Goal: Task Accomplishment & Management: Use online tool/utility

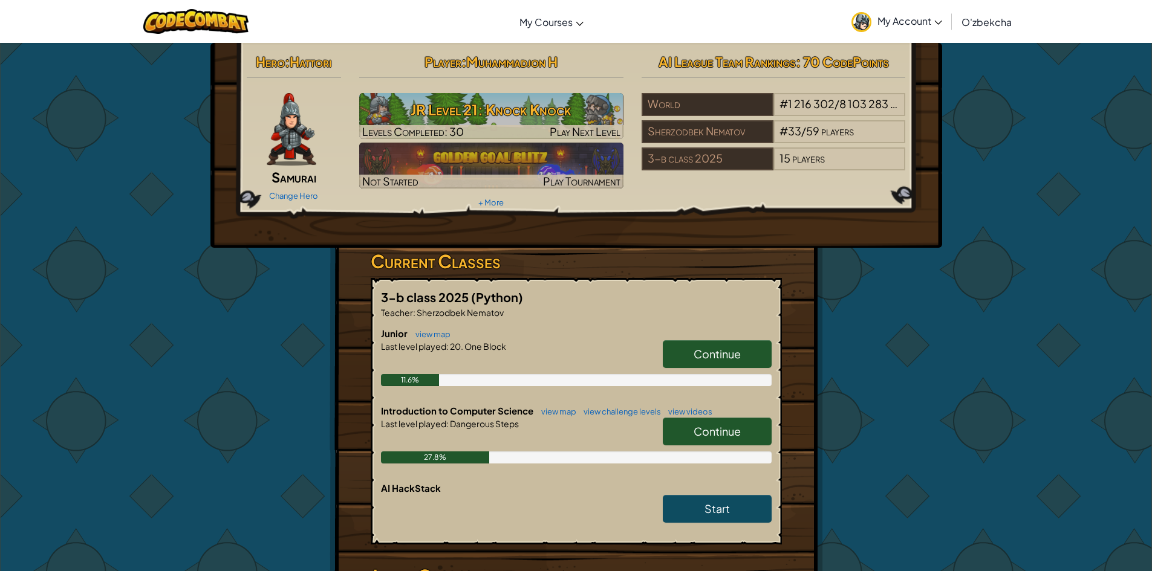
click at [671, 351] on link "Continue" at bounding box center [717, 354] width 109 height 28
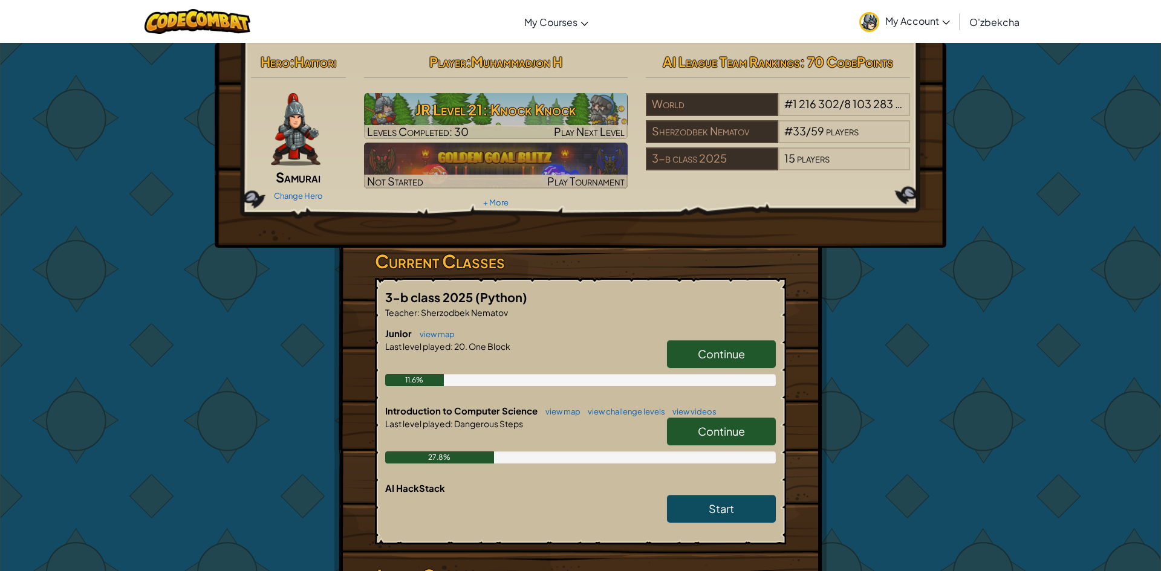
select select "uz"
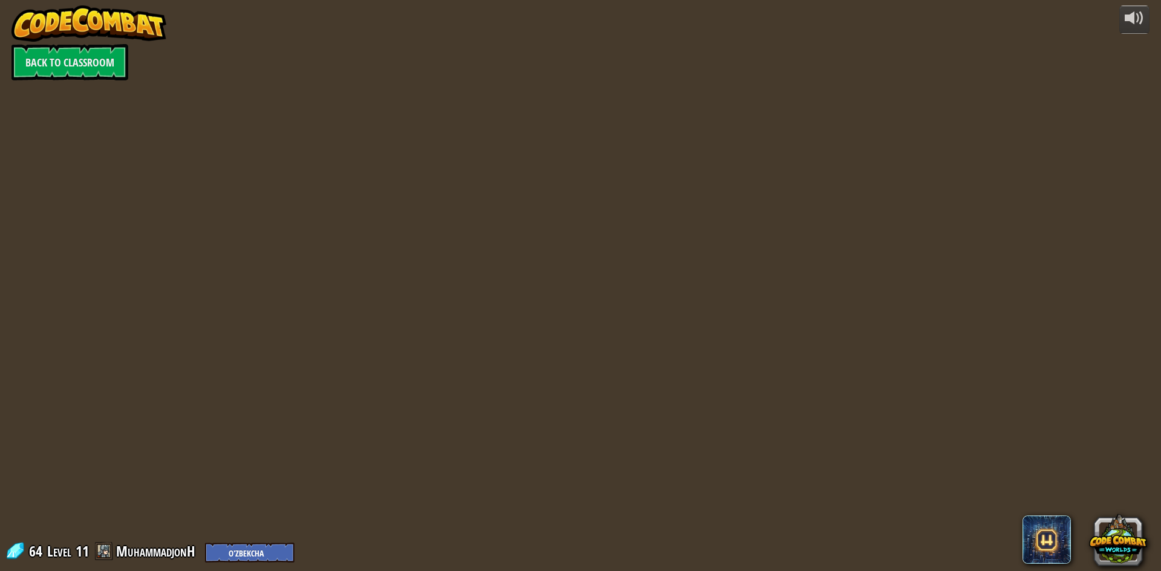
select select "uz"
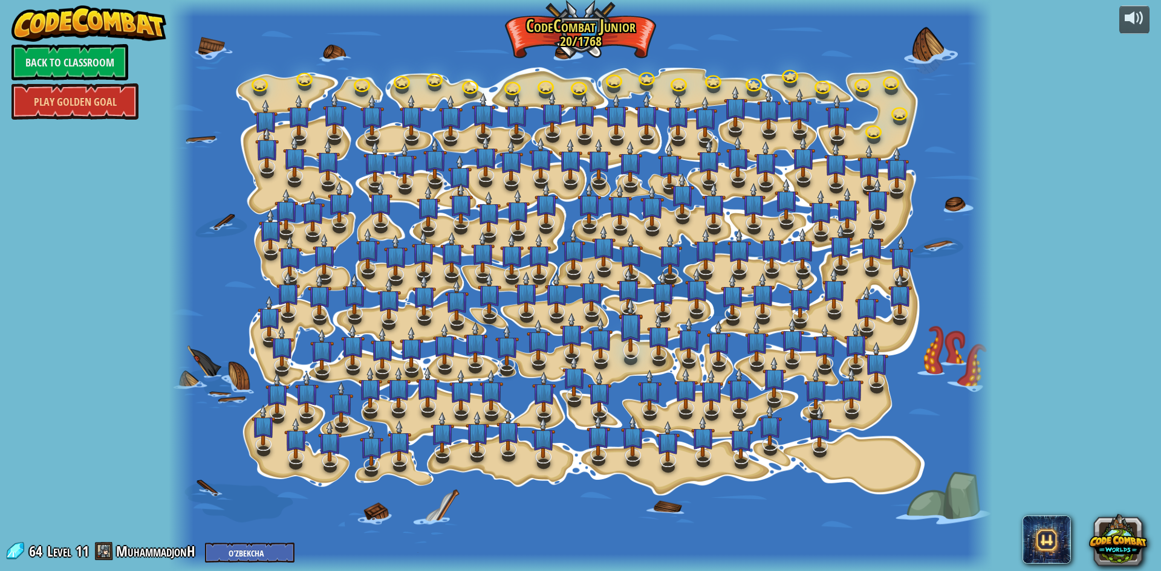
select select "uz"
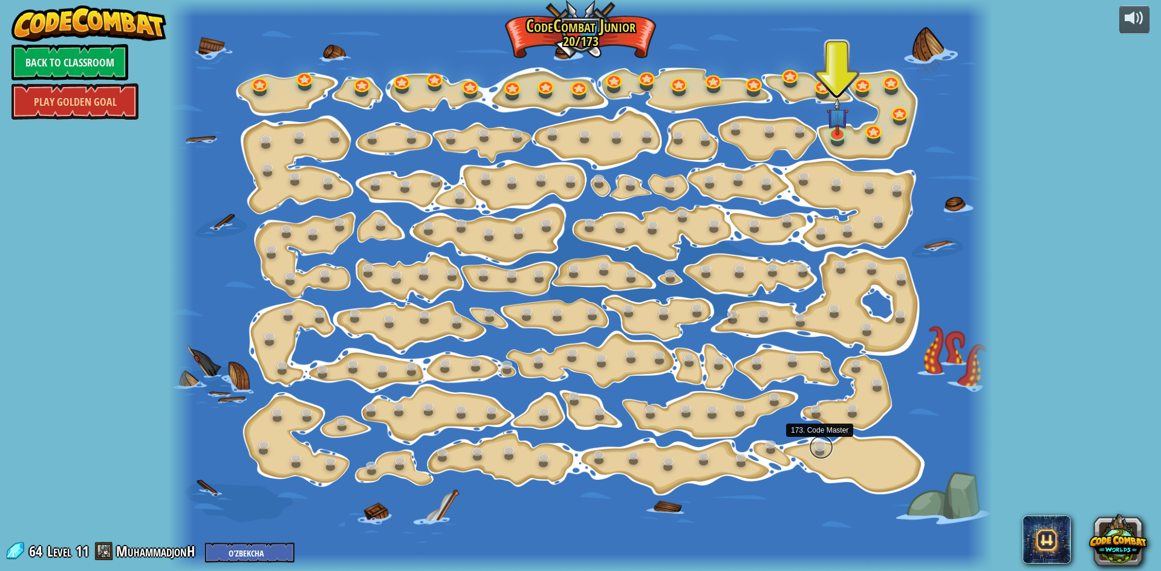
click at [821, 453] on link at bounding box center [821, 447] width 24 height 24
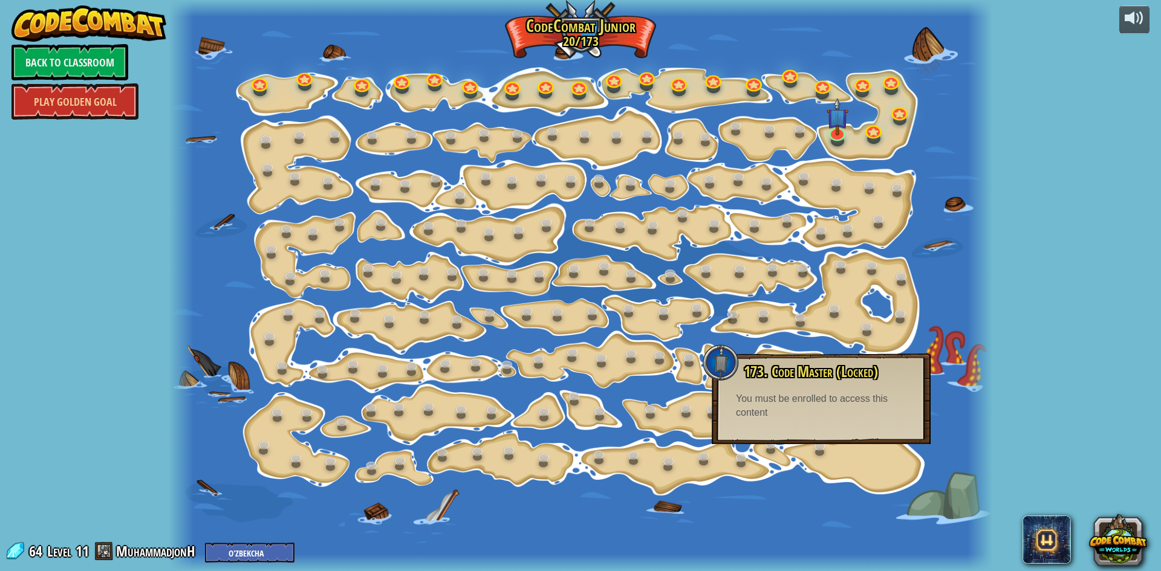
click at [860, 137] on div at bounding box center [581, 285] width 824 height 571
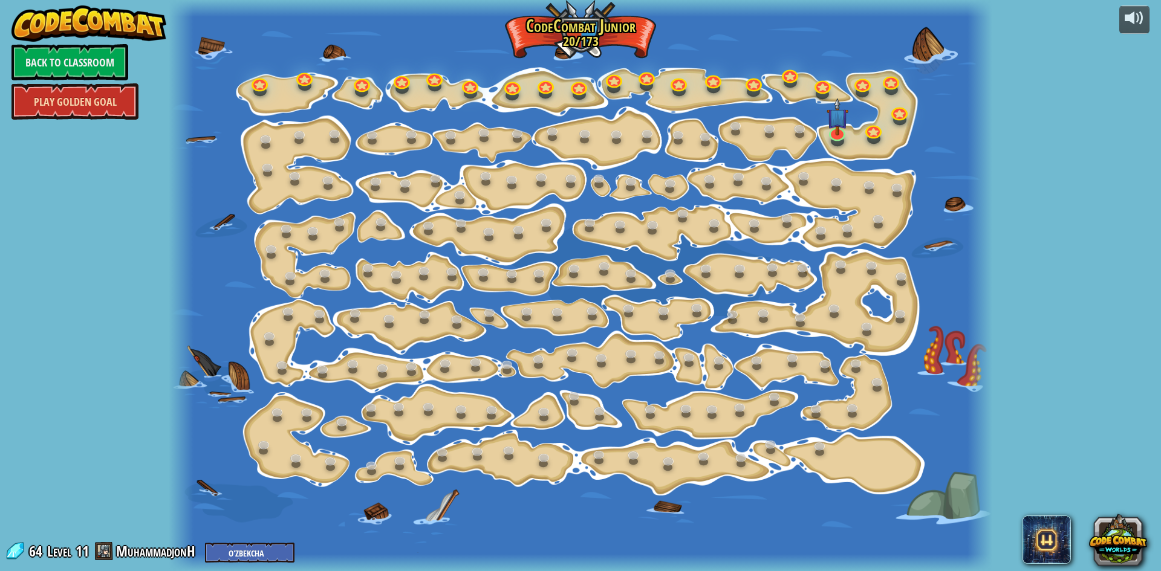
click at [59, 96] on link "Play Golden Goal" at bounding box center [74, 101] width 127 height 36
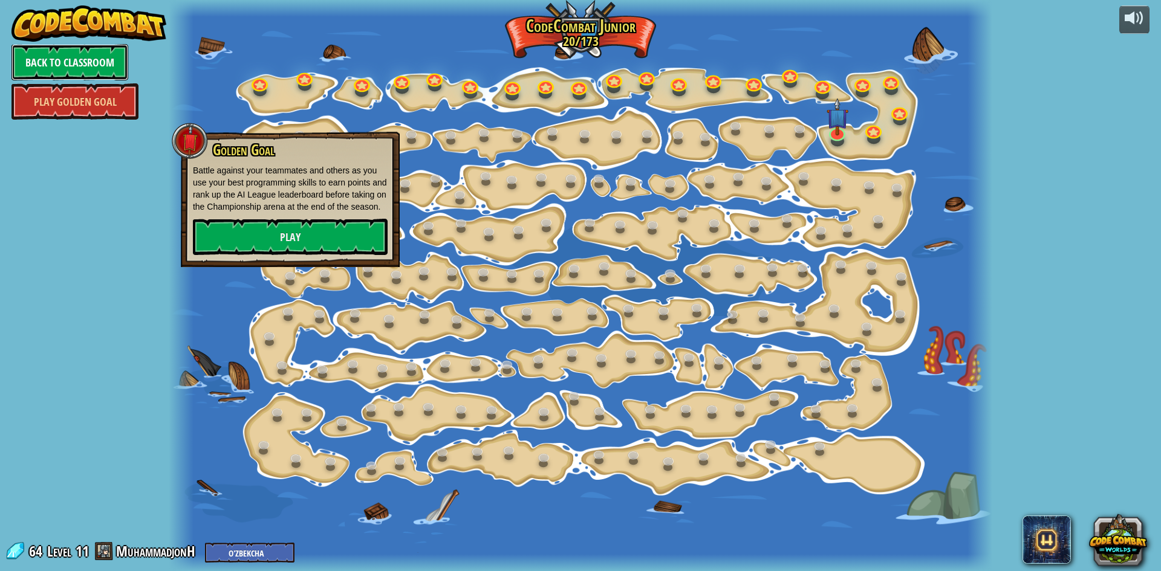
click at [65, 67] on link "Back to Classroom" at bounding box center [69, 62] width 117 height 36
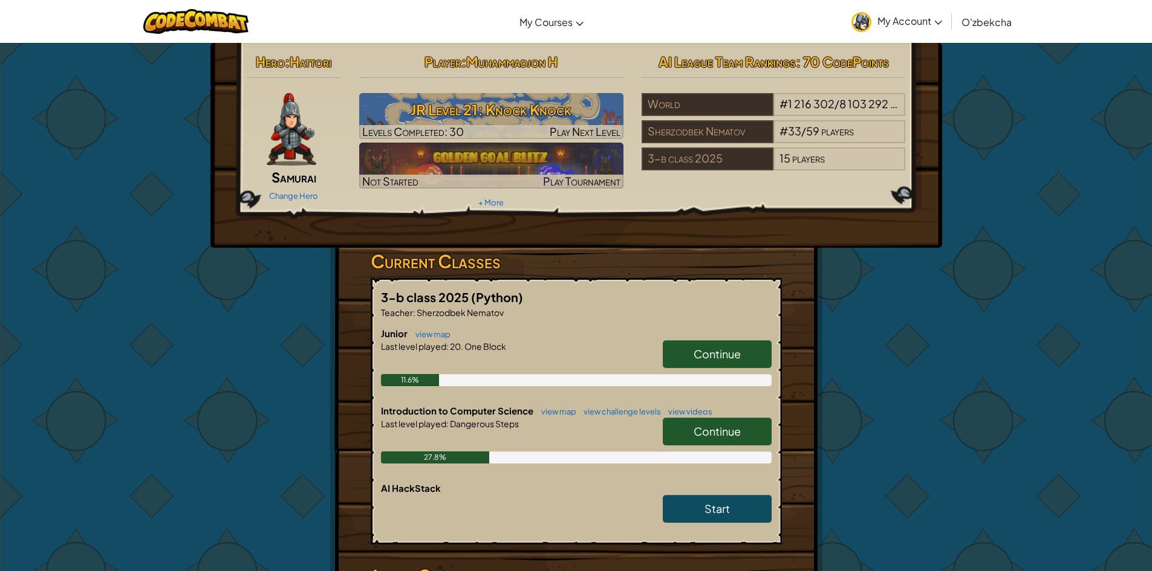
click at [677, 432] on link "Continue" at bounding box center [717, 432] width 109 height 28
select select "uz"
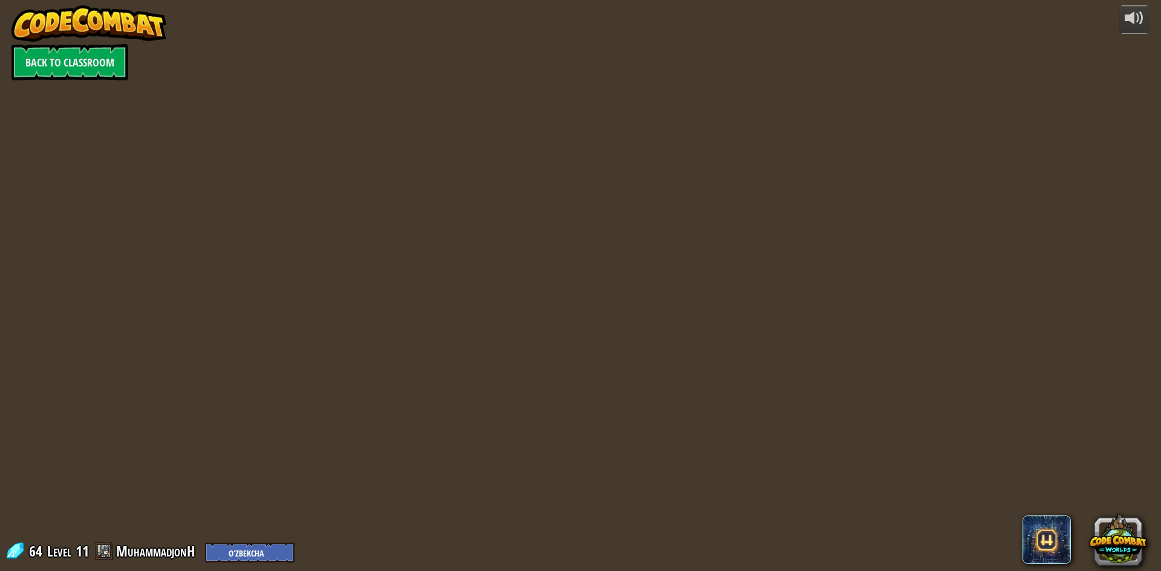
select select "uz"
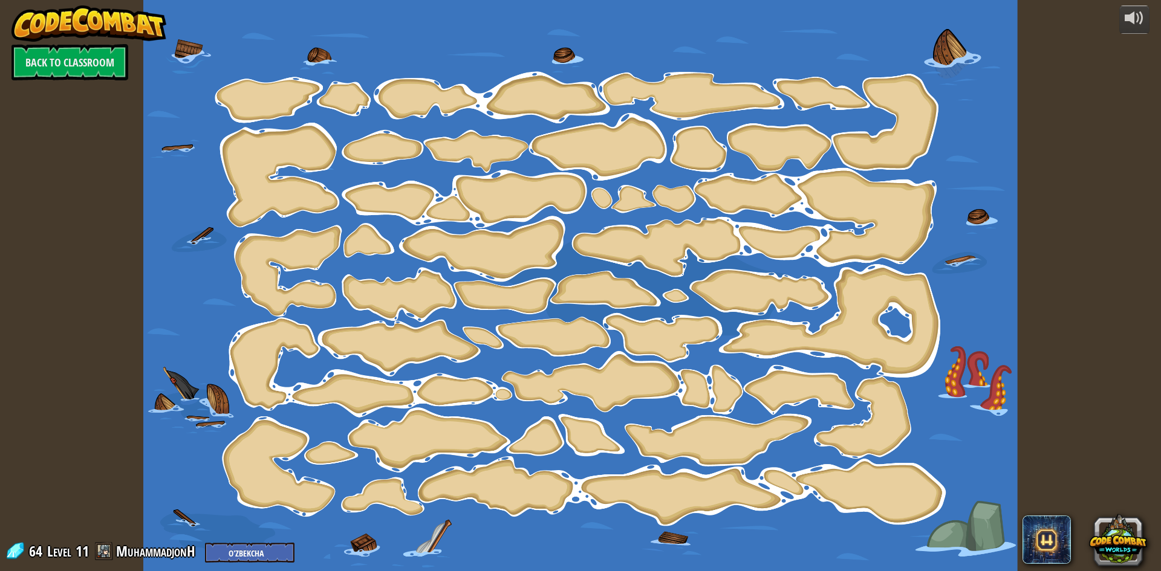
select select "uz"
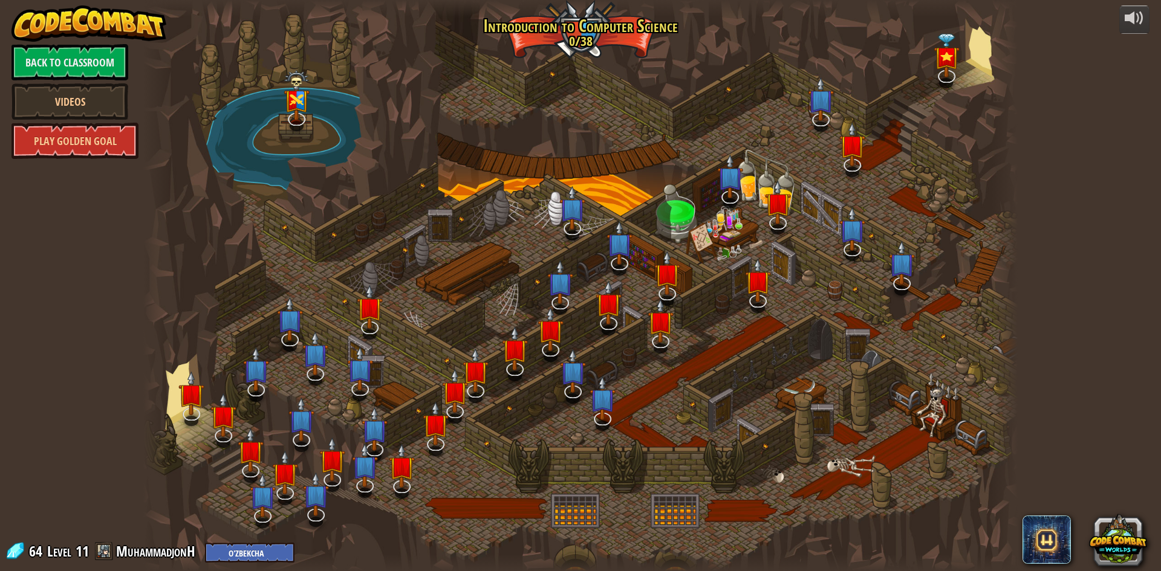
select select "uz"
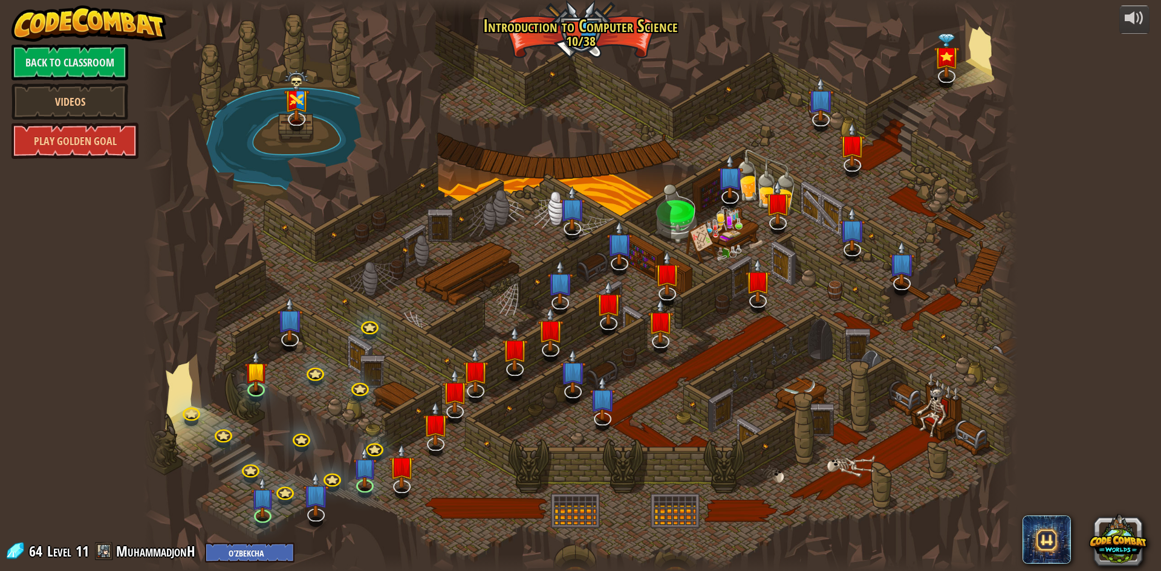
select select "uz"
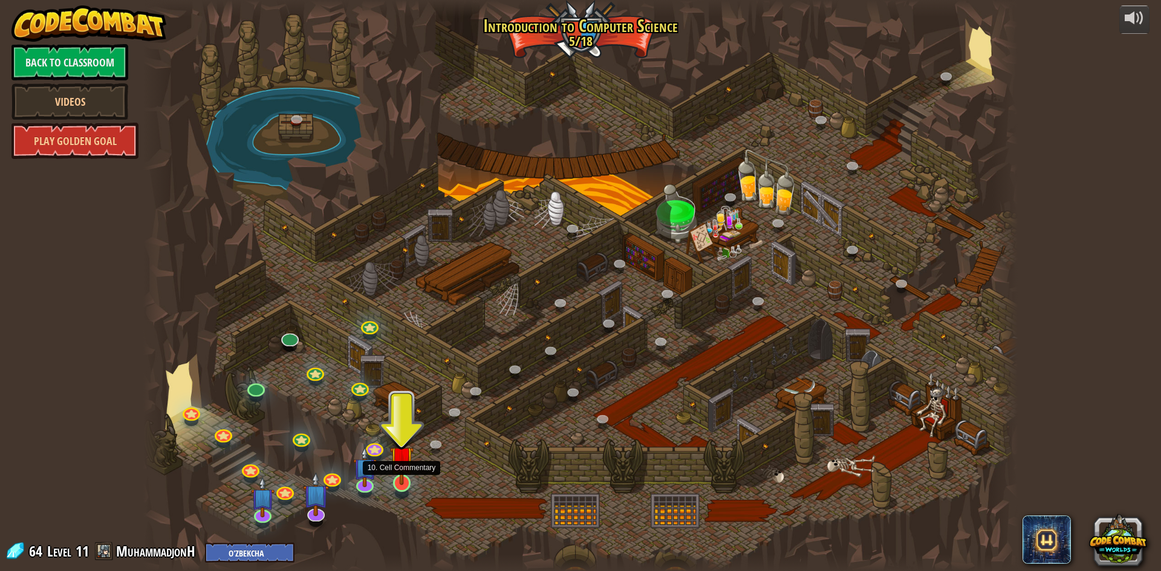
drag, startPoint x: 394, startPoint y: 483, endPoint x: 395, endPoint y: 477, distance: 6.3
click at [394, 482] on img at bounding box center [402, 458] width 24 height 54
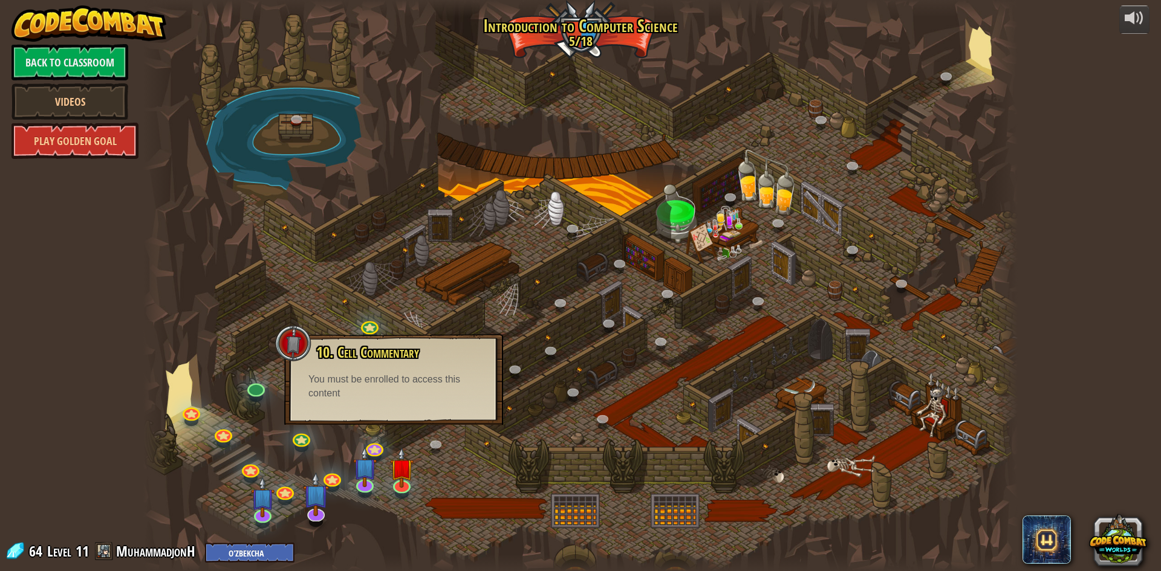
click at [400, 402] on div "10. Cell Commentary Trapped in a prison cell with the famous wizard! Say the pa…" at bounding box center [393, 379] width 219 height 91
click at [267, 515] on div at bounding box center [263, 513] width 18 height 18
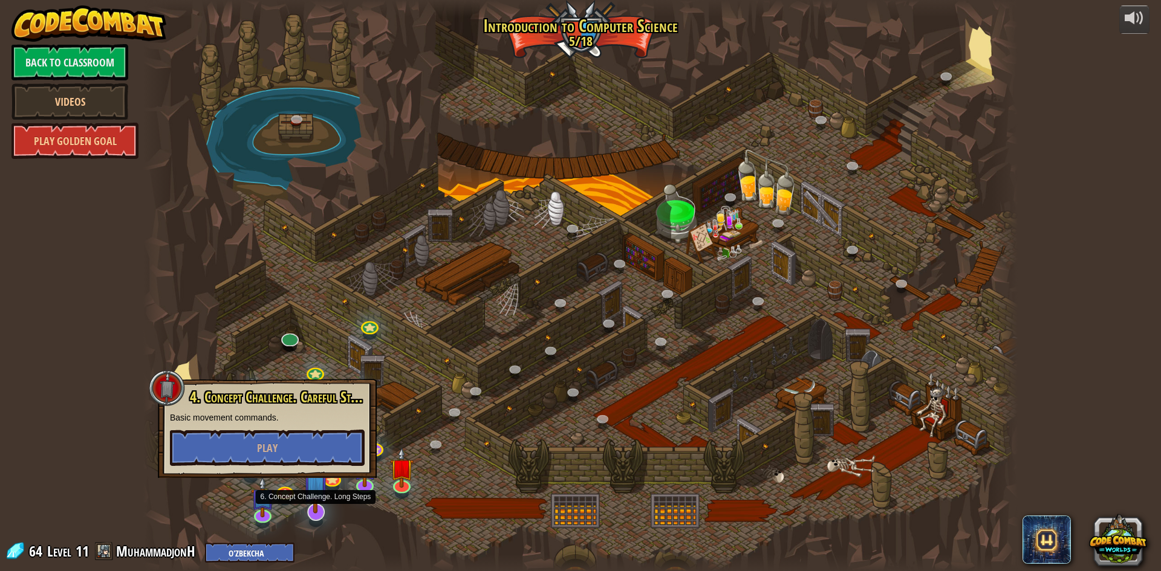
click at [307, 503] on img at bounding box center [315, 484] width 25 height 59
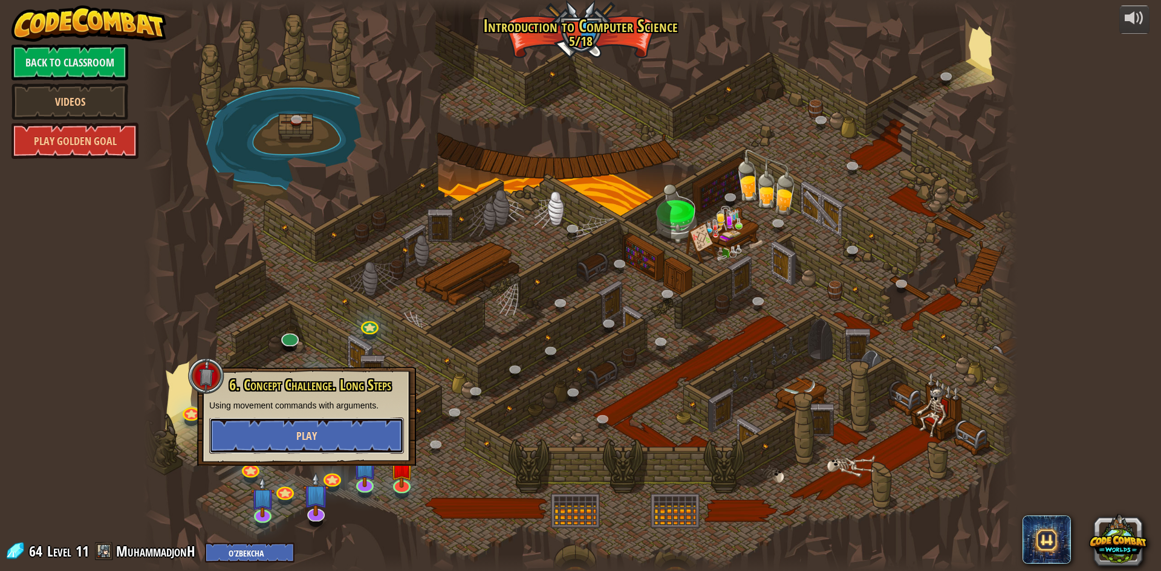
click at [303, 443] on span "Play" at bounding box center [306, 436] width 21 height 15
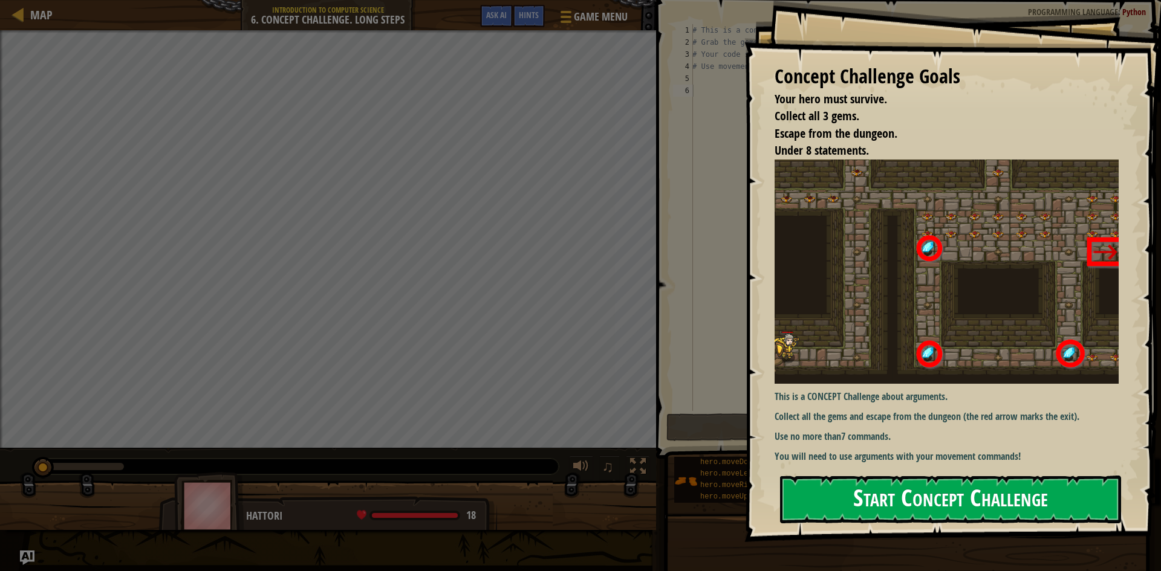
click at [1021, 506] on button "Start Concept Challenge" at bounding box center [950, 500] width 341 height 48
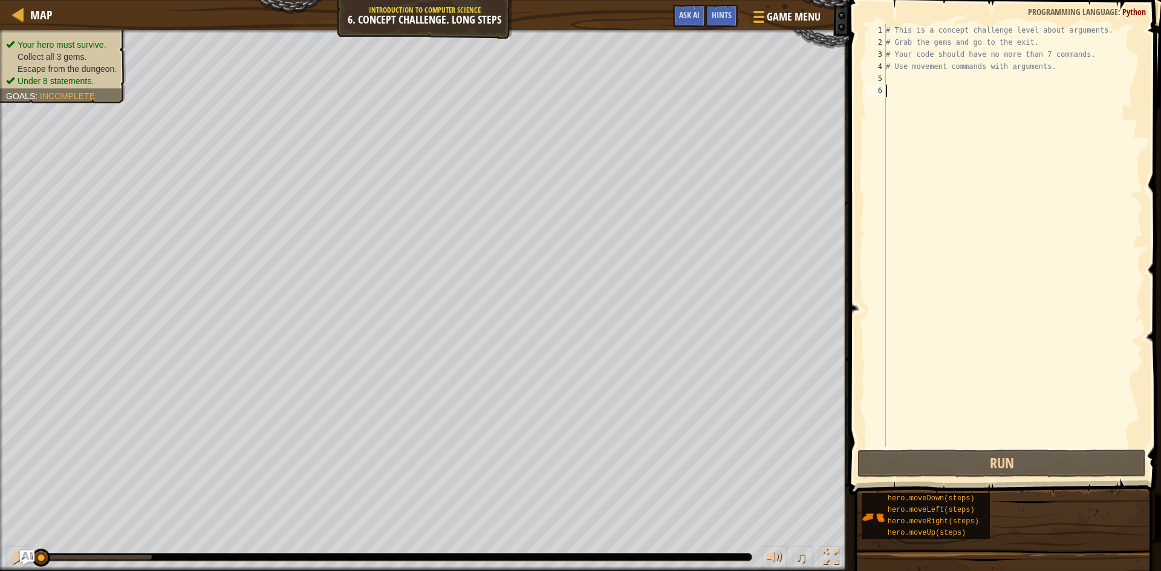
drag, startPoint x: 899, startPoint y: 88, endPoint x: 894, endPoint y: 79, distance: 10.3
click at [899, 88] on div "# This is a concept challenge level about arguments. # Grab the gems and go to …" at bounding box center [1012, 247] width 259 height 447
click at [894, 78] on div "# This is a concept challenge level about arguments. # Grab the gems and go to …" at bounding box center [1012, 247] width 259 height 447
type textarea "h"
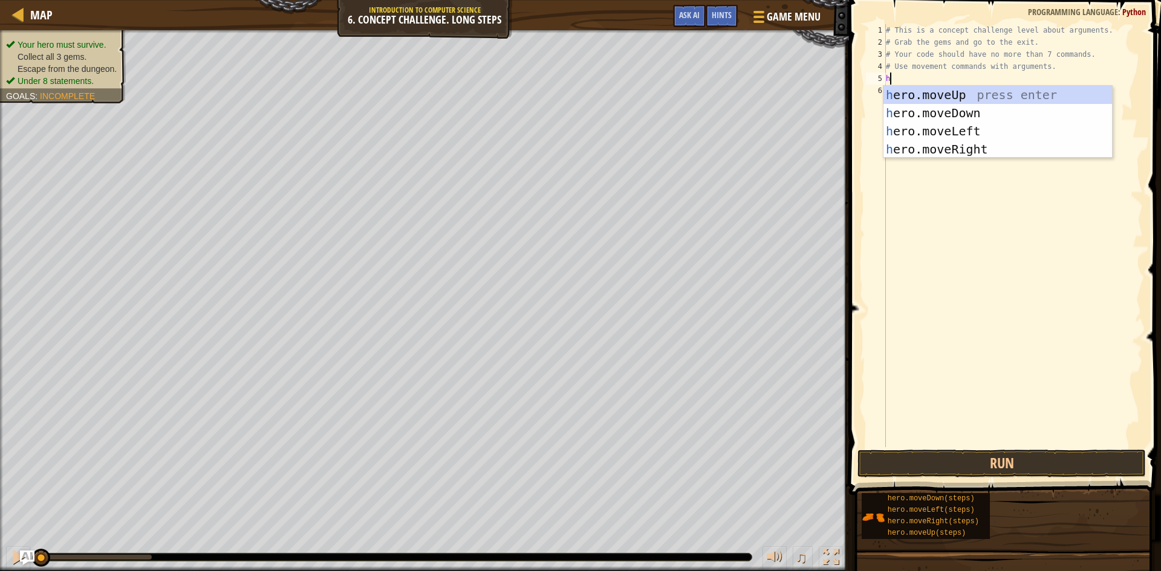
scroll to position [5, 0]
click at [974, 92] on div "h ero.moveUp press enter h ero.moveDown press enter h ero.moveLeft press enter …" at bounding box center [997, 140] width 229 height 109
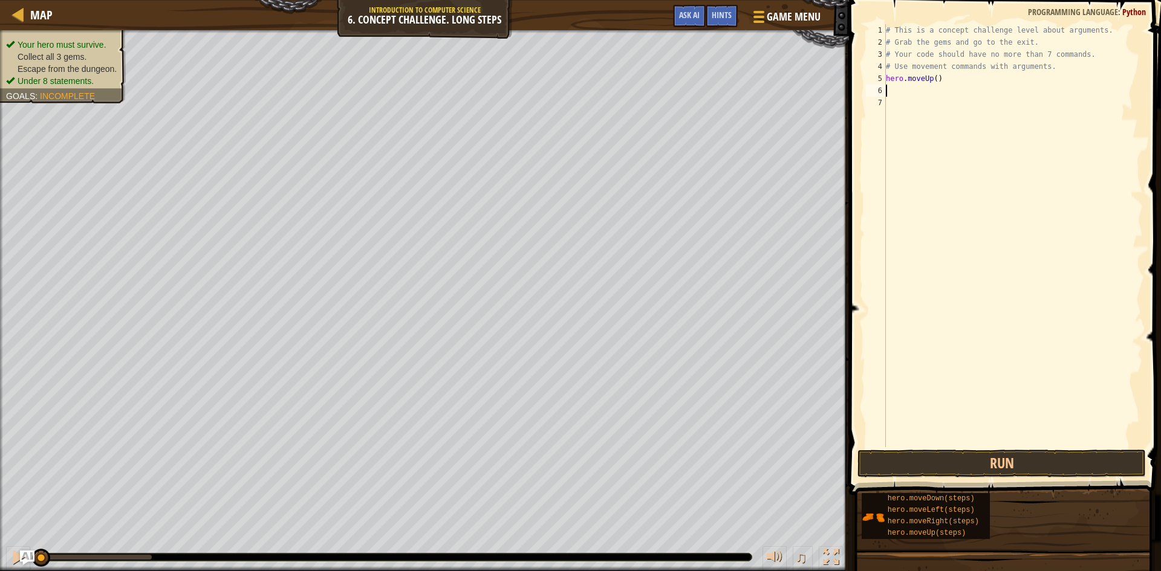
type textarea "h"
click at [952, 85] on div "# This is a concept challenge level about arguments. # Grab the gems and go to …" at bounding box center [1012, 247] width 259 height 447
click at [952, 86] on div "# This is a concept challenge level about arguments. # Grab the gems and go to …" at bounding box center [1012, 247] width 259 height 447
type textarea "hero.moveUp(3)"
type textarea "h"
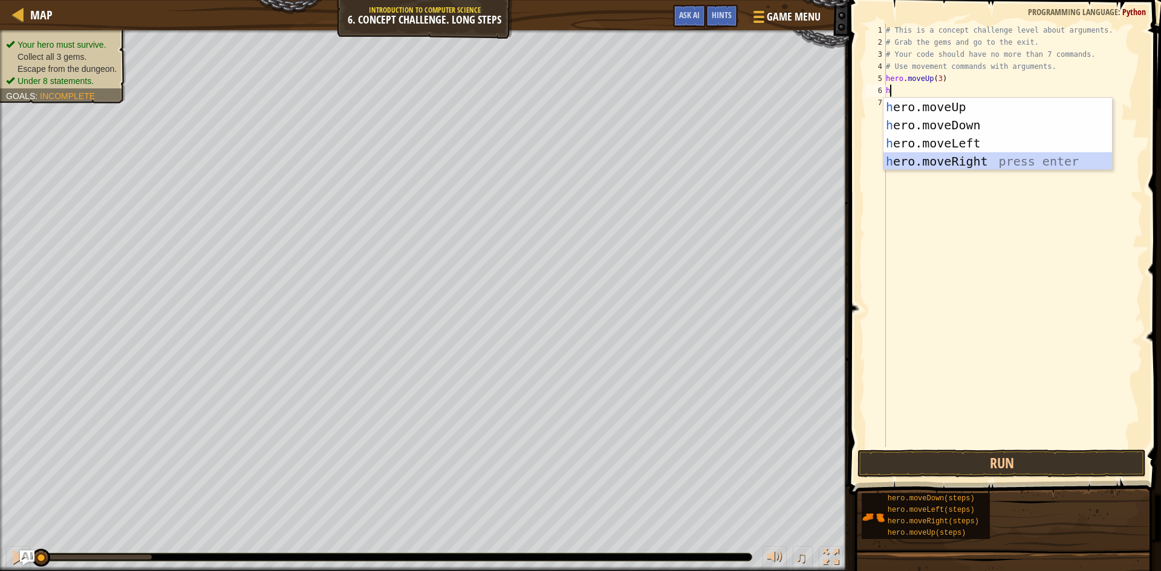
click at [954, 159] on div "h ero.moveUp press enter h ero.moveDown press enter h ero.moveLeft press enter …" at bounding box center [997, 152] width 229 height 109
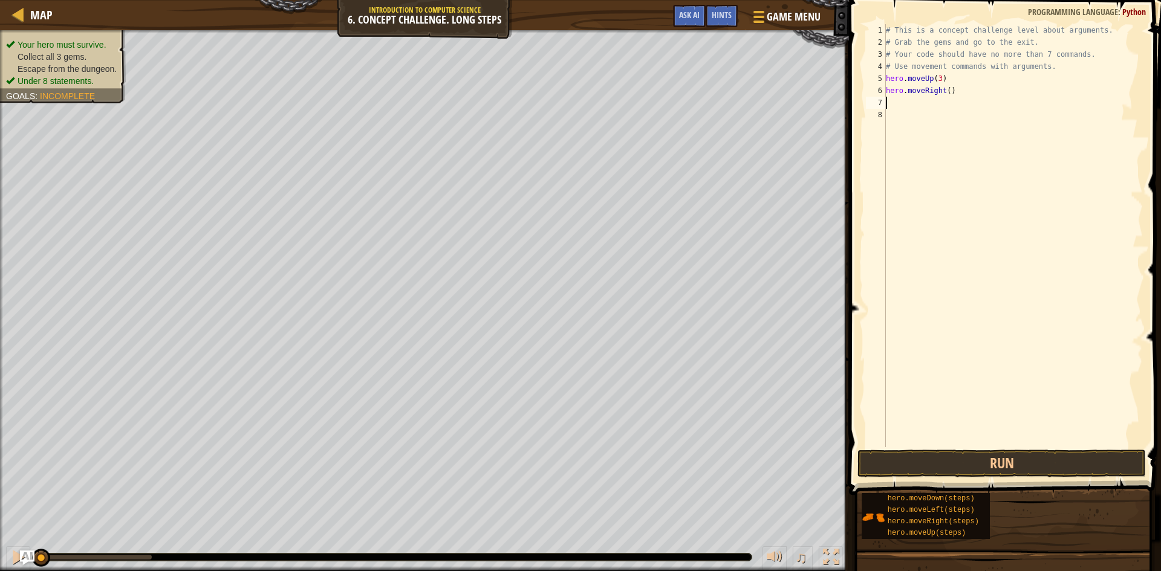
click at [945, 88] on div "# This is a concept challenge level about arguments. # Grab the gems and go to …" at bounding box center [1012, 247] width 259 height 447
type textarea "hero.moveRight(2)"
click at [940, 102] on div "# This is a concept challenge level about arguments. # Grab the gems and go to …" at bounding box center [1012, 247] width 259 height 447
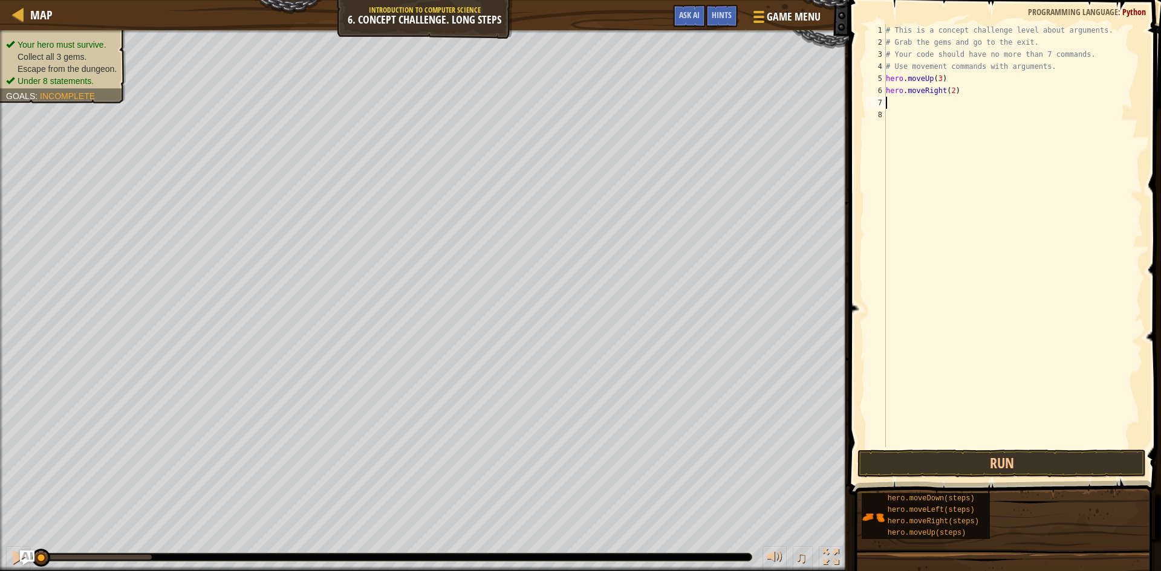
type textarea "h"
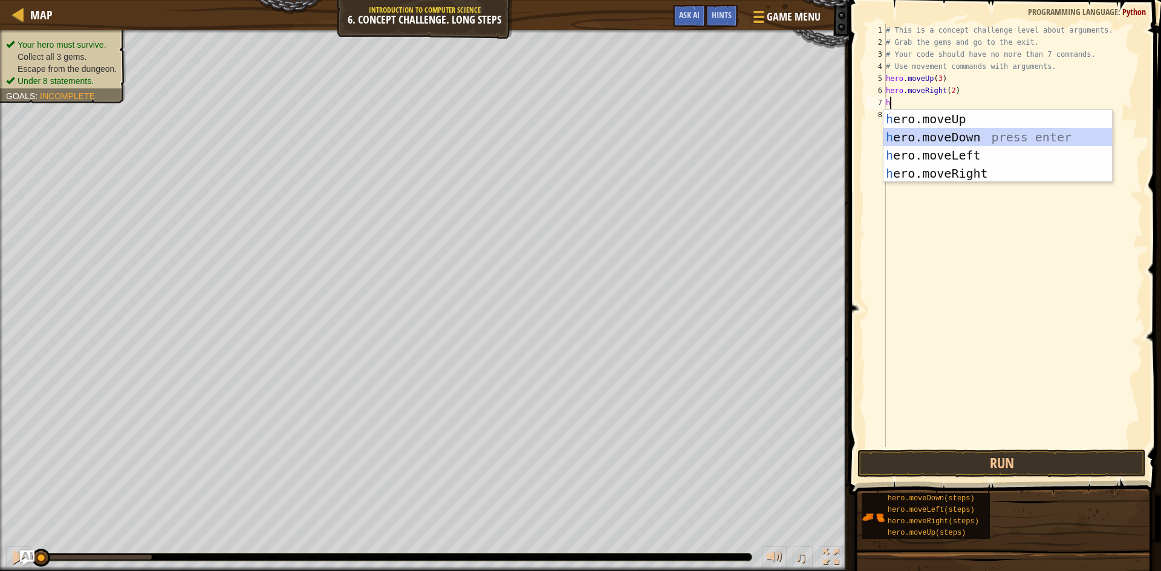
click at [955, 137] on div "h ero.moveUp press enter h ero.moveDown press enter h ero.moveLeft press enter …" at bounding box center [997, 164] width 229 height 109
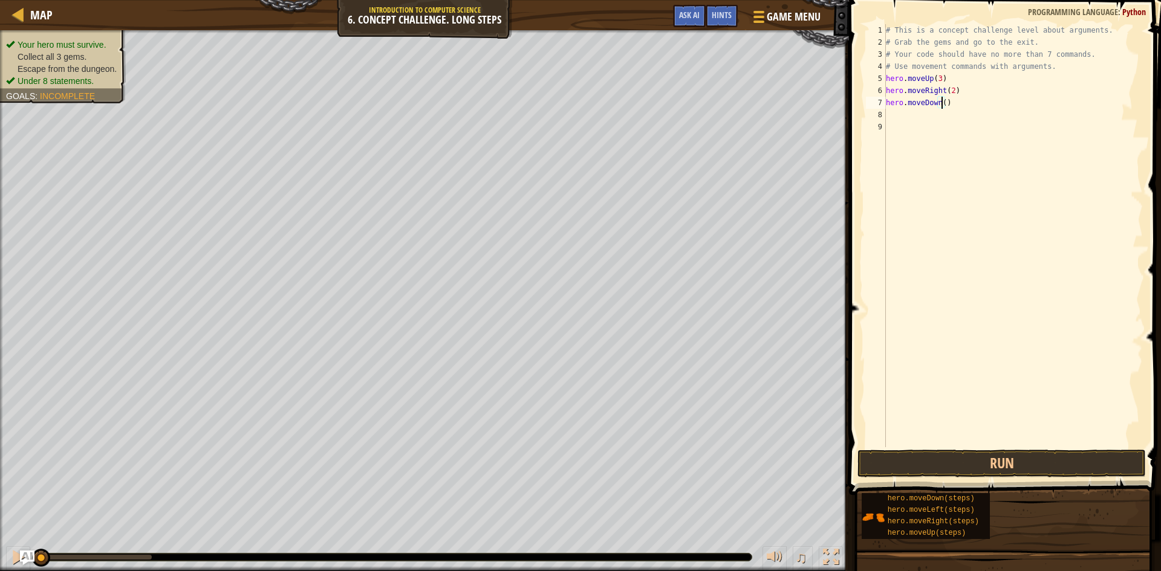
click at [942, 105] on div "# This is a concept challenge level about arguments. # Grab the gems and go to …" at bounding box center [1012, 247] width 259 height 447
type textarea "hero.moveDown(3)"
click at [940, 114] on div "# This is a concept challenge level about arguments. # Grab the gems and go to …" at bounding box center [1012, 247] width 259 height 447
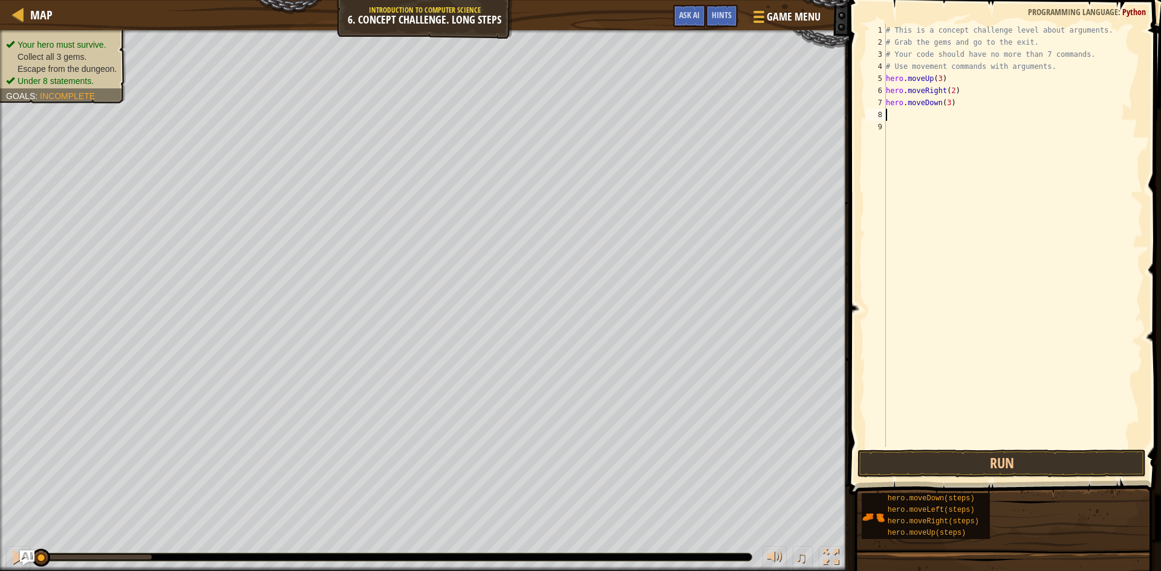
type textarea "h"
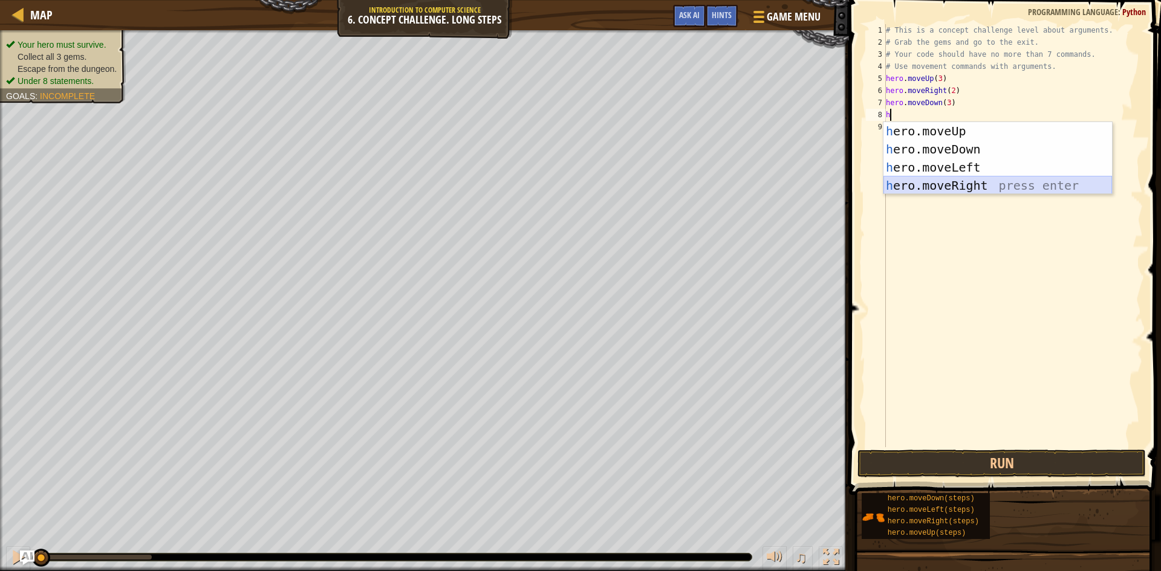
click at [978, 186] on div "h ero.moveUp press enter h ero.moveDown press enter h ero.moveLeft press enter …" at bounding box center [997, 176] width 229 height 109
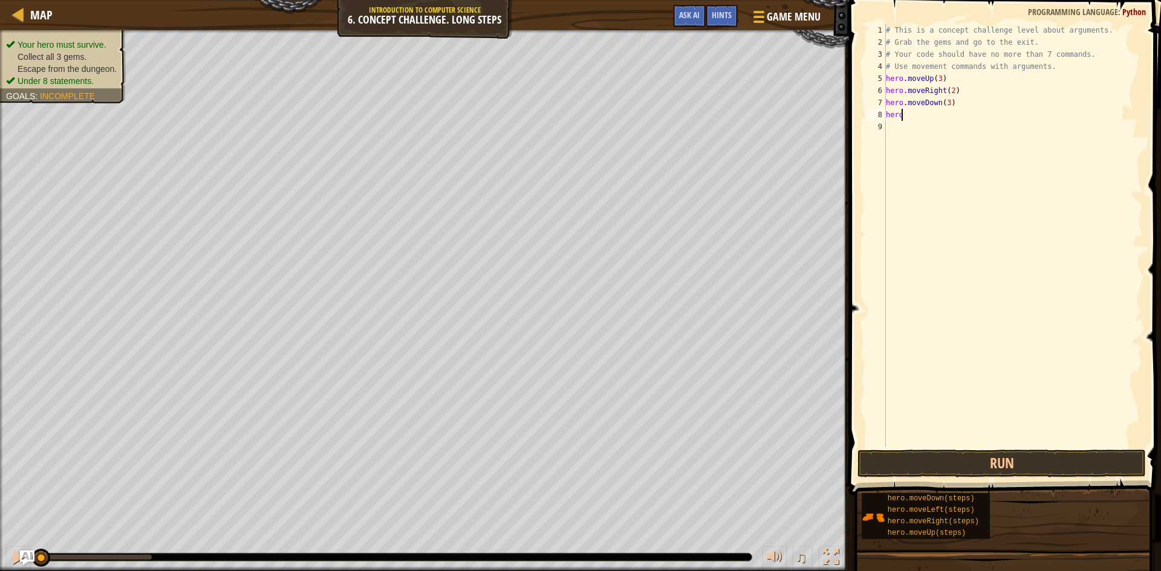
type textarea "h"
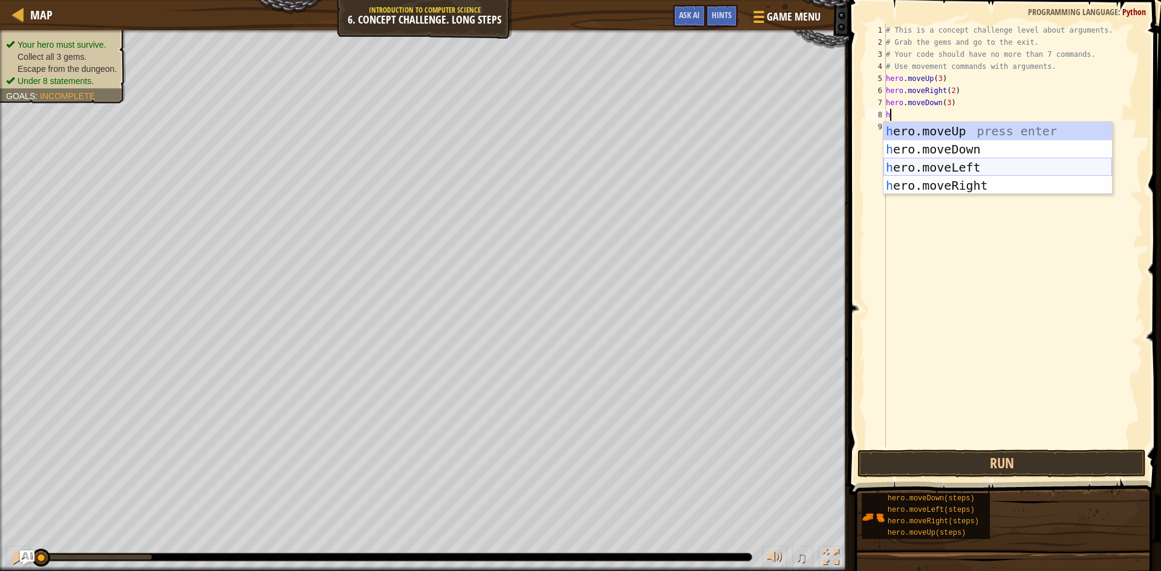
click at [977, 167] on div "h ero.moveUp press enter h ero.moveDown press enter h ero.moveLeft press enter …" at bounding box center [997, 176] width 229 height 109
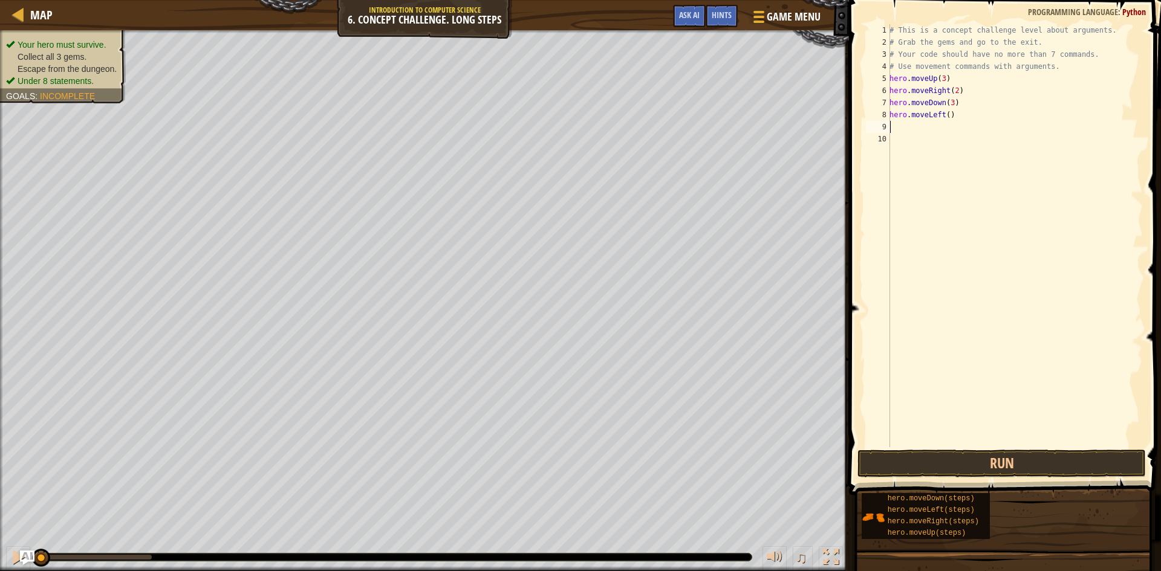
type textarea "h"
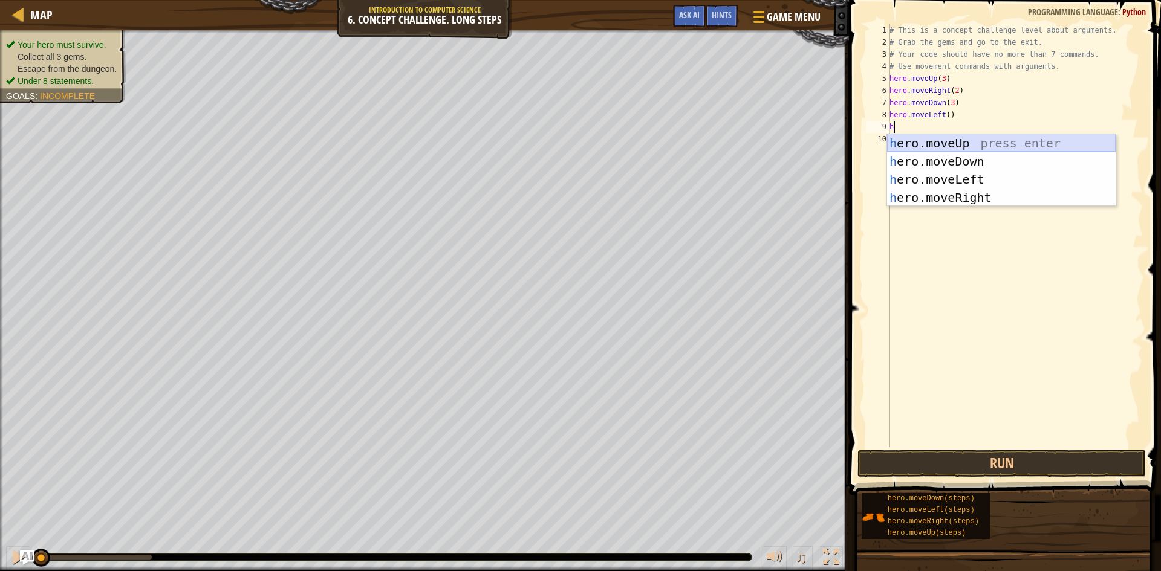
click at [965, 147] on div "h ero.moveUp press enter h ero.moveDown press enter h ero.moveLeft press enter …" at bounding box center [1001, 188] width 229 height 109
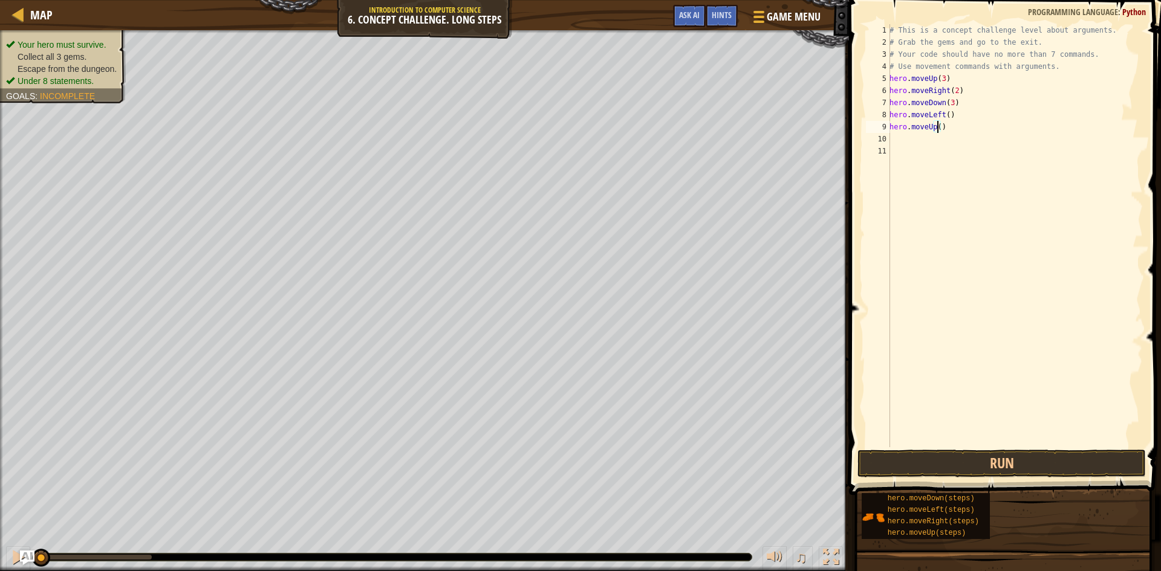
click at [937, 126] on div "# This is a concept challenge level about arguments. # Grab the gems and go to …" at bounding box center [1015, 247] width 256 height 447
type textarea "hero.moveUp(2)"
click at [930, 141] on div "# This is a concept challenge level about arguments. # Grab the gems and go to …" at bounding box center [1015, 247] width 256 height 447
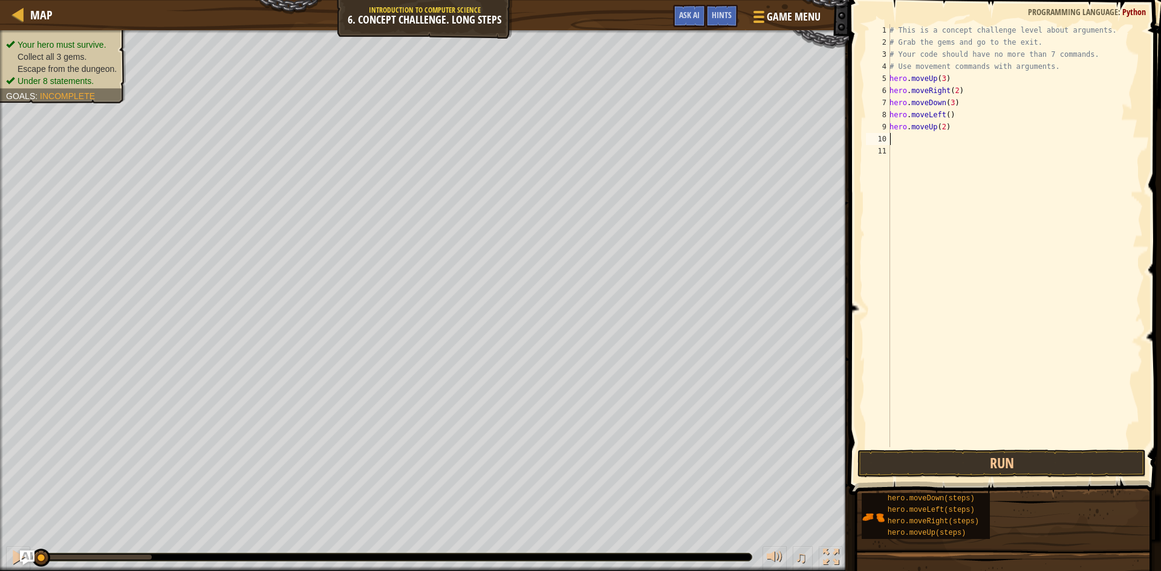
type textarea "h"
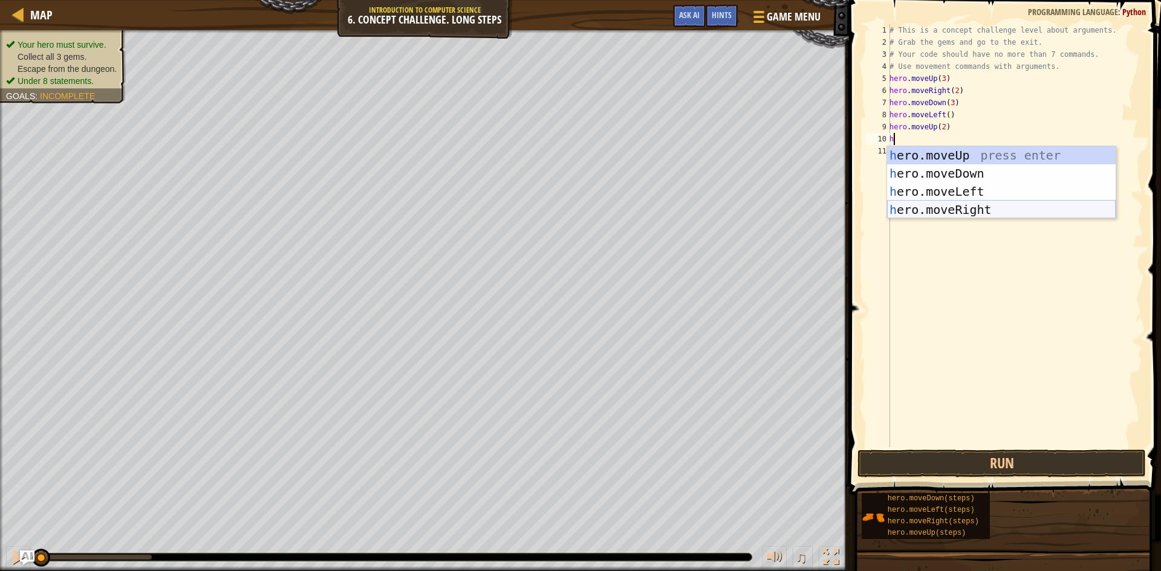
click at [977, 204] on div "h ero.moveUp press enter h ero.moveDown press enter h ero.moveLeft press enter …" at bounding box center [1001, 200] width 229 height 109
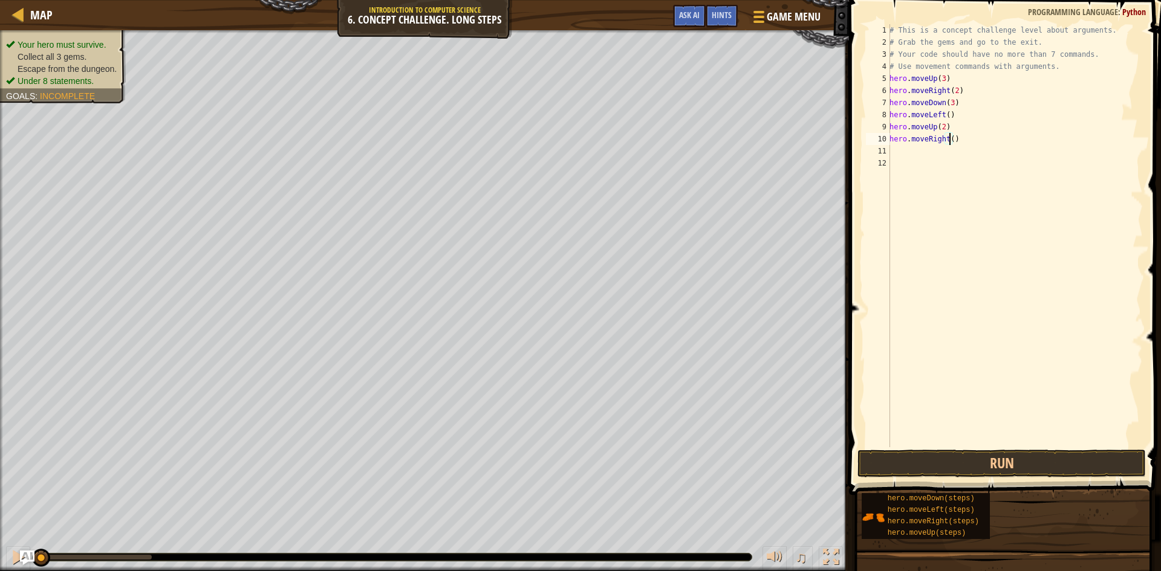
click at [948, 141] on div "# This is a concept challenge level about arguments. # Grab the gems and go to …" at bounding box center [1015, 247] width 256 height 447
type textarea "hero.moveRight(2)"
click at [952, 141] on div "# This is a concept challenge level about arguments. # Grab the gems and go to …" at bounding box center [1015, 247] width 256 height 447
click at [969, 457] on button "Run" at bounding box center [1001, 464] width 288 height 28
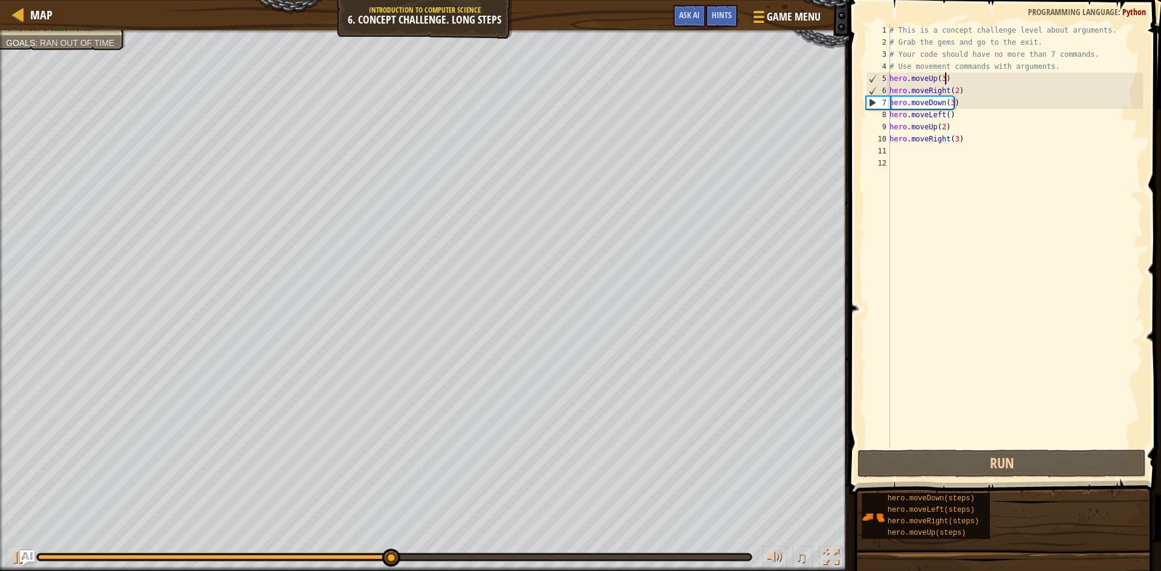
click at [956, 80] on div "# This is a concept challenge level about arguments. # Grab the gems and go to …" at bounding box center [1015, 247] width 256 height 447
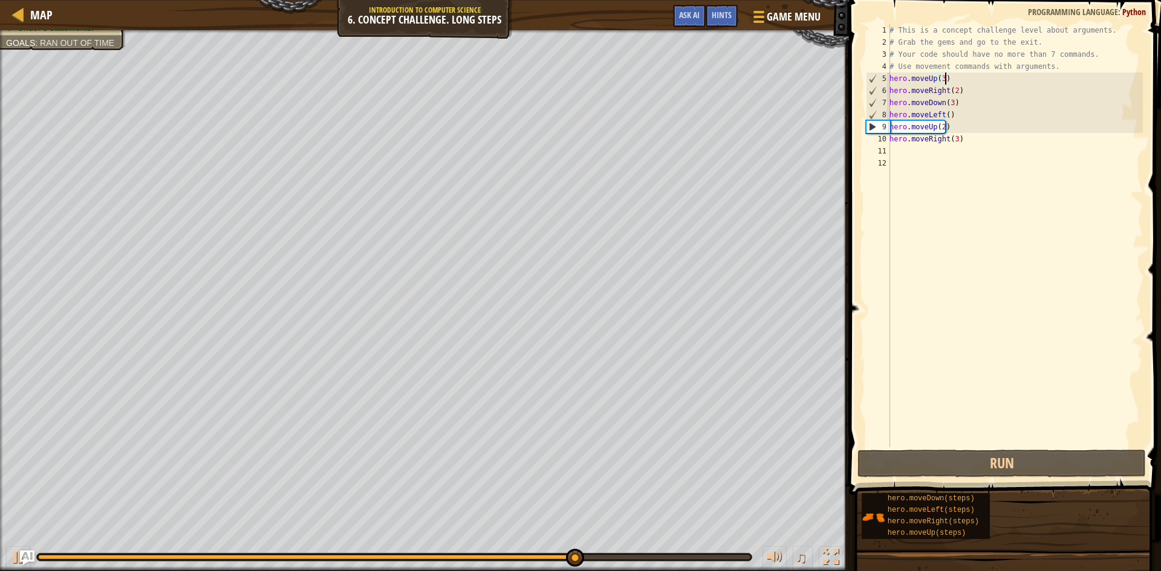
click at [955, 80] on div "# This is a concept challenge level about arguments. # Grab the gems and go to …" at bounding box center [1015, 247] width 256 height 447
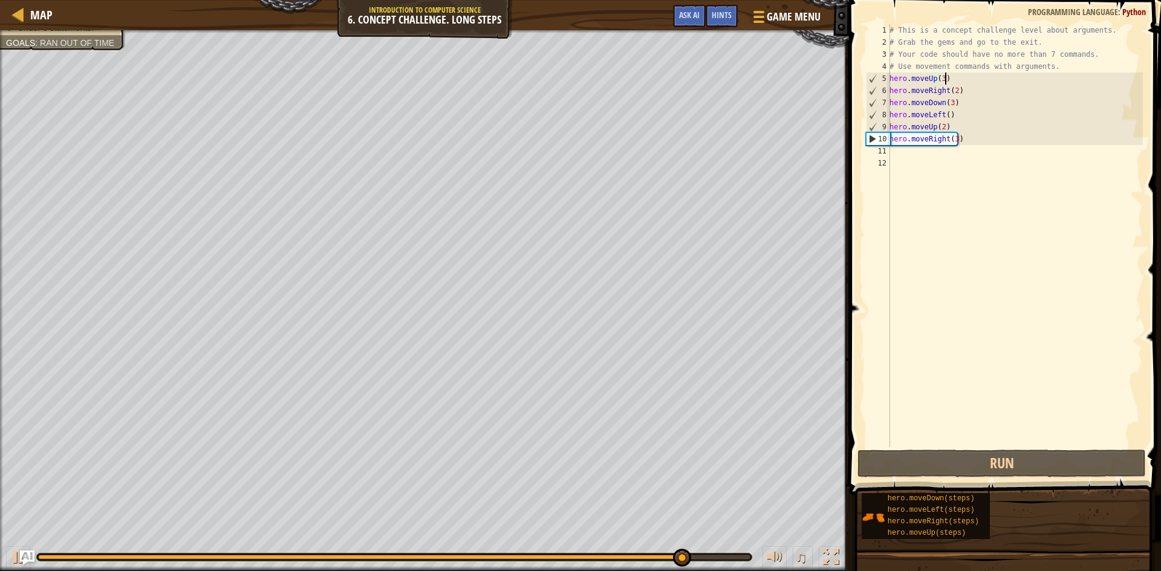
click at [955, 80] on div "# This is a concept challenge level about arguments. # Grab the gems and go to …" at bounding box center [1015, 247] width 256 height 447
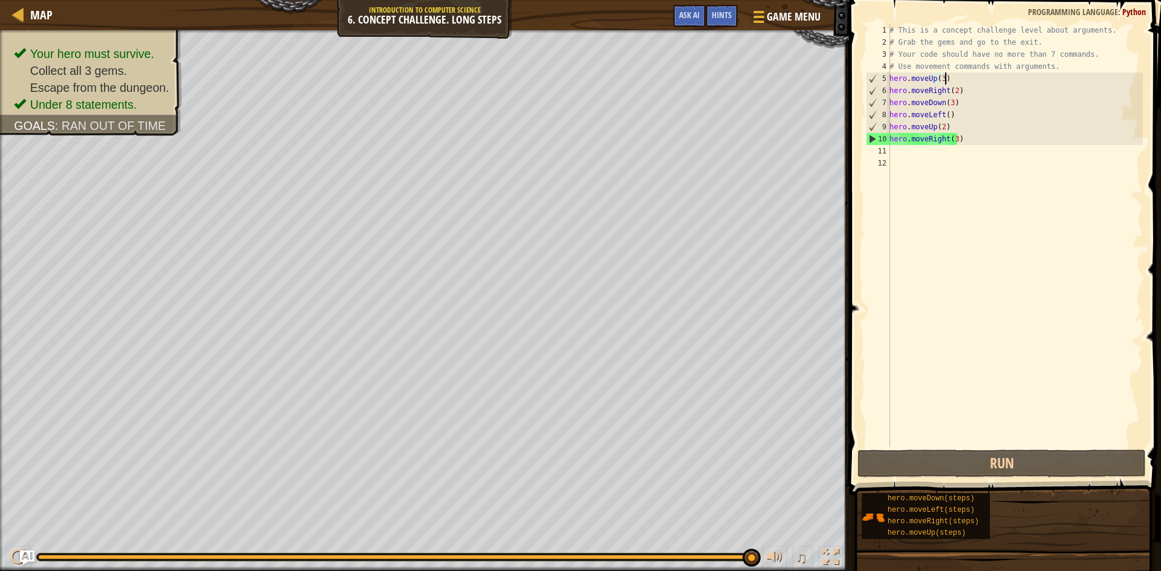
click at [968, 137] on div "# This is a concept challenge level about arguments. # Grab the gems and go to …" at bounding box center [1015, 247] width 256 height 447
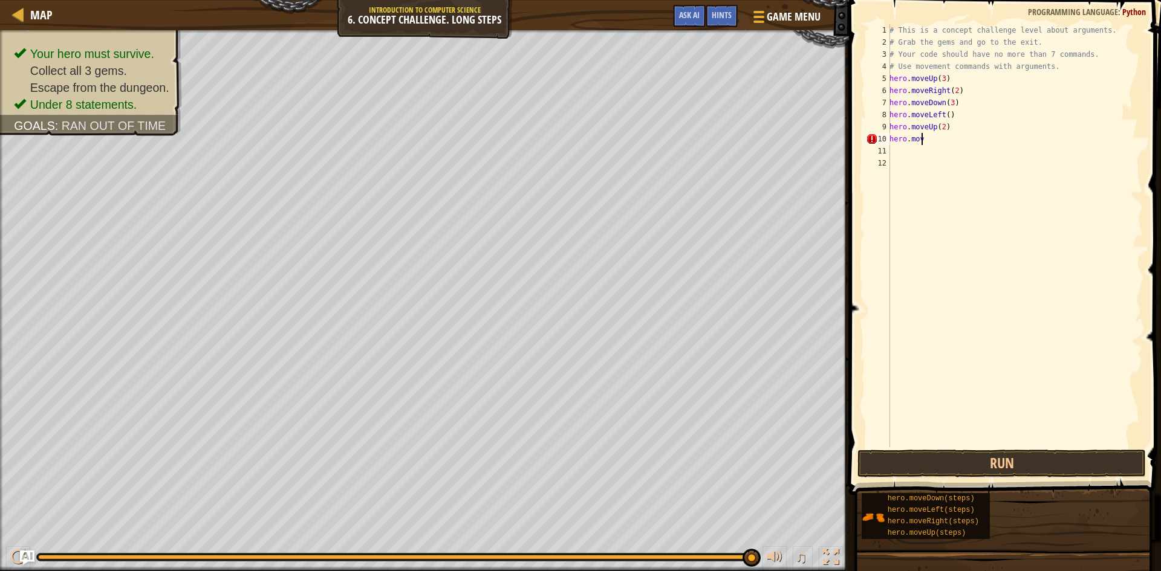
scroll to position [5, 0]
type textarea "h"
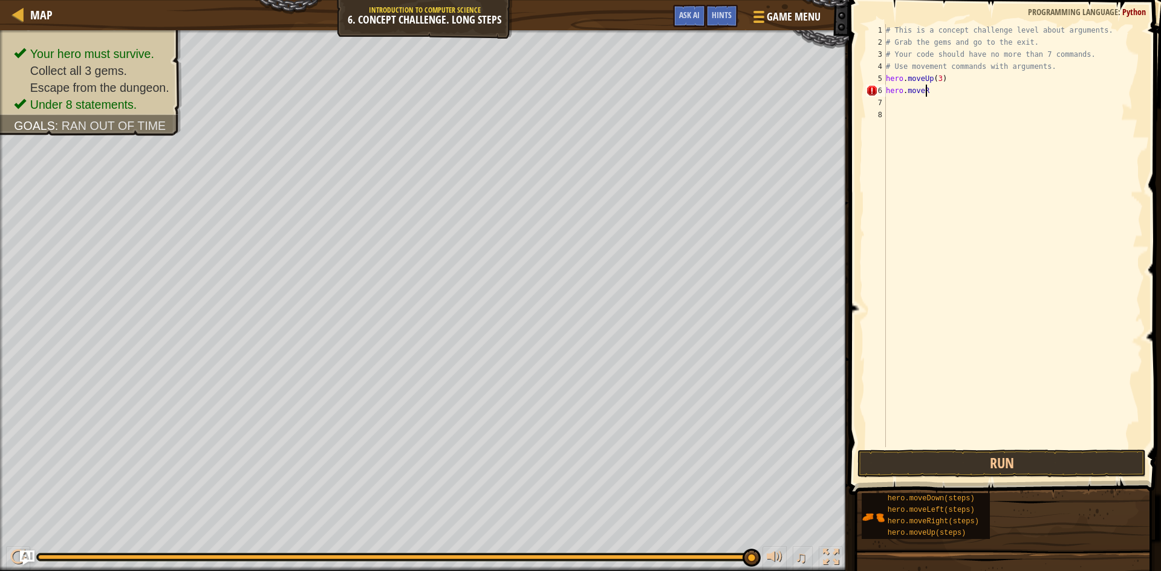
type textarea "h"
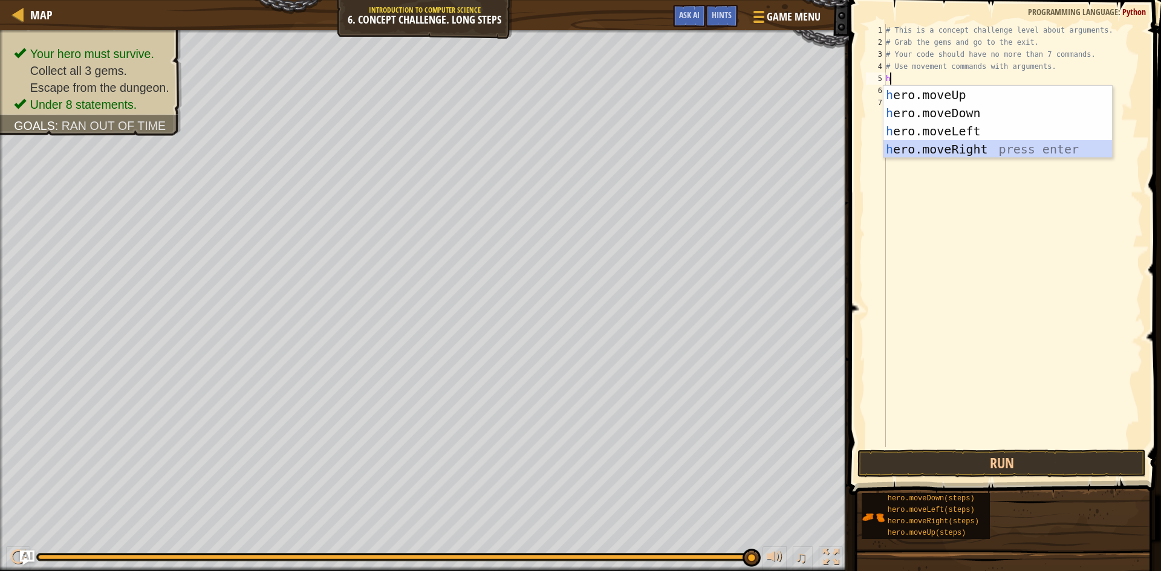
click at [1056, 145] on div "h ero.moveUp press enter h ero.moveDown press enter h ero.moveLeft press enter …" at bounding box center [997, 140] width 229 height 109
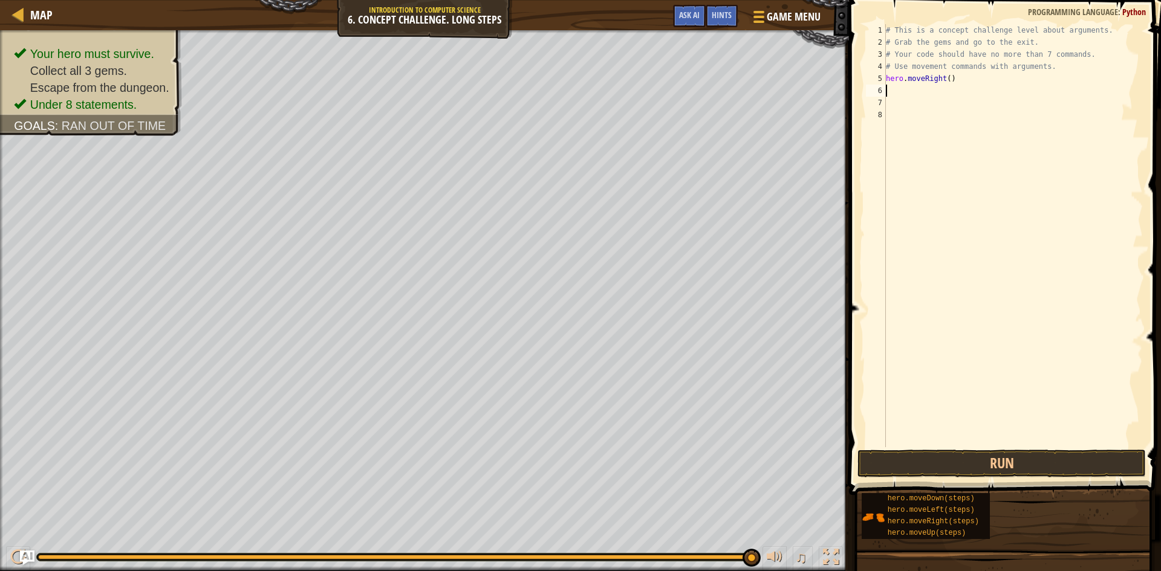
type textarea "h"
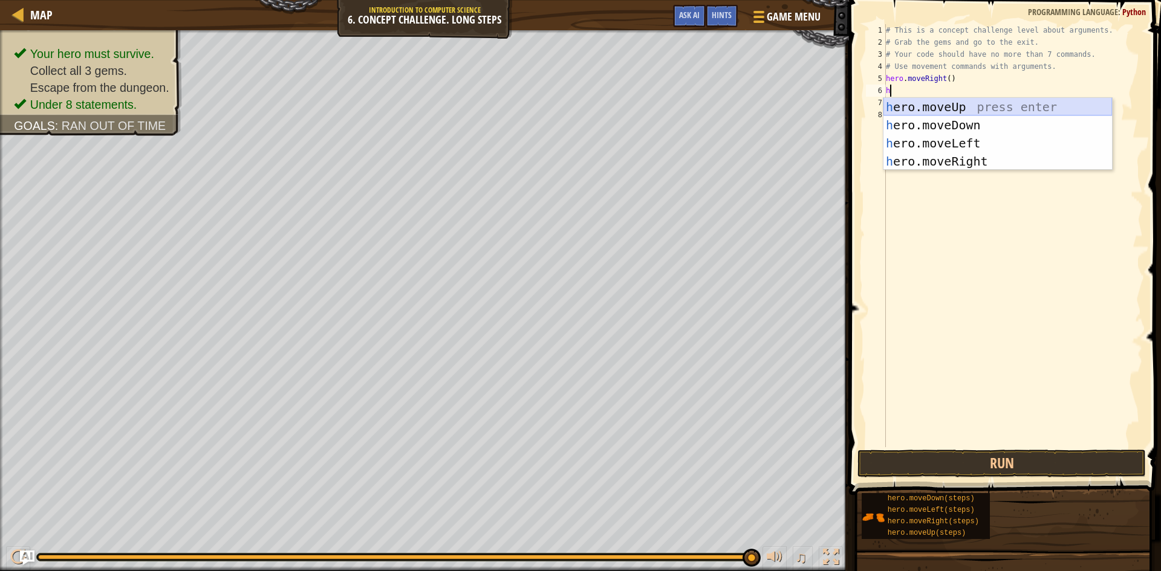
click at [989, 106] on div "h ero.moveUp press enter h ero.moveDown press enter h ero.moveLeft press enter …" at bounding box center [997, 152] width 229 height 109
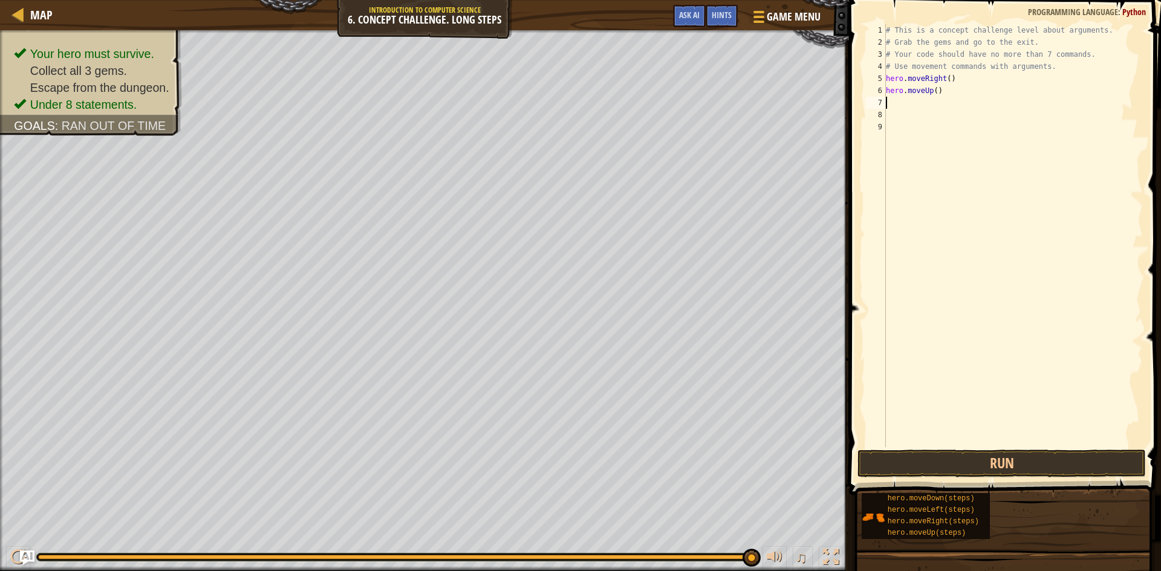
click at [932, 91] on div "# This is a concept challenge level about arguments. # Grab the gems and go to …" at bounding box center [1012, 247] width 259 height 447
type textarea "hero.moveUp(3)"
click at [937, 110] on div "# This is a concept challenge level about arguments. # Grab the gems and go to …" at bounding box center [1012, 247] width 259 height 447
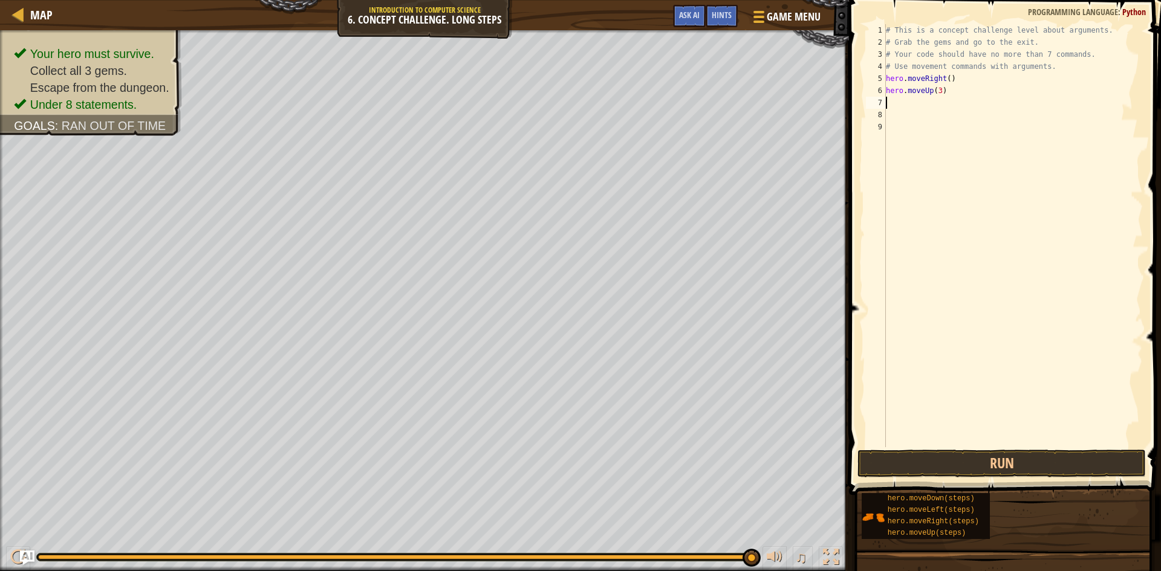
click at [932, 100] on div "# This is a concept challenge level about arguments. # Grab the gems and go to …" at bounding box center [1012, 247] width 259 height 447
type textarea "h"
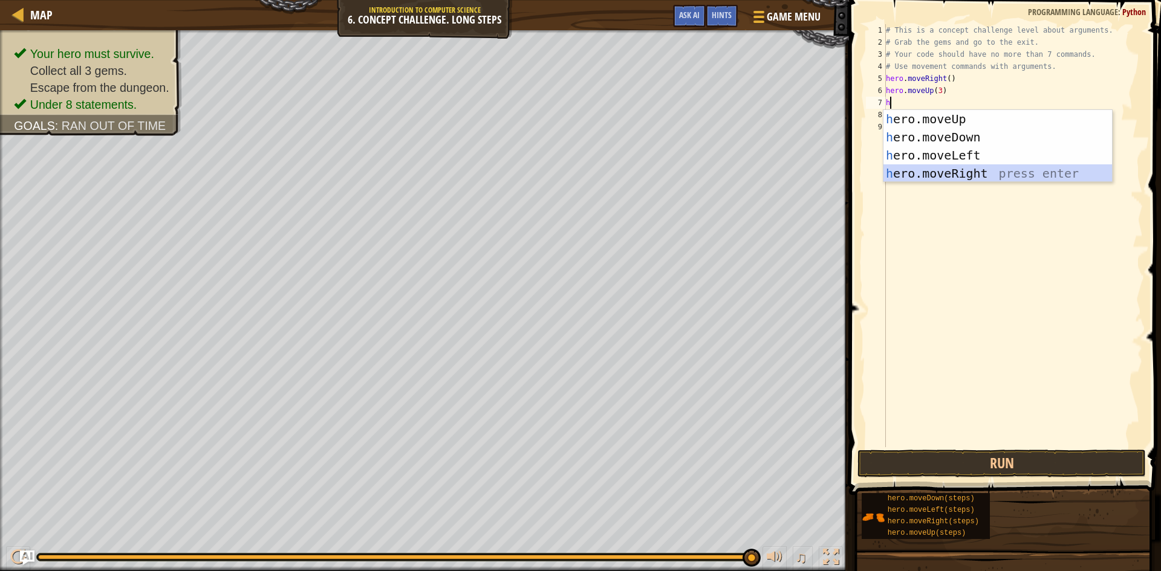
click at [952, 166] on div "h ero.moveUp press enter h ero.moveDown press enter h ero.moveLeft press enter …" at bounding box center [997, 164] width 229 height 109
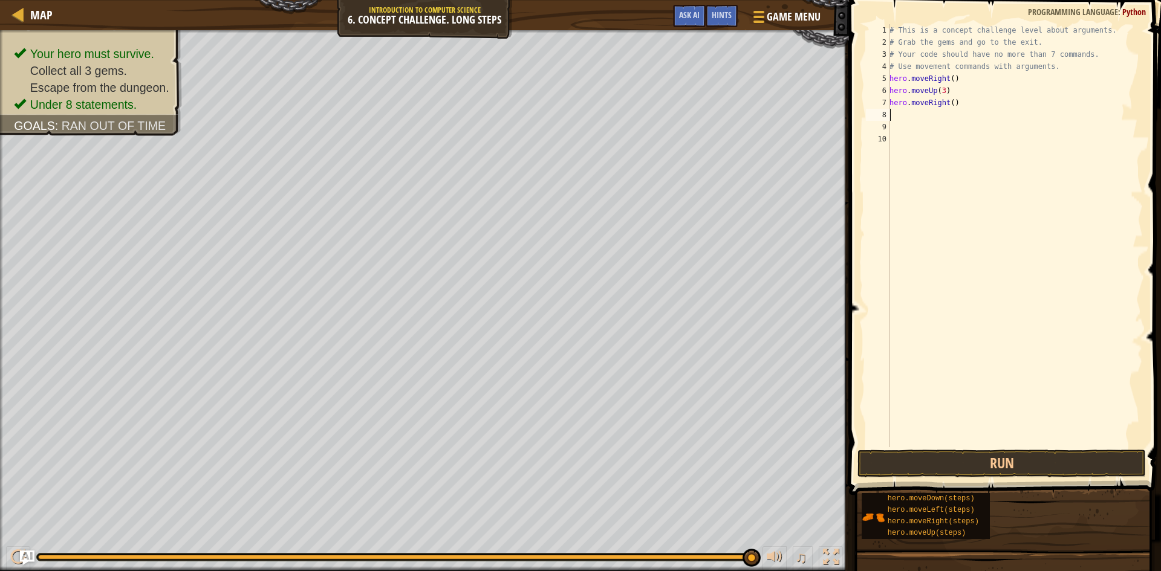
click at [948, 106] on div "# This is a concept challenge level about arguments. # Grab the gems and go to …" at bounding box center [1015, 247] width 256 height 447
type textarea "hero.moveRight(2)"
click at [949, 114] on div "# This is a concept challenge level about arguments. # Grab the gems and go to …" at bounding box center [1015, 247] width 256 height 447
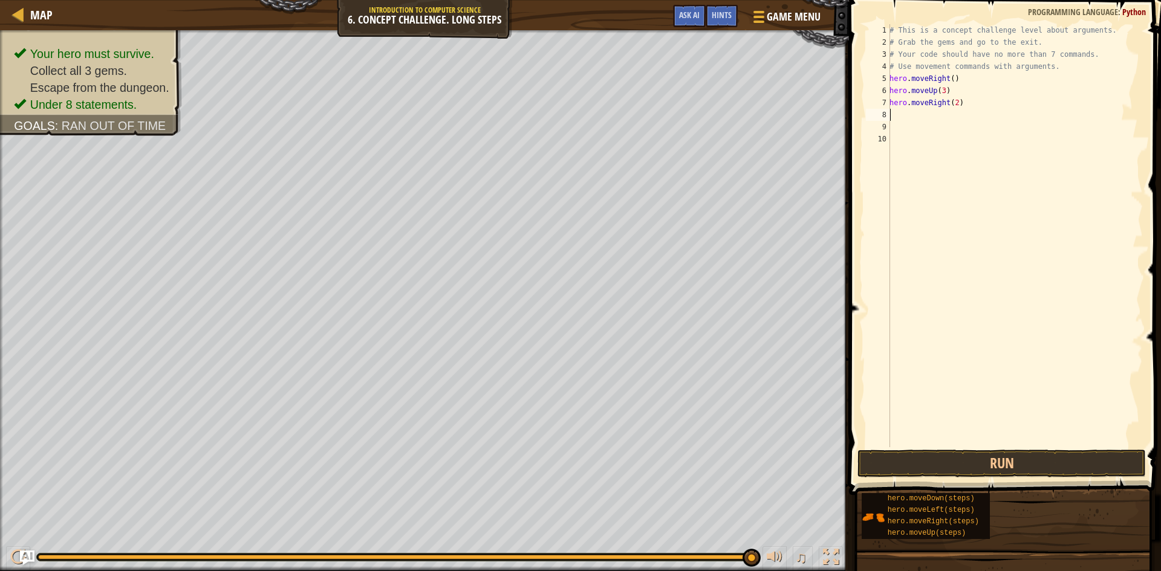
type textarea "h"
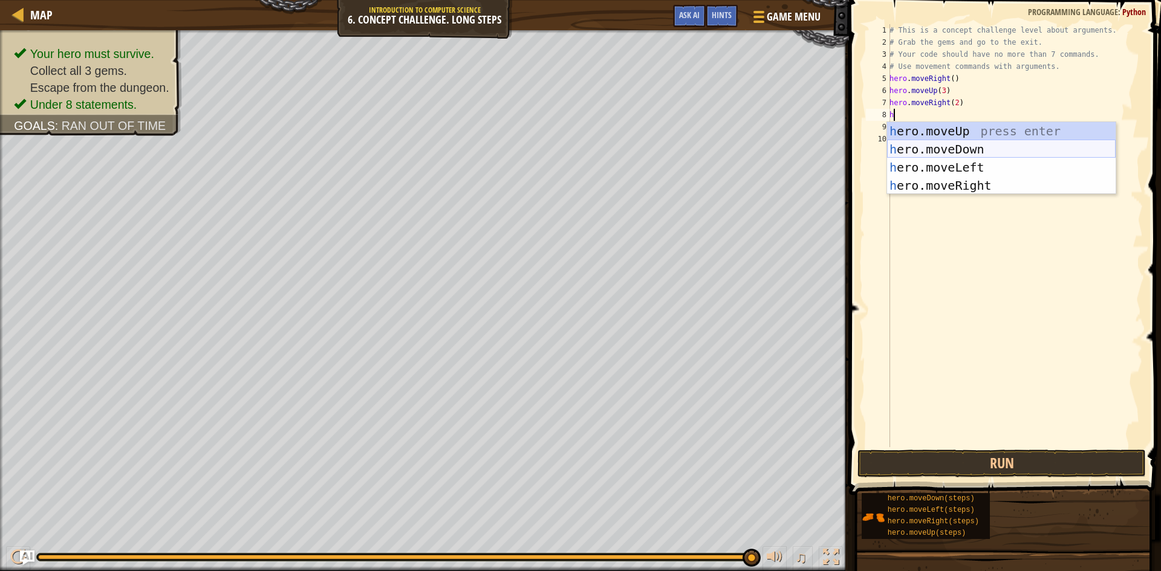
click at [986, 145] on div "h ero.moveUp press enter h ero.moveDown press enter h ero.moveLeft press enter …" at bounding box center [1001, 176] width 229 height 109
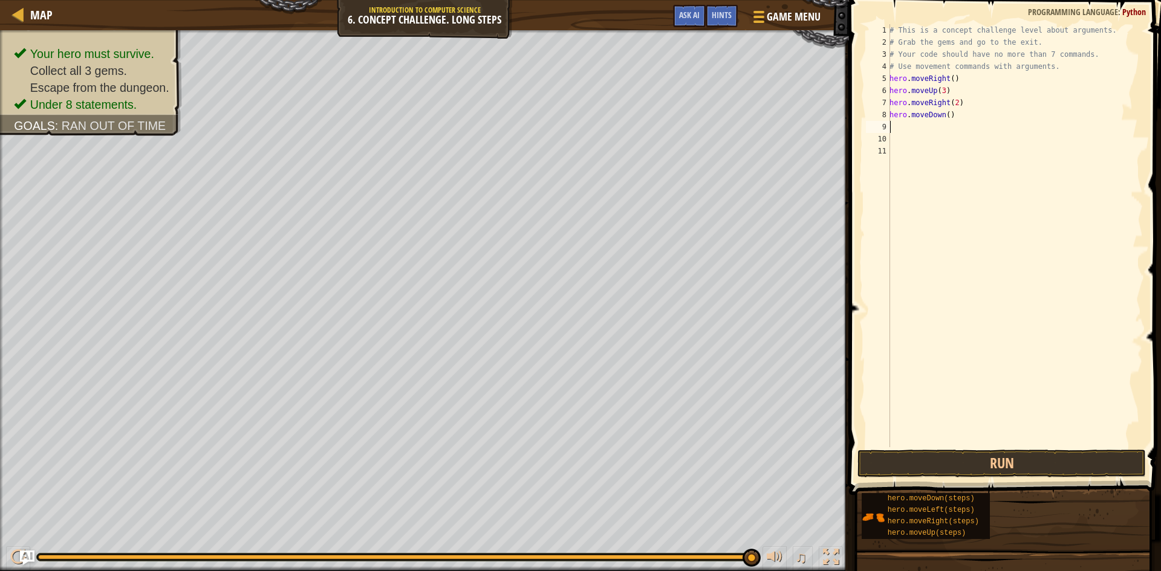
click at [943, 112] on div "# This is a concept challenge level about arguments. # Grab the gems and go to …" at bounding box center [1015, 247] width 256 height 447
click at [945, 112] on div "# This is a concept challenge level about arguments. # Grab the gems and go to …" at bounding box center [1015, 247] width 256 height 447
type textarea "hero.moveDown(3)"
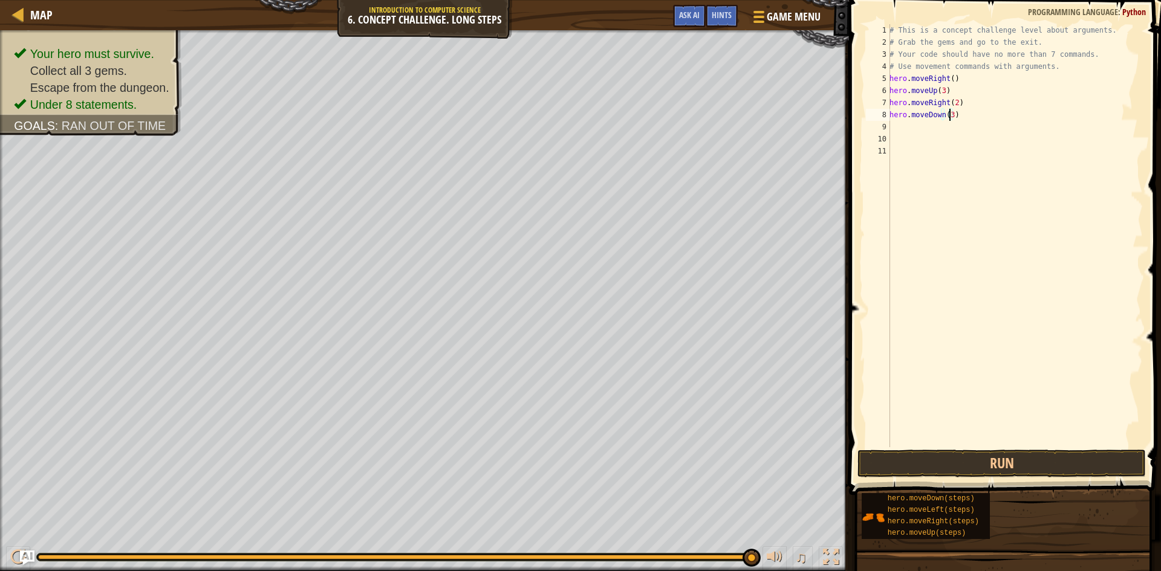
click at [905, 135] on div "# This is a concept challenge level about arguments. # Grab the gems and go to …" at bounding box center [1015, 247] width 256 height 447
click at [902, 127] on div "# This is a concept challenge level about arguments. # Grab the gems and go to …" at bounding box center [1015, 247] width 256 height 447
type textarea "h"
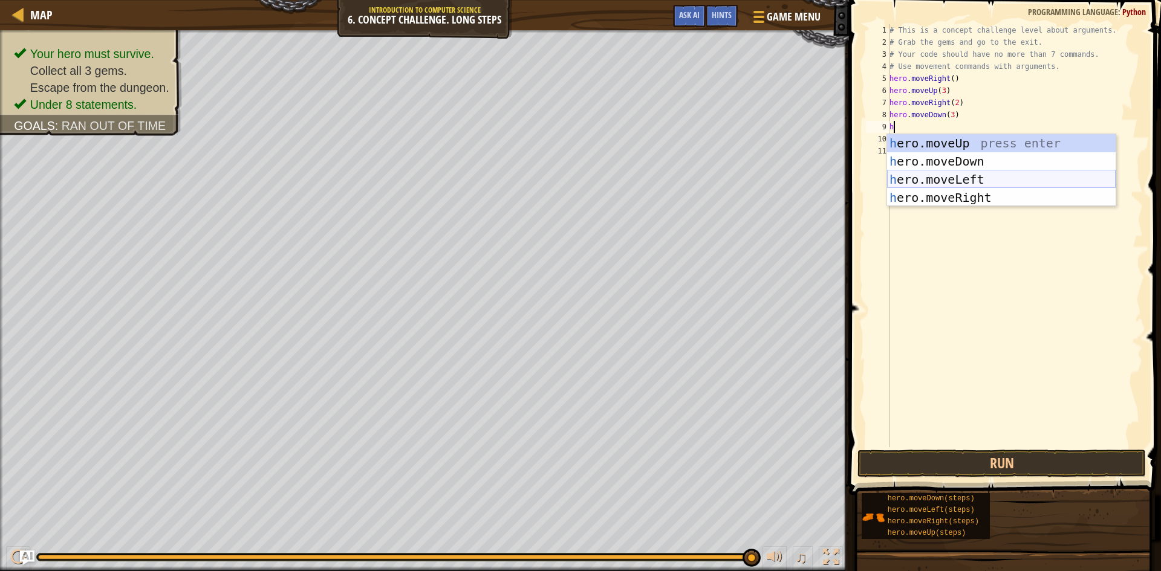
click at [975, 174] on div "h ero.moveUp press enter h ero.moveDown press enter h ero.moveLeft press enter …" at bounding box center [1001, 188] width 229 height 109
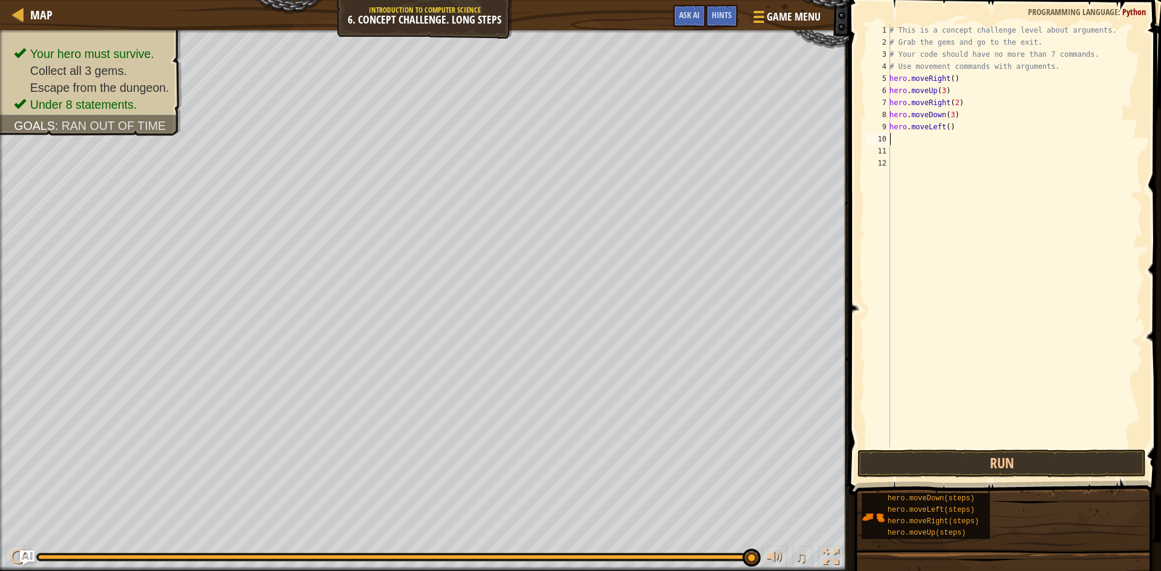
type textarea "h"
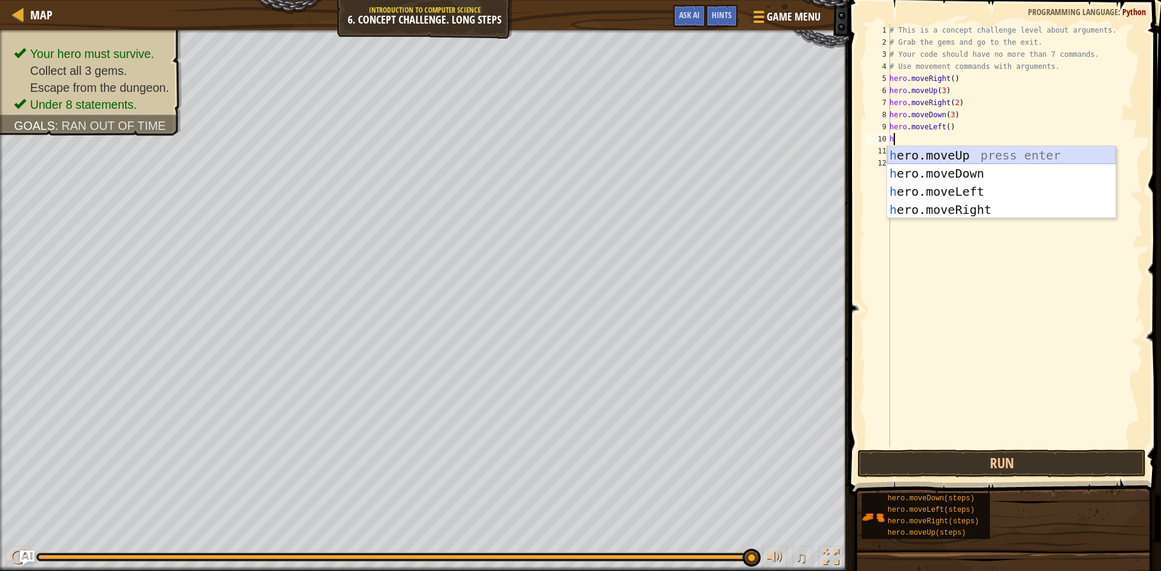
click at [948, 155] on div "h ero.moveUp press enter h ero.moveDown press enter h ero.moveLeft press enter …" at bounding box center [1001, 200] width 229 height 109
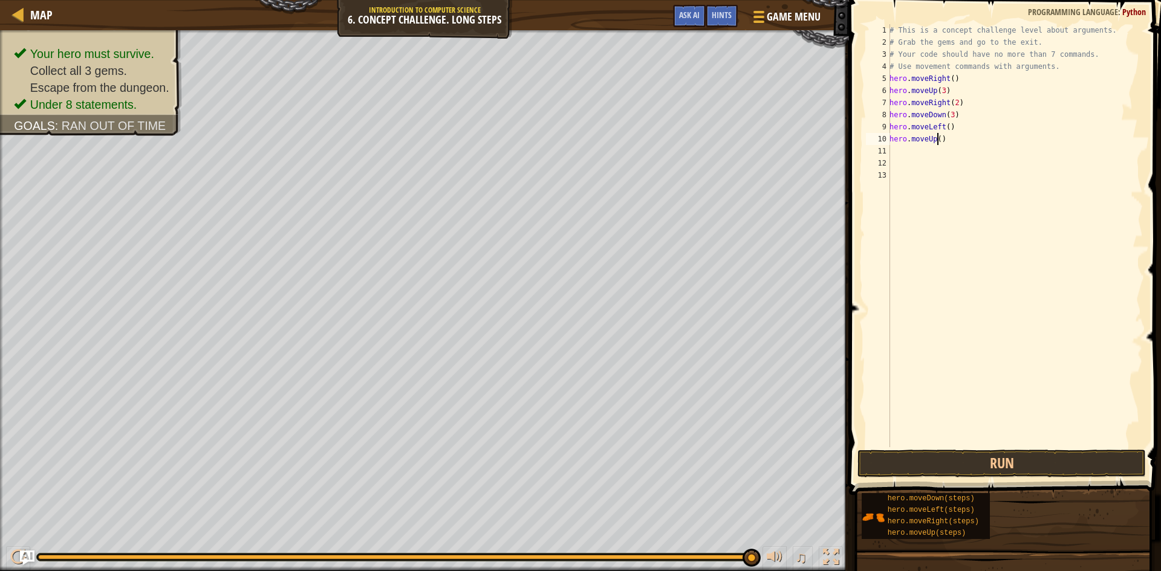
click at [938, 141] on div "# This is a concept challenge level about arguments. # Grab the gems and go to …" at bounding box center [1015, 247] width 256 height 447
type textarea "hero.moveUp(2)"
click at [935, 153] on div "# This is a concept challenge level about arguments. # Grab the gems and go to …" at bounding box center [1015, 247] width 256 height 447
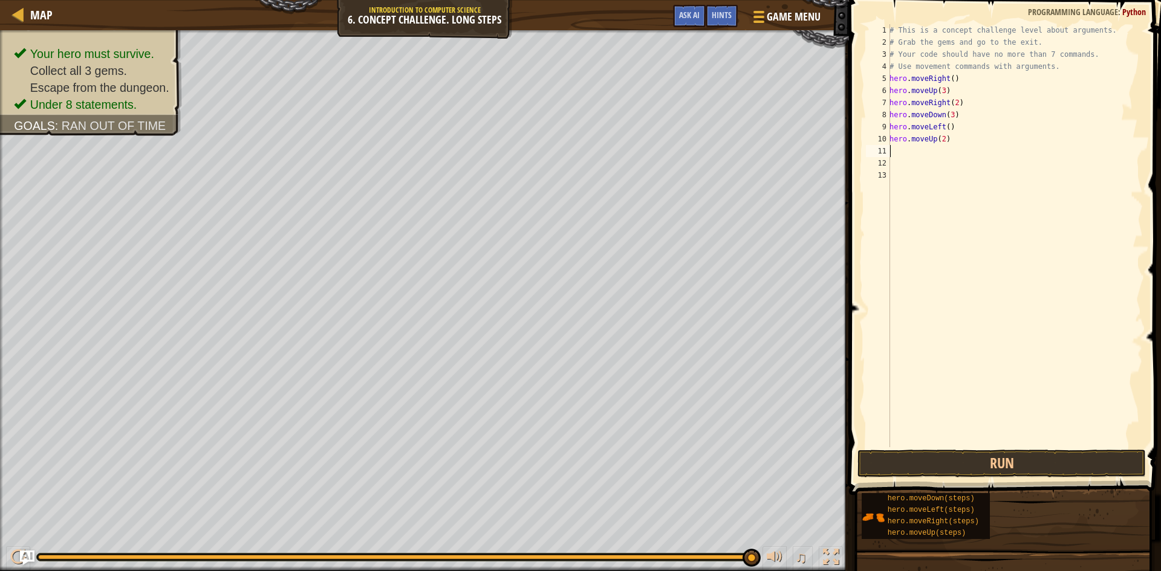
type textarea "h"
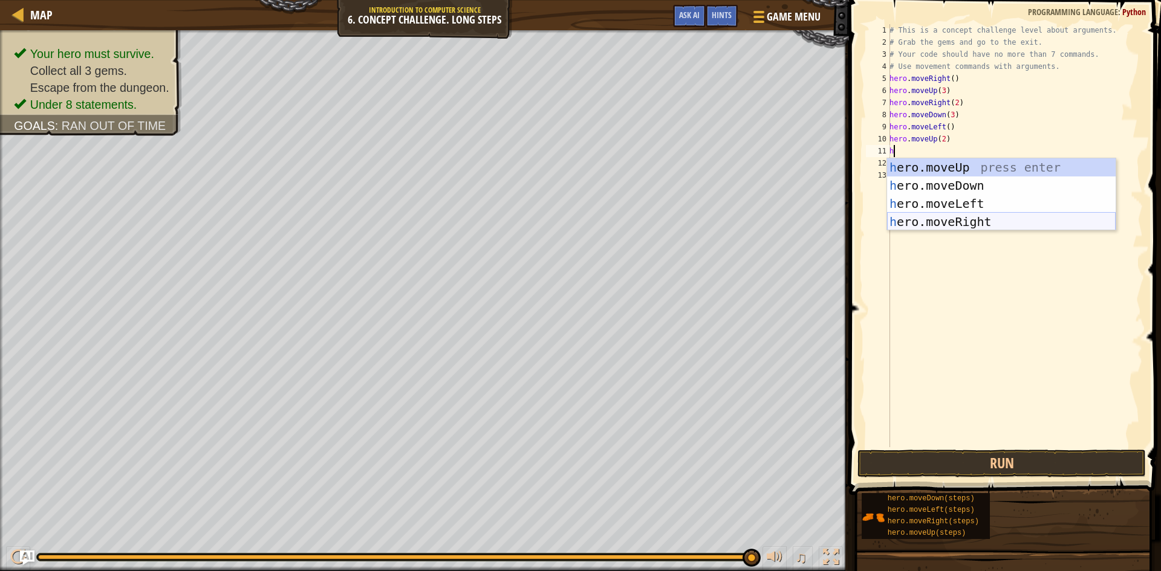
click at [974, 218] on div "h ero.moveUp press enter h ero.moveDown press enter h ero.moveLeft press enter …" at bounding box center [1001, 212] width 229 height 109
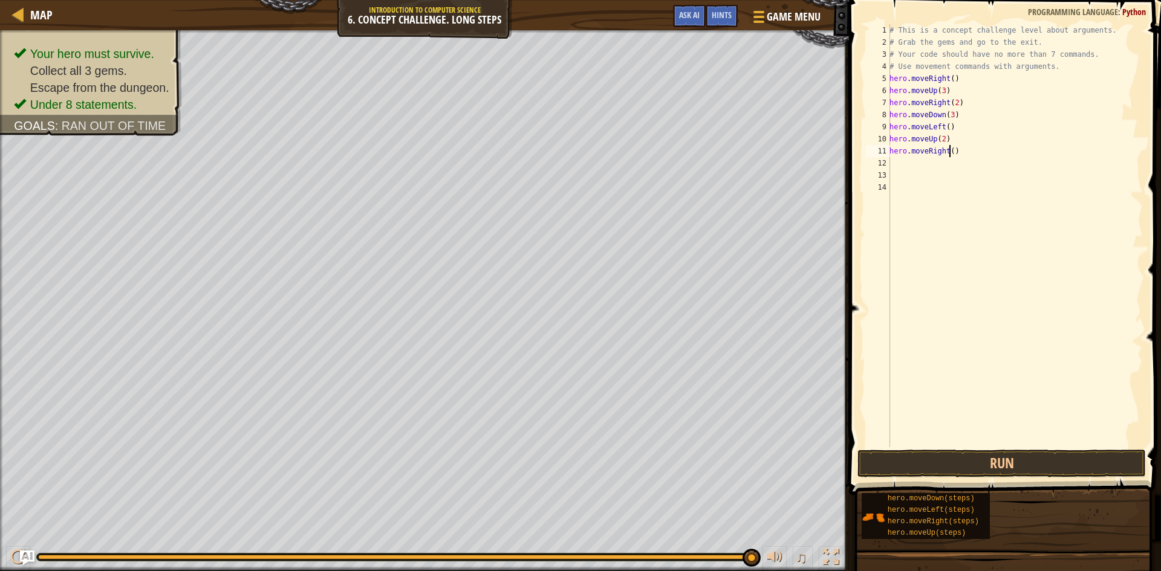
click at [951, 154] on div "# This is a concept challenge level about arguments. # Grab the gems and go to …" at bounding box center [1015, 247] width 256 height 447
click at [966, 462] on button "Run" at bounding box center [1001, 464] width 288 height 28
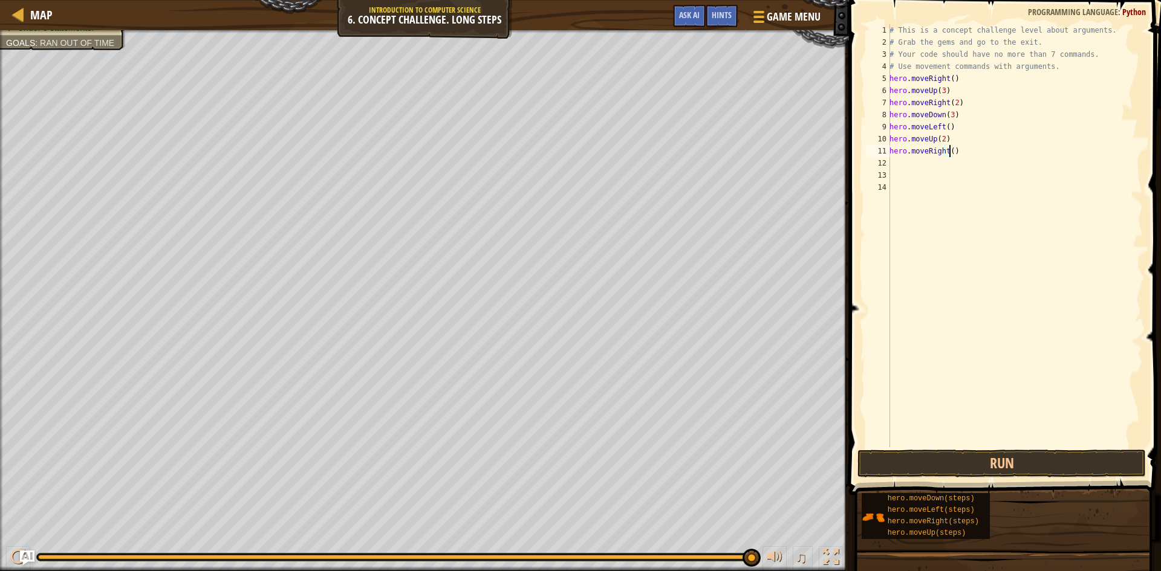
type textarea "hero.moveRight(2)"
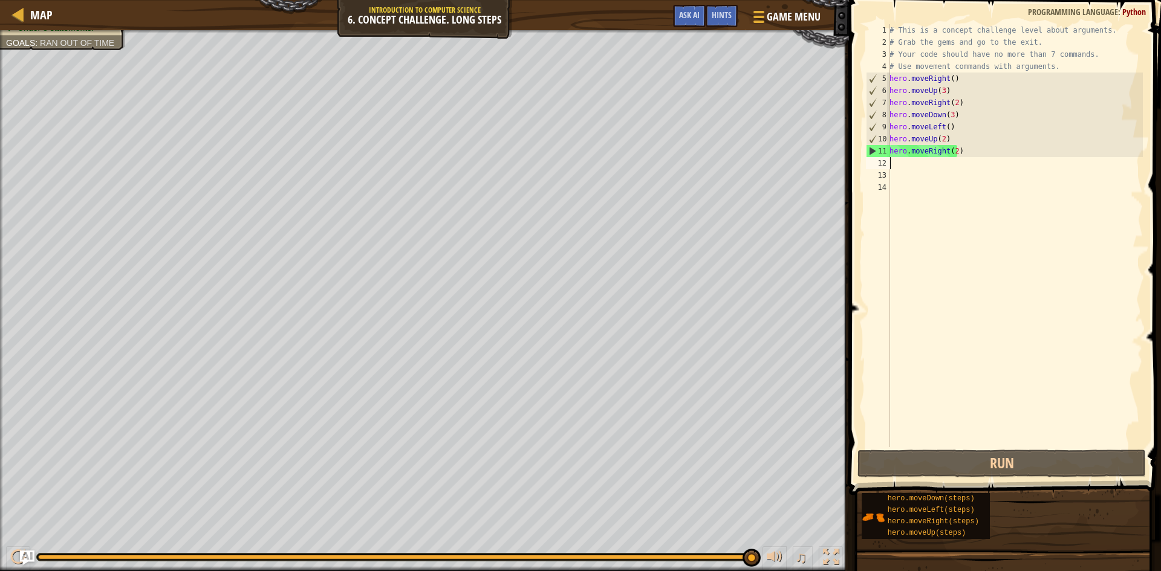
click at [937, 161] on div "# This is a concept challenge level about arguments. # Grab the gems and go to …" at bounding box center [1015, 247] width 256 height 447
type textarea "h"
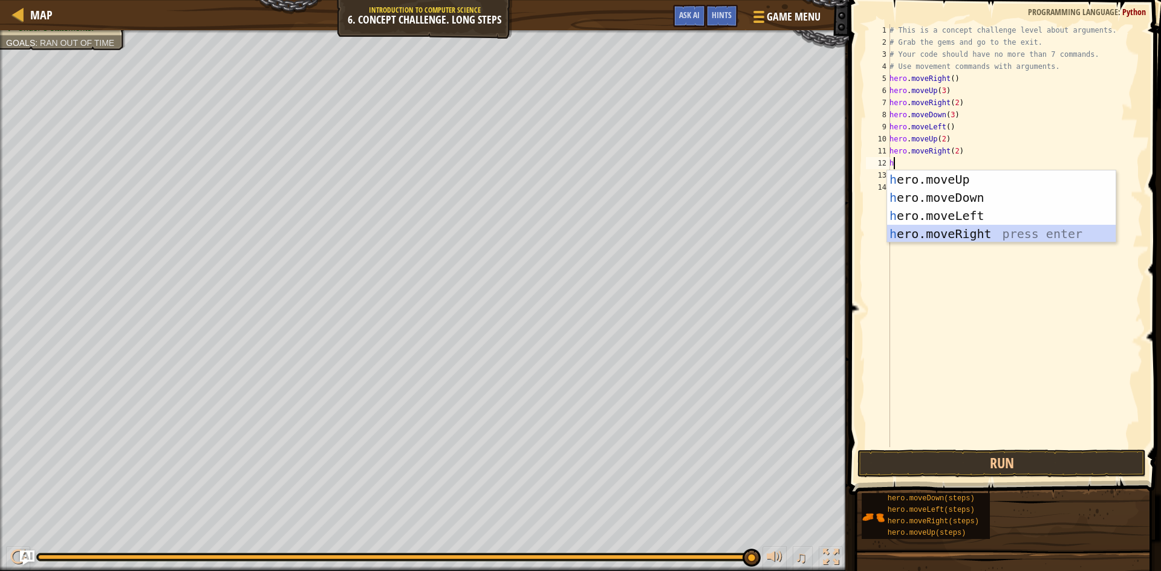
click at [961, 229] on div "h ero.moveUp press enter h ero.moveDown press enter h ero.moveLeft press enter …" at bounding box center [1001, 225] width 229 height 109
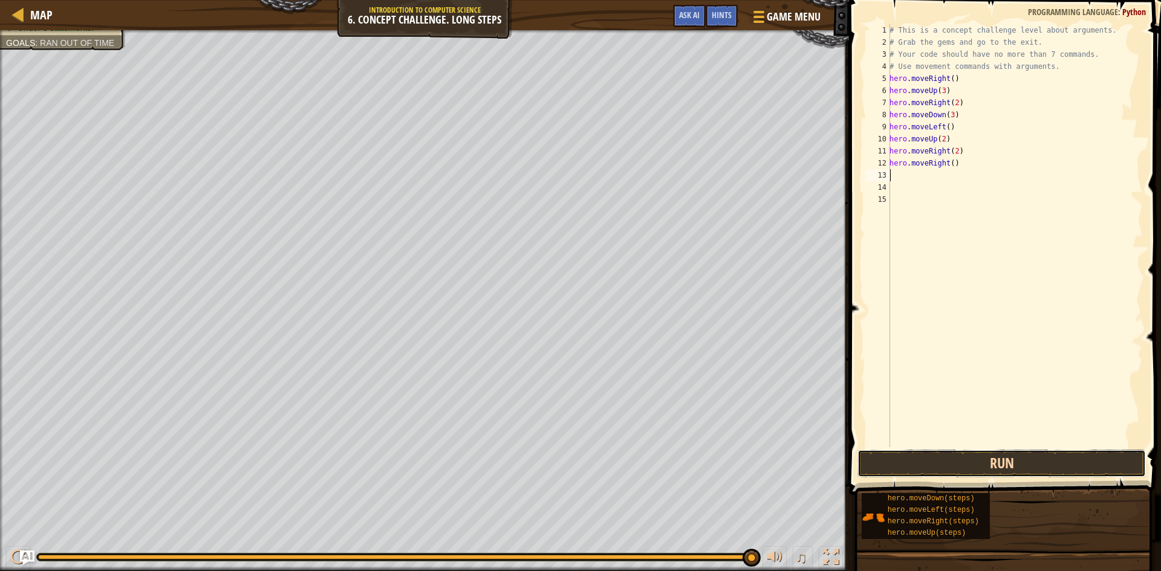
drag, startPoint x: 983, startPoint y: 458, endPoint x: 984, endPoint y: 447, distance: 11.0
click at [983, 458] on button "Run" at bounding box center [1001, 464] width 288 height 28
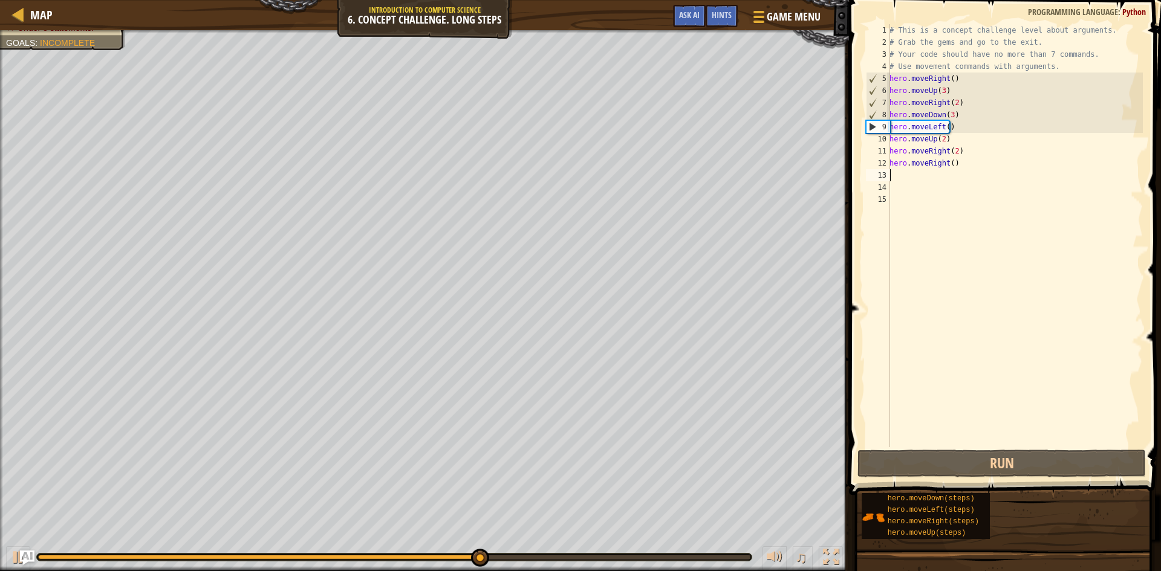
click at [980, 160] on div "# This is a concept challenge level about arguments. # Grab the gems and go to …" at bounding box center [1015, 247] width 256 height 447
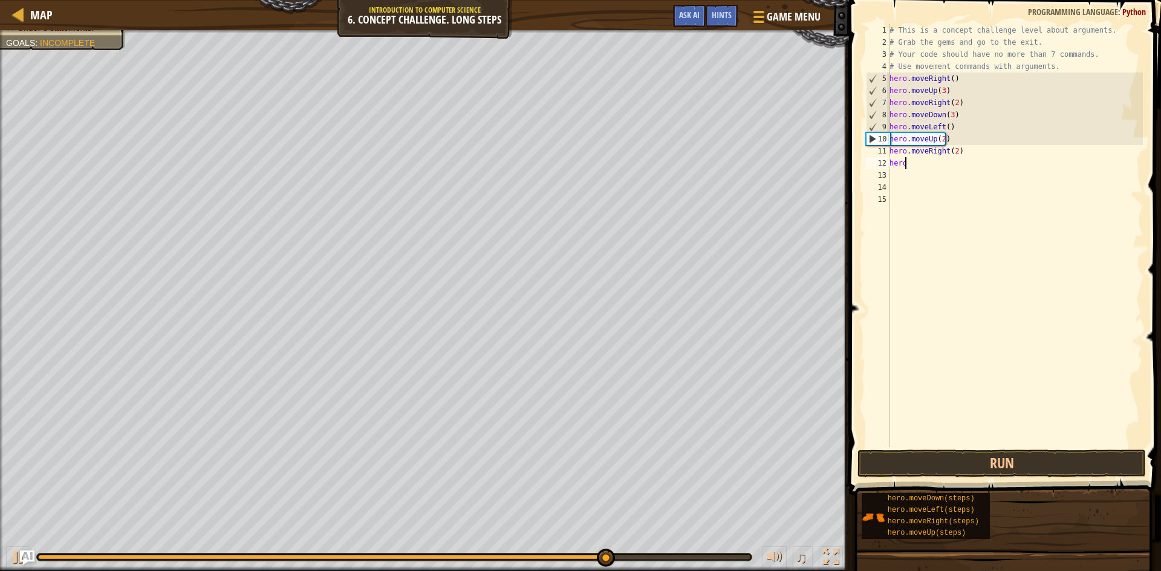
type textarea "h"
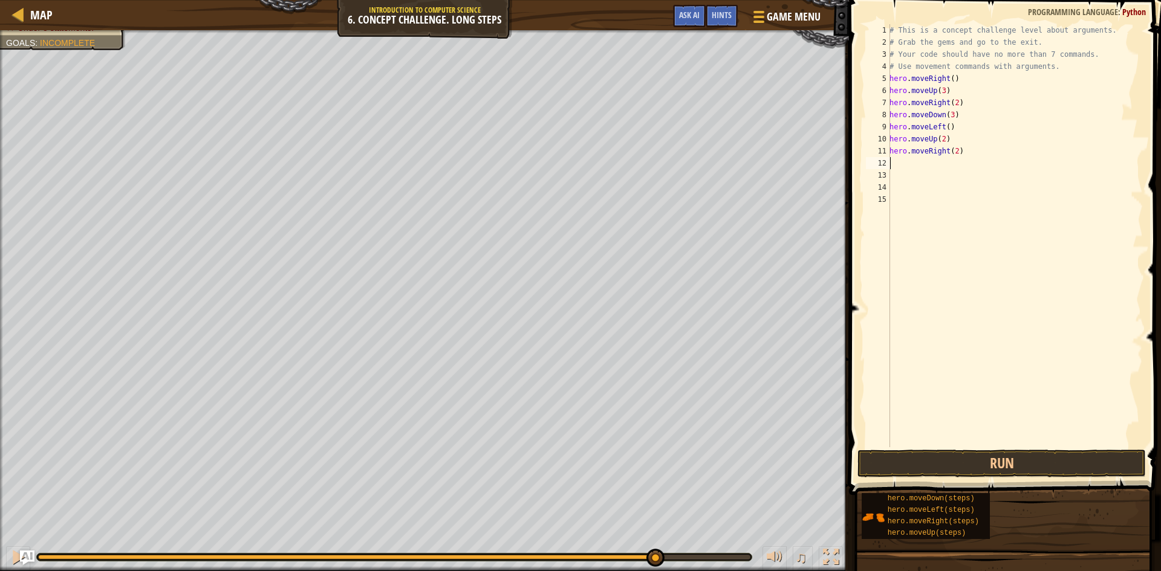
click at [971, 155] on div "# This is a concept challenge level about arguments. # Grab the gems and go to …" at bounding box center [1015, 247] width 256 height 447
type textarea "hero.moveRight(2)"
click at [901, 190] on div "# This is a concept challenge level about arguments. # Grab the gems and go to …" at bounding box center [1015, 247] width 256 height 447
click at [891, 197] on div "# This is a concept challenge level about arguments. # Grab the gems and go to …" at bounding box center [1015, 247] width 256 height 447
click at [992, 449] on span at bounding box center [1006, 230] width 322 height 531
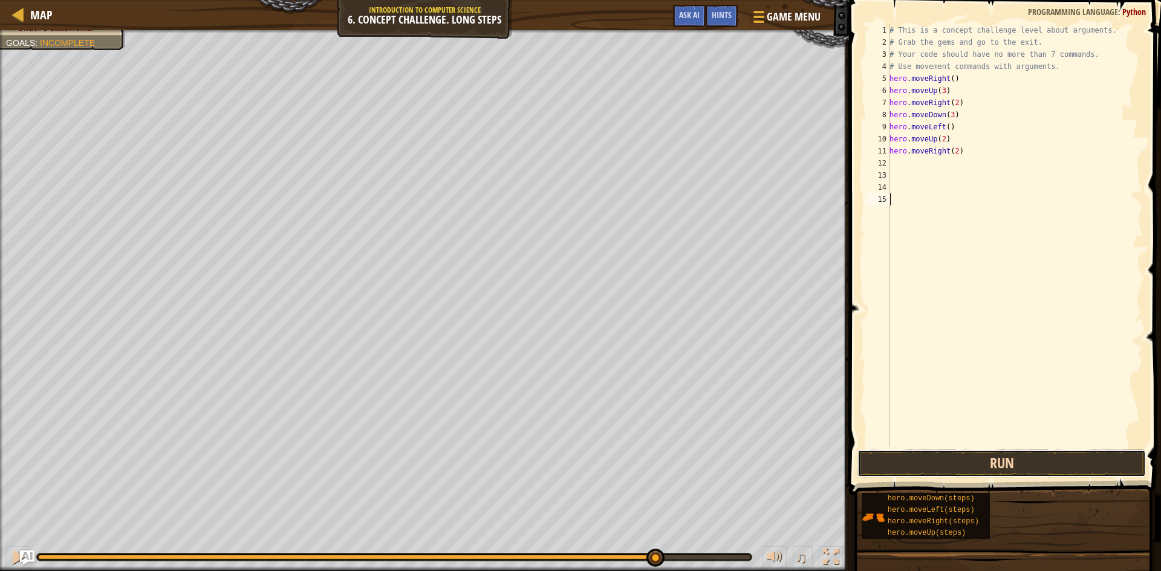
click at [992, 455] on button "Run" at bounding box center [1001, 464] width 288 height 28
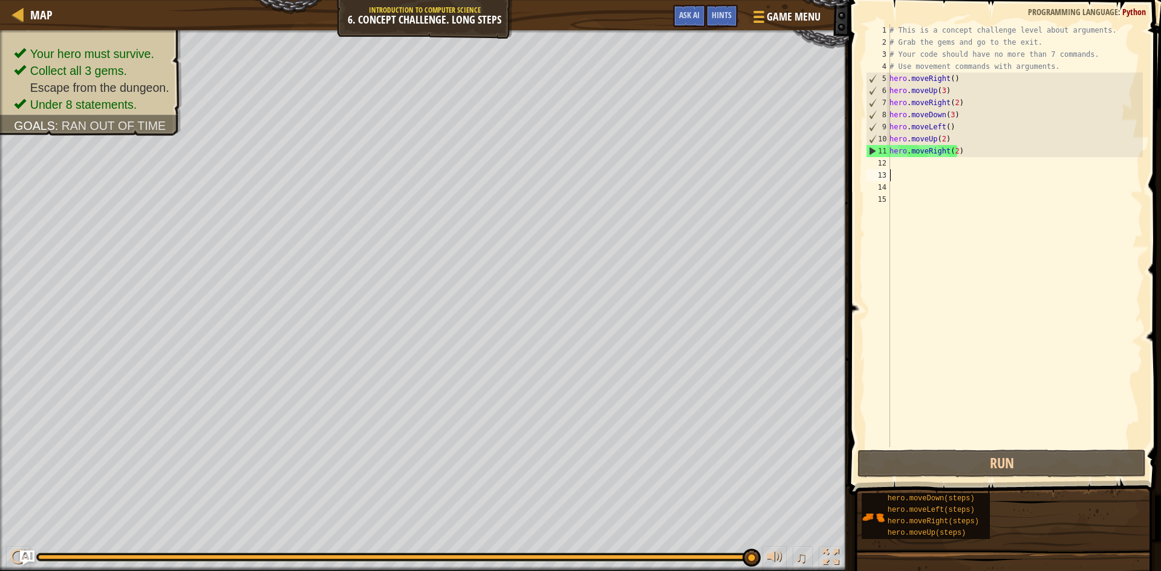
click at [905, 171] on div "# This is a concept challenge level about arguments. # Grab the gems and go to …" at bounding box center [1015, 247] width 256 height 447
click at [905, 168] on div "# This is a concept challenge level about arguments. # Grab the gems and go to …" at bounding box center [1015, 247] width 256 height 447
type textarea "h"
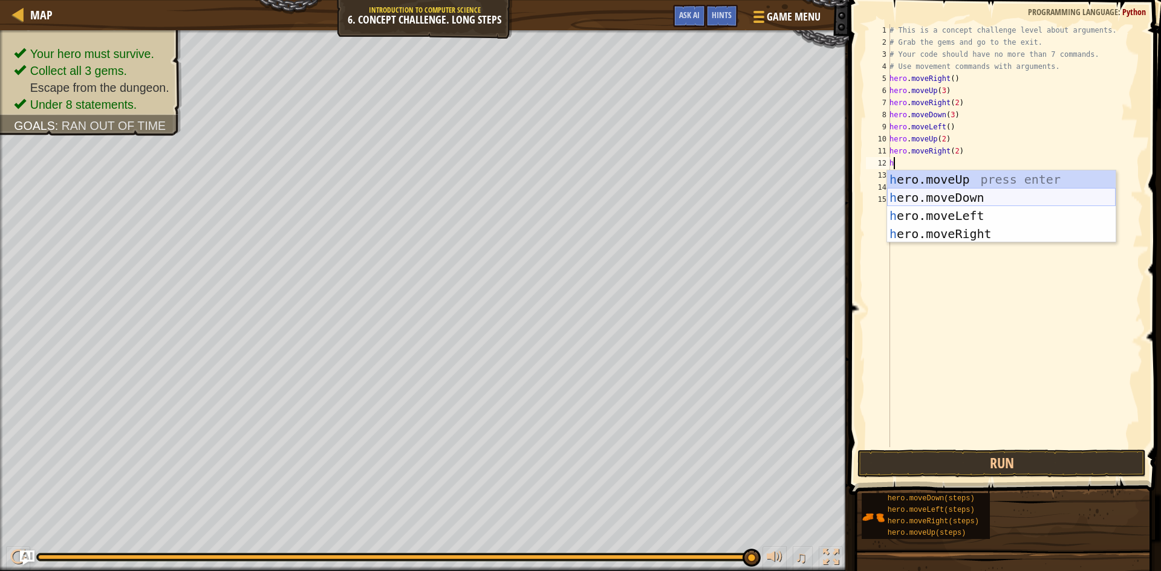
click at [948, 201] on div "h ero.moveUp press enter h ero.moveDown press enter h ero.moveLeft press enter …" at bounding box center [1001, 225] width 229 height 109
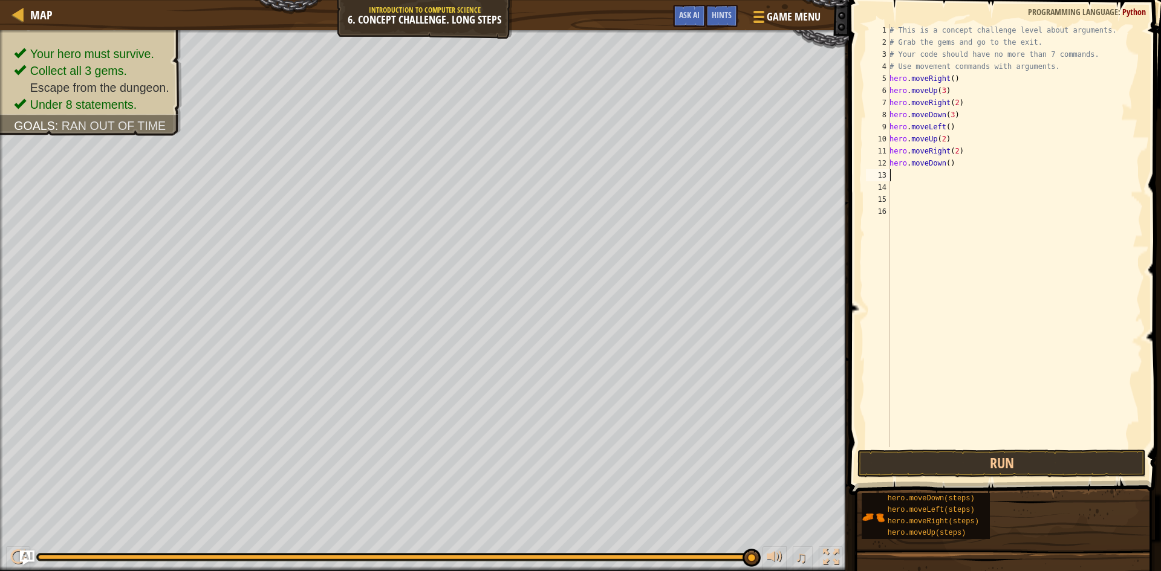
click at [942, 161] on div "# This is a concept challenge level about arguments. # Grab the gems and go to …" at bounding box center [1015, 247] width 256 height 447
click at [944, 161] on div "# This is a concept challenge level about arguments. # Grab the gems and go to …" at bounding box center [1015, 247] width 256 height 447
click at [989, 452] on button "Run" at bounding box center [1001, 464] width 288 height 28
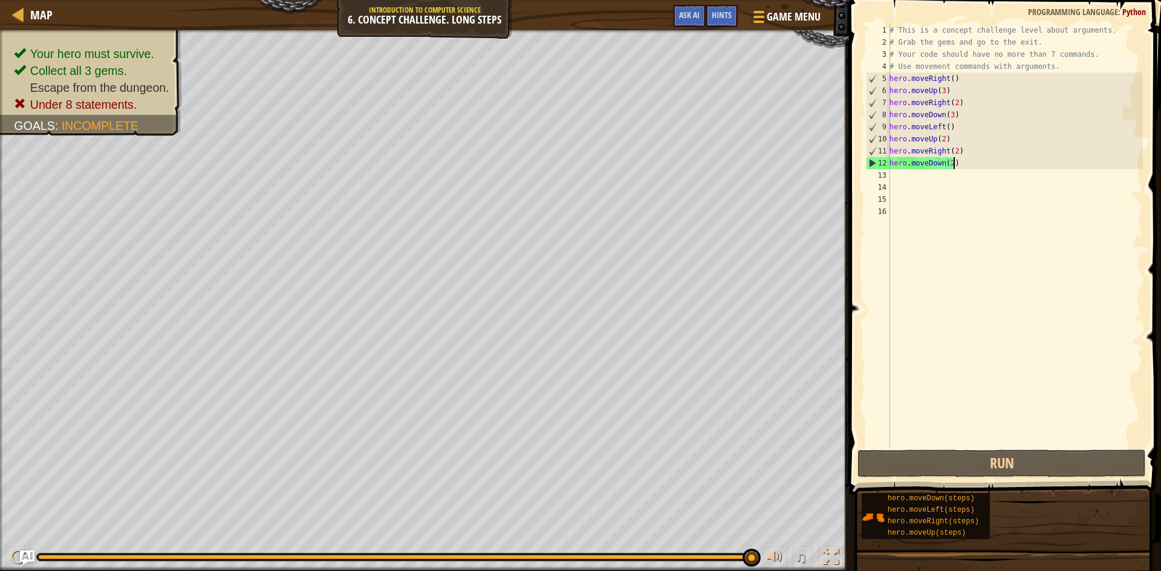
click at [966, 160] on div "# This is a concept challenge level about arguments. # Grab the gems and go to …" at bounding box center [1015, 247] width 256 height 447
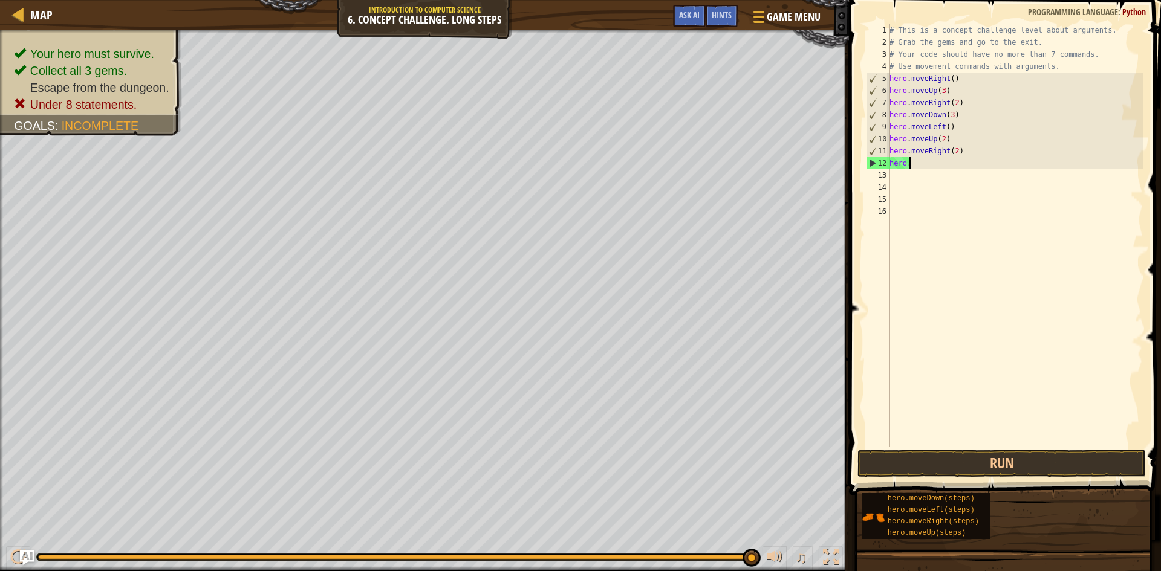
scroll to position [5, 0]
type textarea "h"
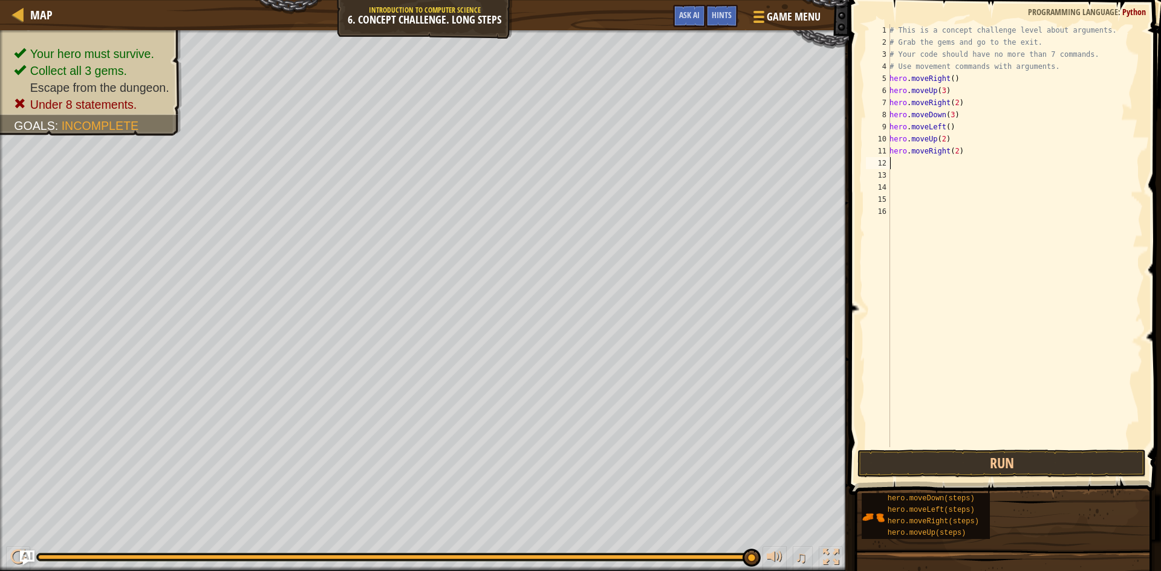
click at [965, 145] on div "# This is a concept challenge level about arguments. # Grab the gems and go to …" at bounding box center [1015, 247] width 256 height 447
click at [965, 154] on div "# This is a concept challenge level about arguments. # Grab the gems and go to …" at bounding box center [1015, 247] width 256 height 447
type textarea "h"
click at [1038, 457] on button "Run" at bounding box center [1001, 464] width 288 height 28
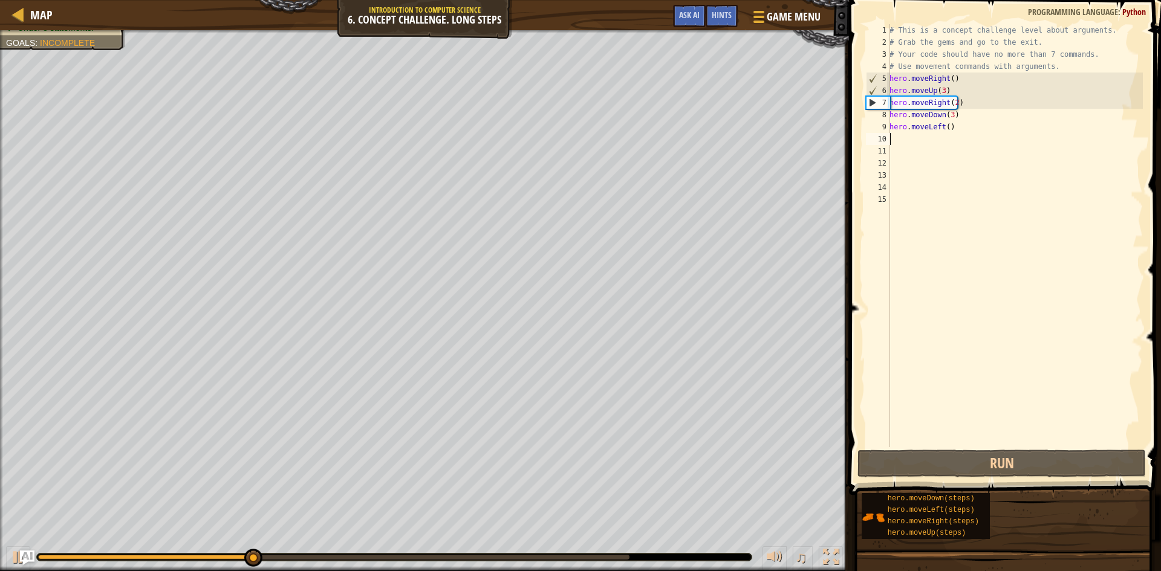
click at [962, 127] on div "# This is a concept challenge level about arguments. # Grab the gems and go to …" at bounding box center [1015, 247] width 256 height 447
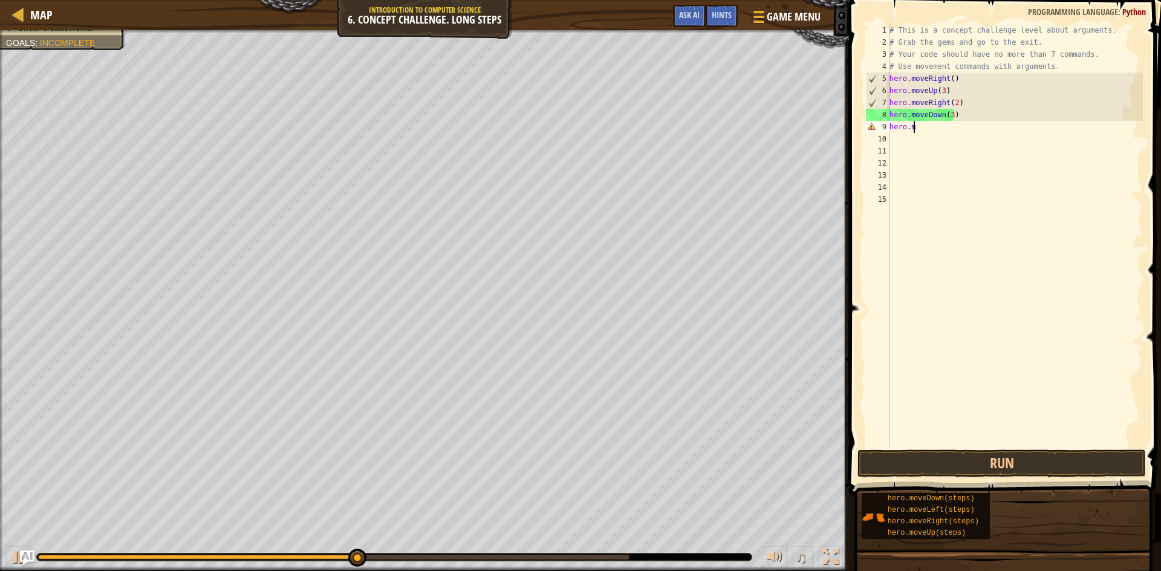
type textarea "h"
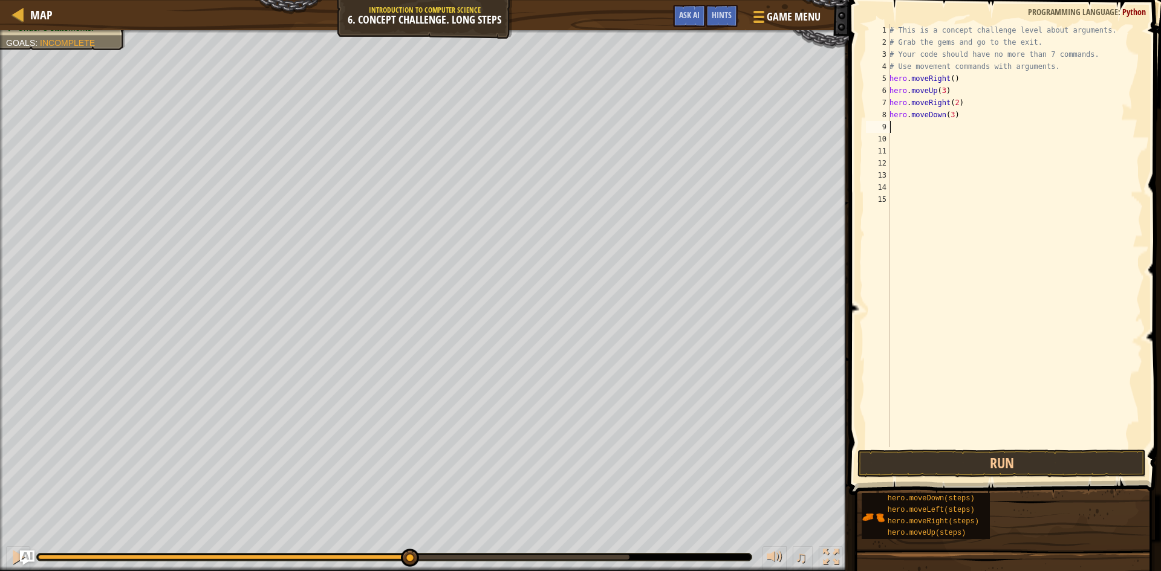
type textarea "h"
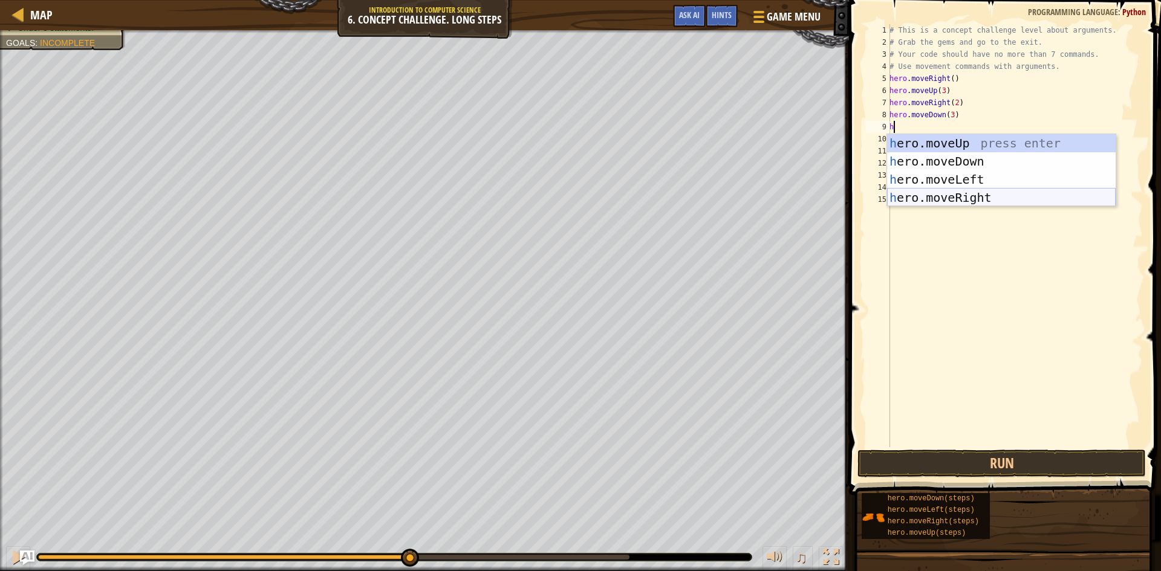
click at [967, 195] on div "h ero.moveUp press enter h ero.moveDown press enter h ero.moveLeft press enter …" at bounding box center [1001, 188] width 229 height 109
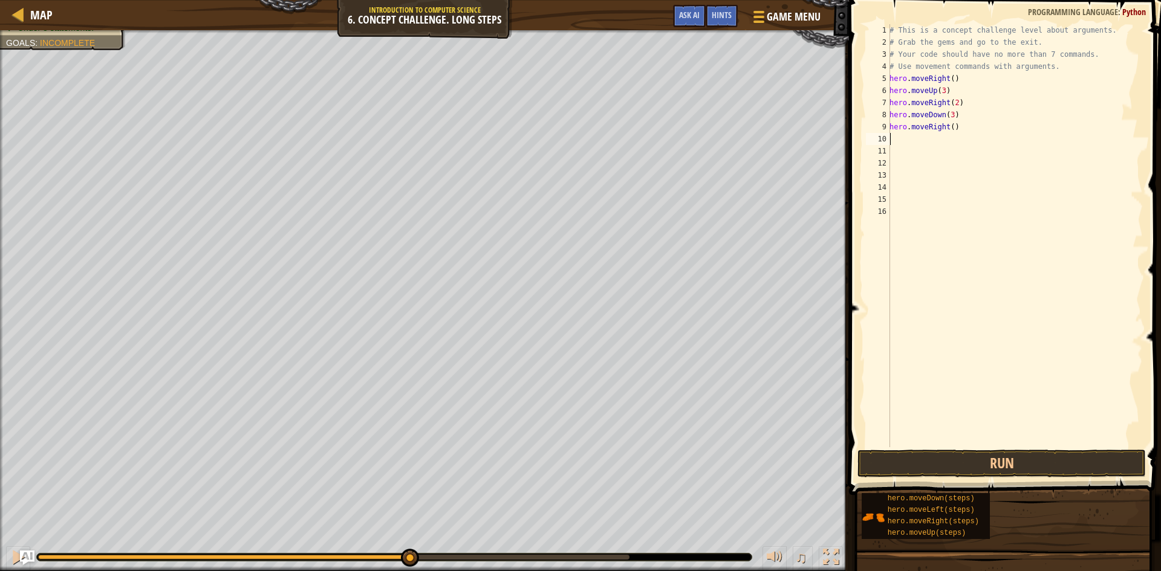
type textarea "h"
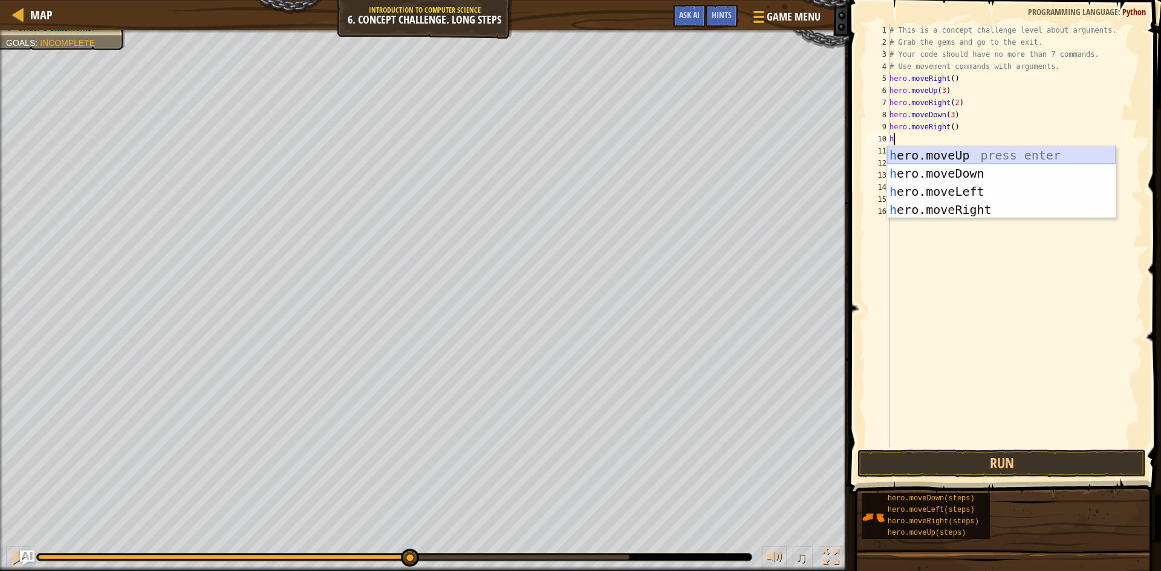
click at [964, 157] on div "h ero.moveUp press enter h ero.moveDown press enter h ero.moveLeft press enter …" at bounding box center [1001, 200] width 229 height 109
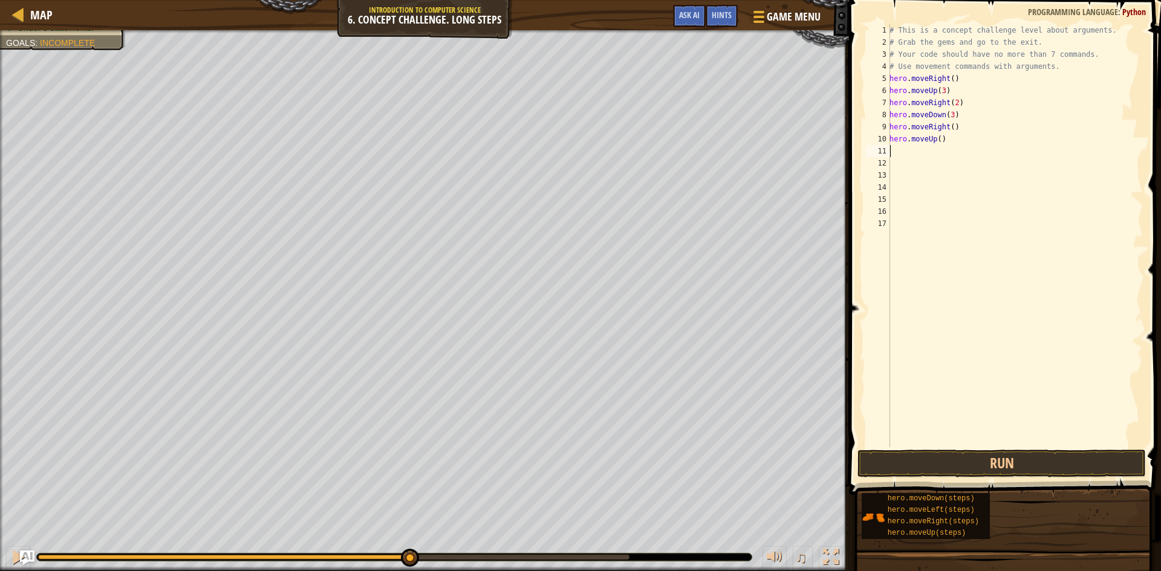
click at [937, 140] on div "# This is a concept challenge level about arguments. # Grab the gems and go to …" at bounding box center [1015, 247] width 256 height 447
type textarea "hero.moveUp(2)"
click at [945, 152] on div "# This is a concept challenge level about arguments. # Grab the gems and go to …" at bounding box center [1015, 247] width 256 height 447
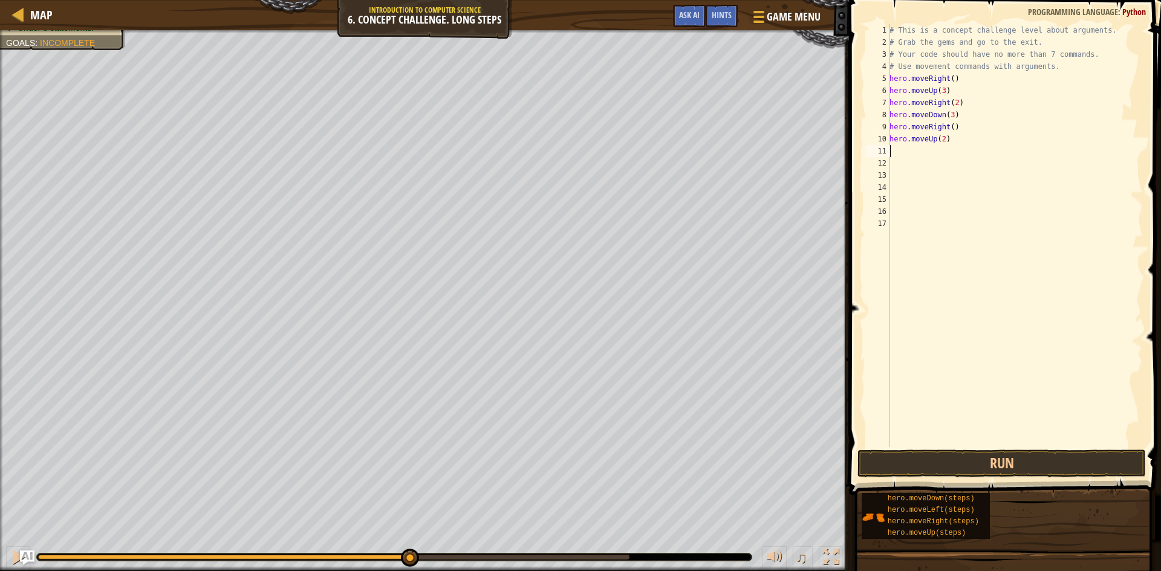
type textarea "h"
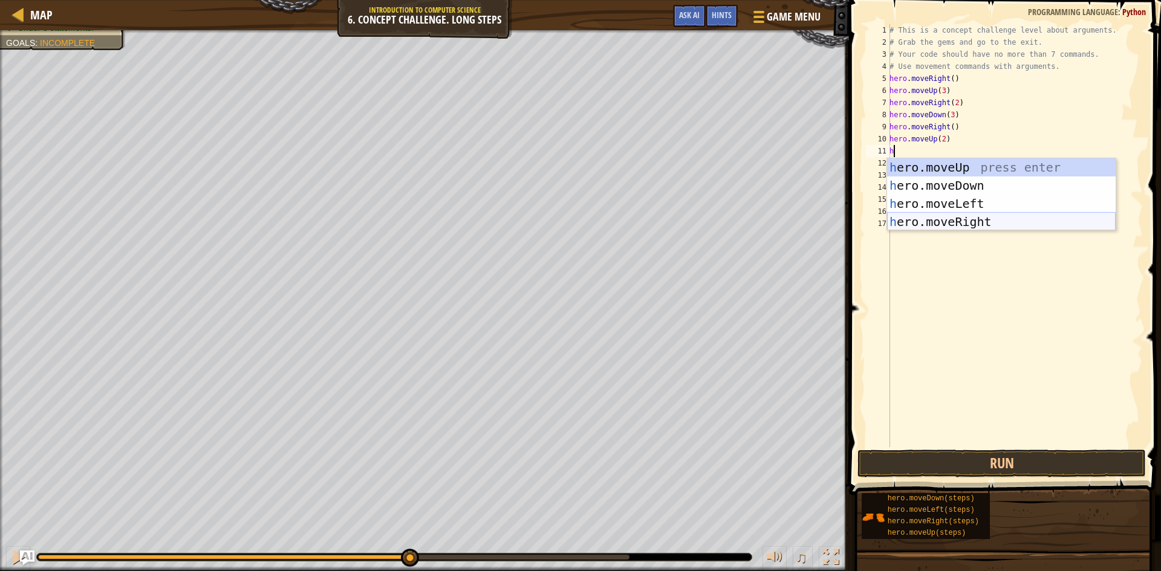
click at [971, 214] on div "h ero.moveUp press enter h ero.moveDown press enter h ero.moveLeft press enter …" at bounding box center [1001, 212] width 229 height 109
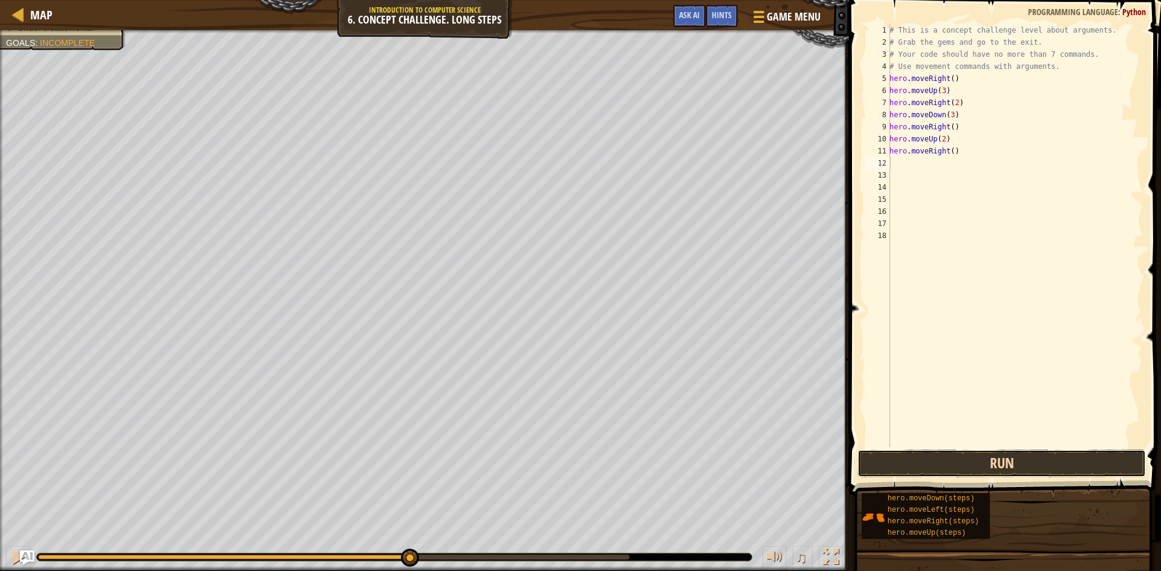
click at [935, 458] on button "Run" at bounding box center [1001, 464] width 288 height 28
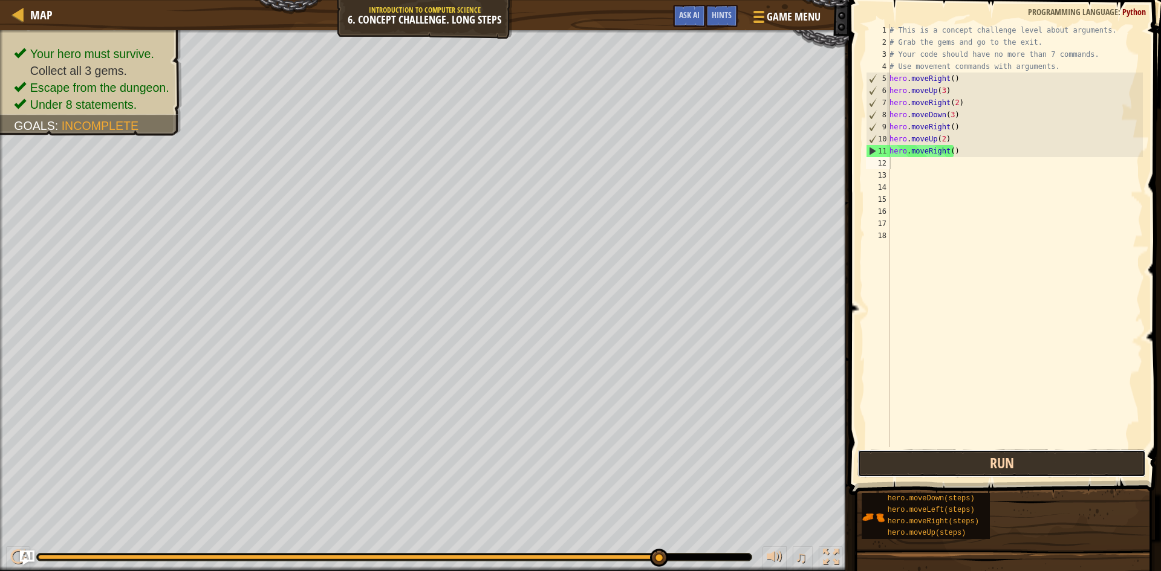
click at [926, 452] on button "Run" at bounding box center [1001, 464] width 288 height 28
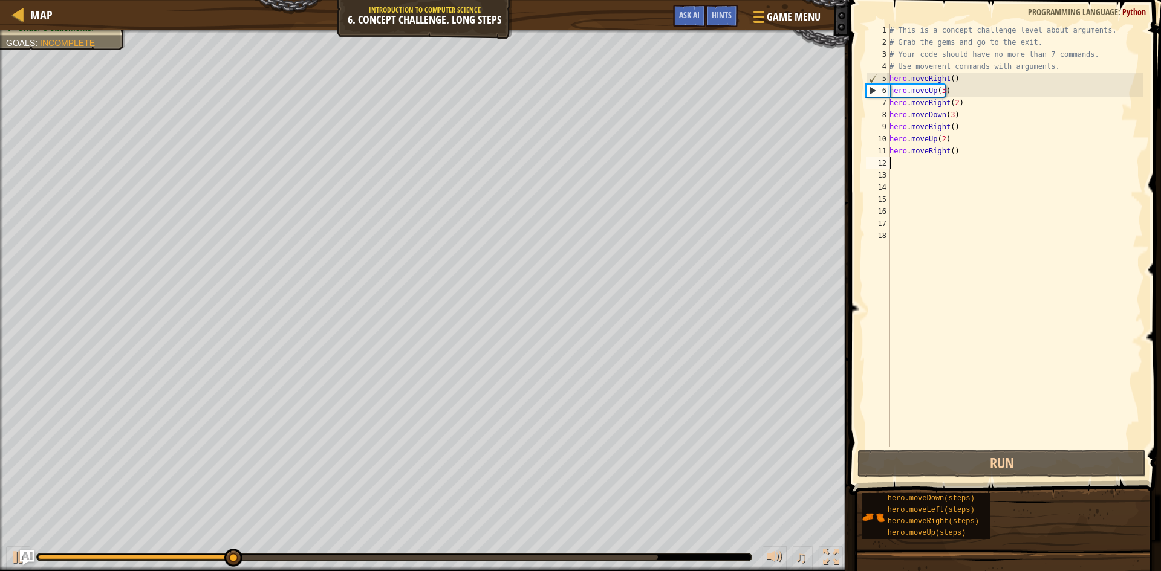
click at [1000, 158] on div "# This is a concept challenge level about arguments. # Grab the gems and go to …" at bounding box center [1015, 247] width 256 height 447
click at [984, 141] on div "# This is a concept challenge level about arguments. # Grab the gems and go to …" at bounding box center [1015, 247] width 256 height 447
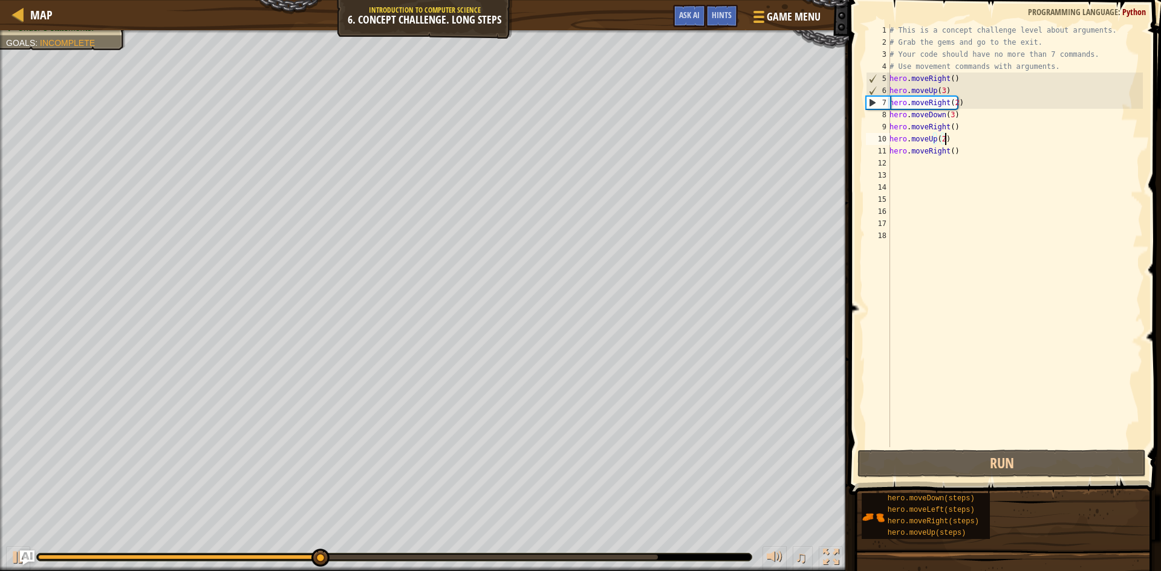
click at [984, 150] on div "# This is a concept challenge level about arguments. # Grab the gems and go to …" at bounding box center [1015, 247] width 256 height 447
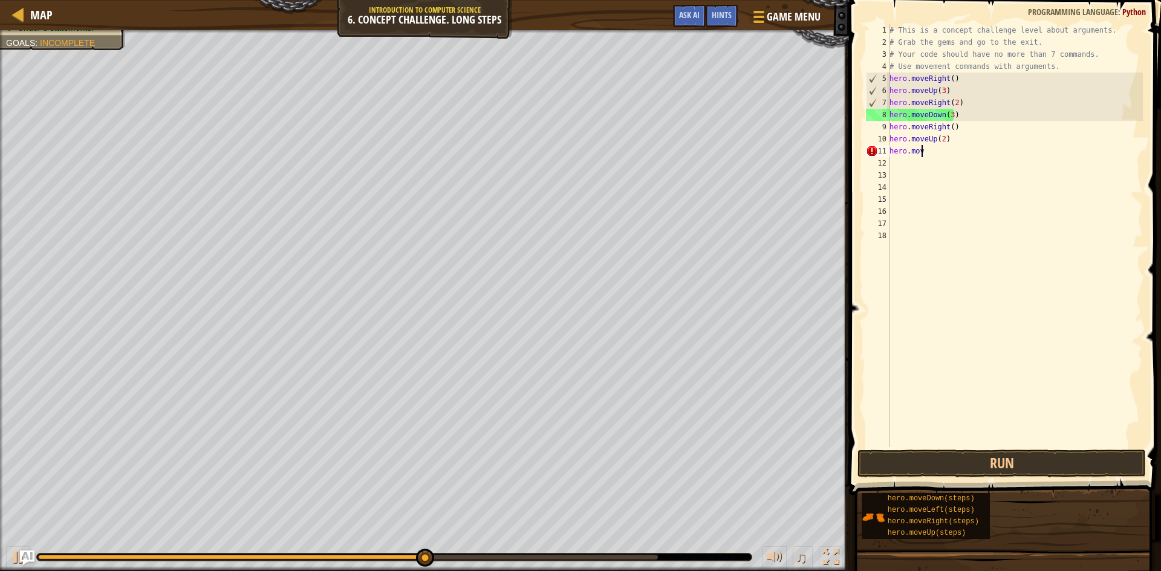
type textarea "h"
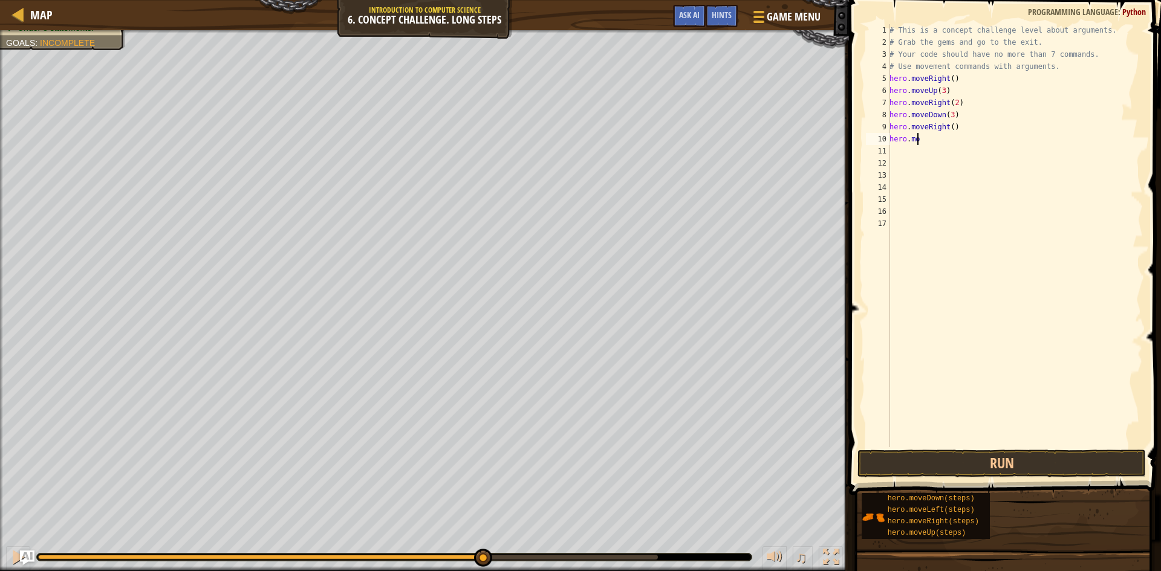
type textarea "h"
drag, startPoint x: 1033, startPoint y: 445, endPoint x: 1032, endPoint y: 452, distance: 7.3
click at [1032, 449] on div "1 2 3 4 5 6 7 8 9 10 11 12 13 14 15 16 # This is a concept challenge level abou…" at bounding box center [1003, 271] width 316 height 531
click at [1032, 452] on button "Run" at bounding box center [1001, 464] width 288 height 28
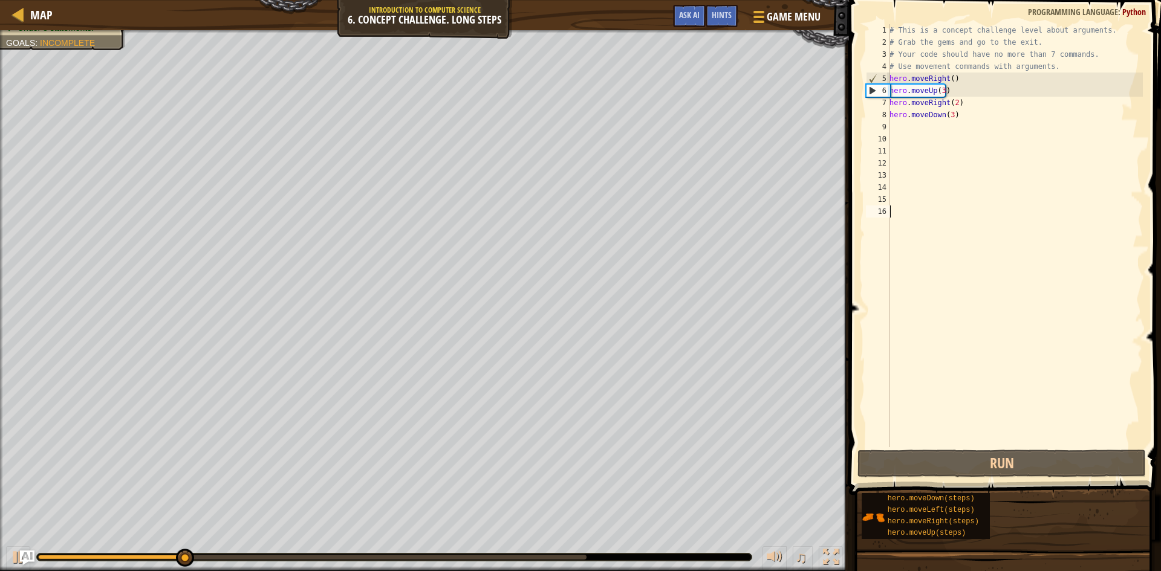
click at [925, 128] on div "# This is a concept challenge level about arguments. # Grab the gems and go to …" at bounding box center [1015, 247] width 256 height 447
type textarea "h"
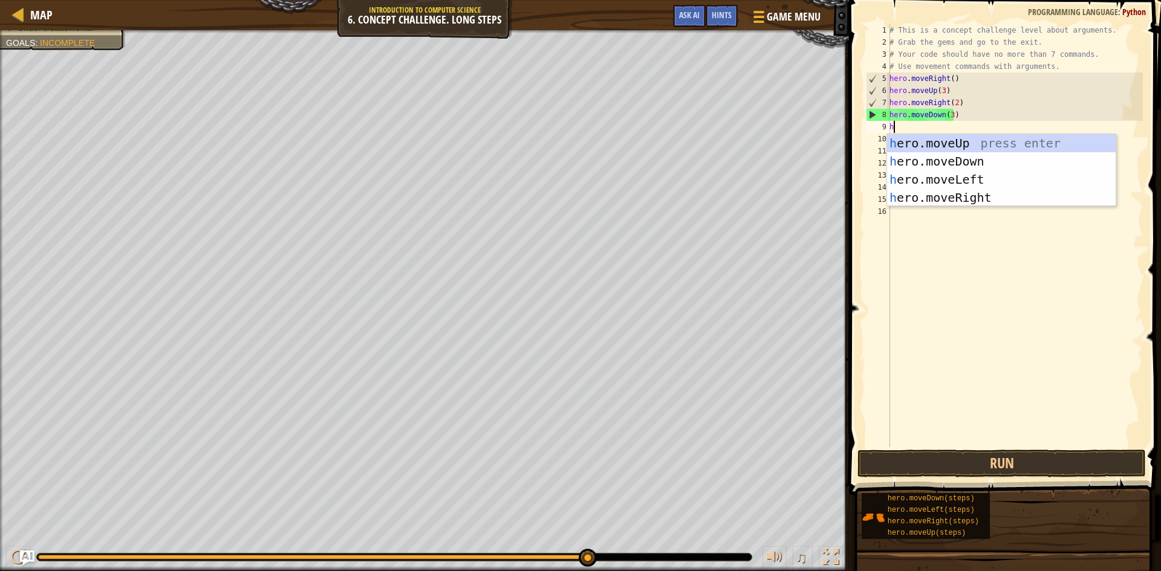
select select "uz"
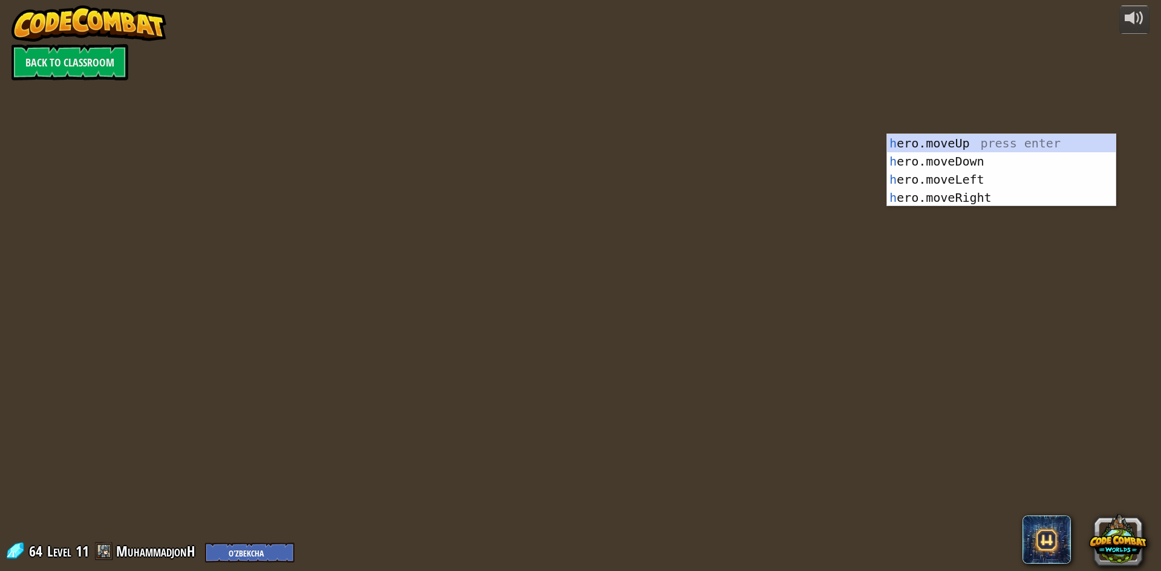
select select "uz"
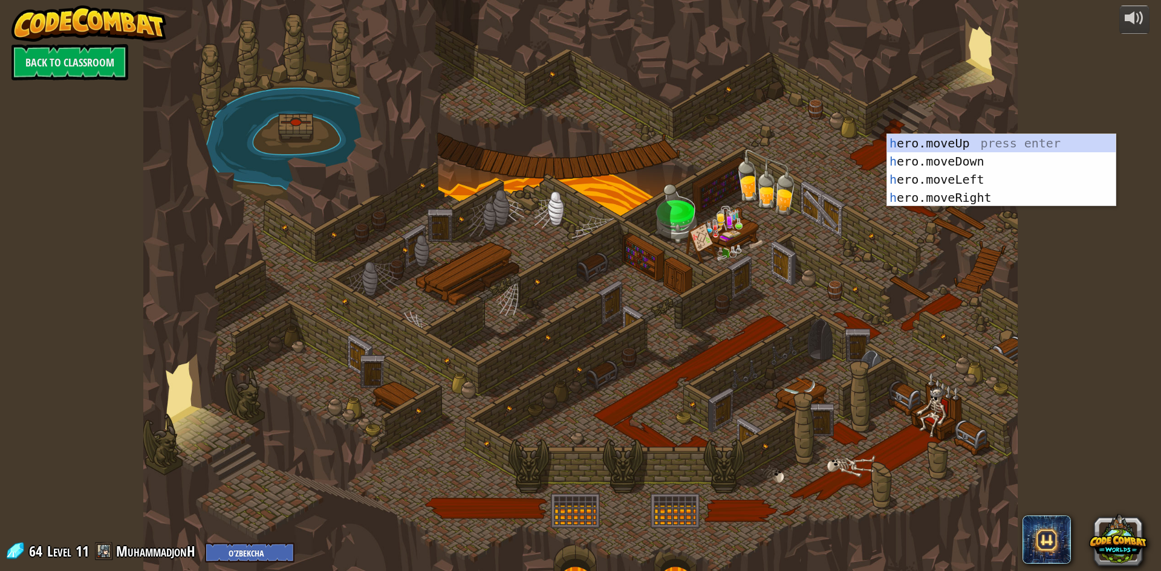
select select "uz"
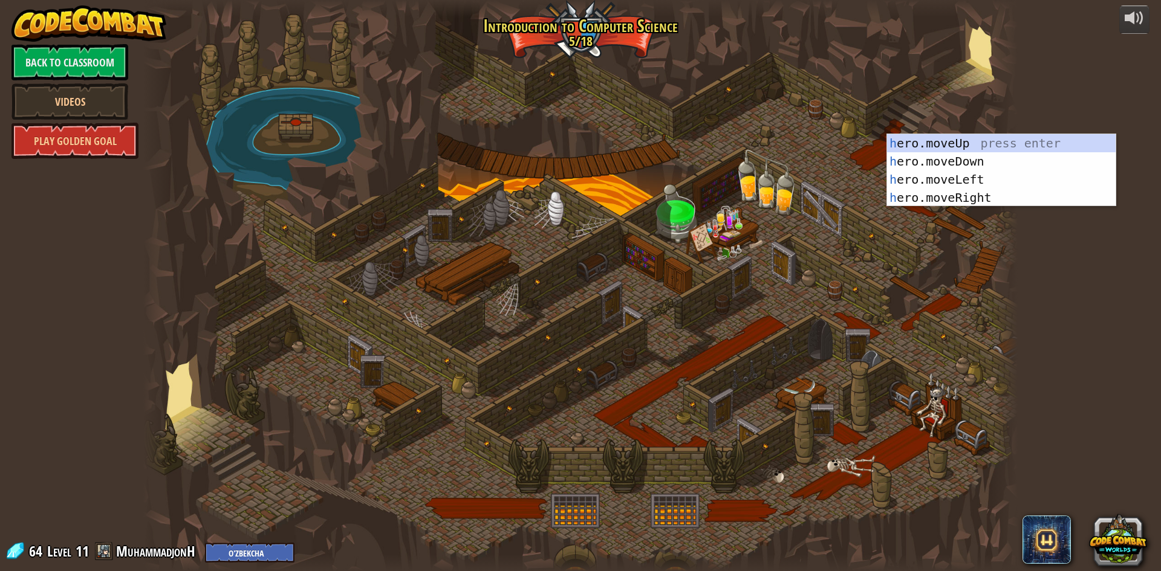
select select "uz"
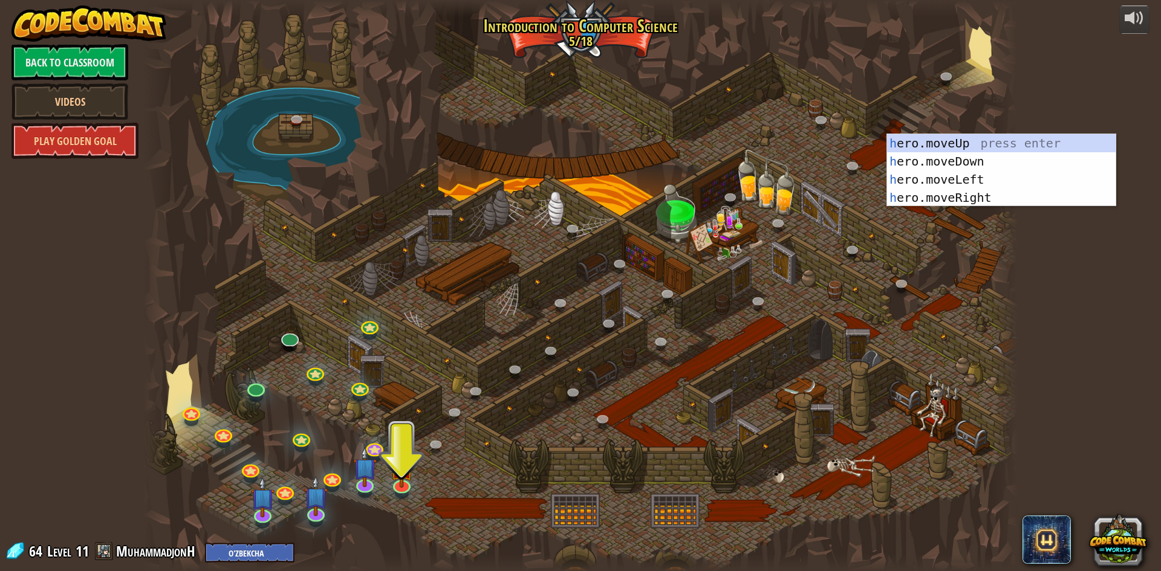
drag, startPoint x: 423, startPoint y: 402, endPoint x: 409, endPoint y: 402, distance: 13.3
click at [415, 402] on div at bounding box center [580, 285] width 874 height 571
drag, startPoint x: 409, startPoint y: 402, endPoint x: 402, endPoint y: 454, distance: 52.0
click at [398, 417] on div at bounding box center [580, 285] width 874 height 571
click at [414, 408] on div at bounding box center [580, 285] width 874 height 571
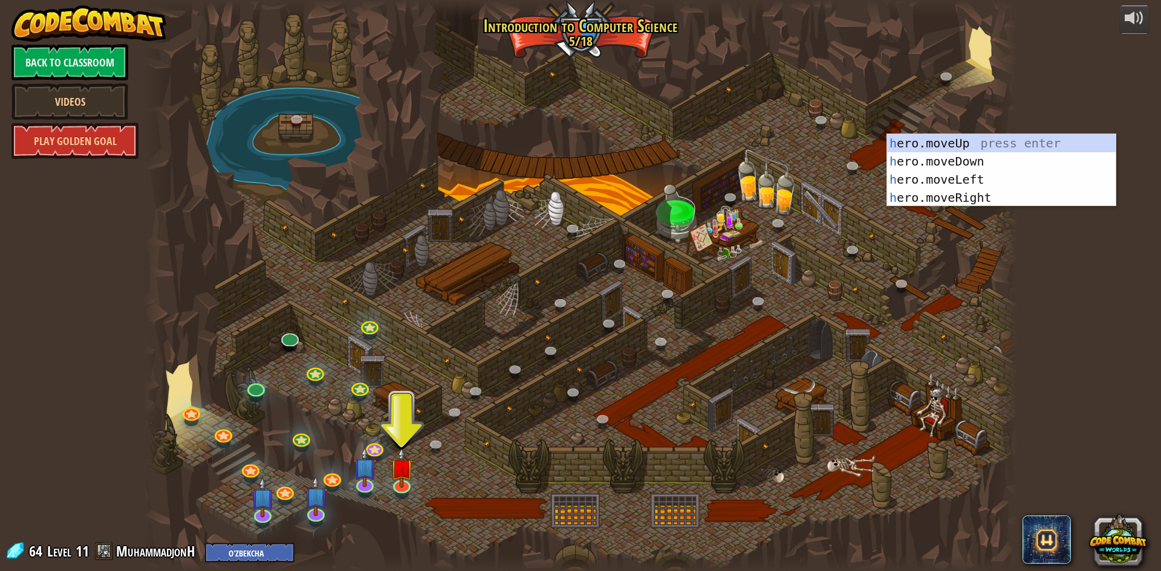
drag, startPoint x: 421, startPoint y: 417, endPoint x: 405, endPoint y: 414, distance: 16.1
click at [418, 417] on div at bounding box center [580, 285] width 874 height 571
drag, startPoint x: 405, startPoint y: 414, endPoint x: 402, endPoint y: 457, distance: 43.0
click at [402, 435] on div at bounding box center [580, 285] width 874 height 571
drag, startPoint x: 404, startPoint y: 481, endPoint x: 422, endPoint y: 397, distance: 85.4
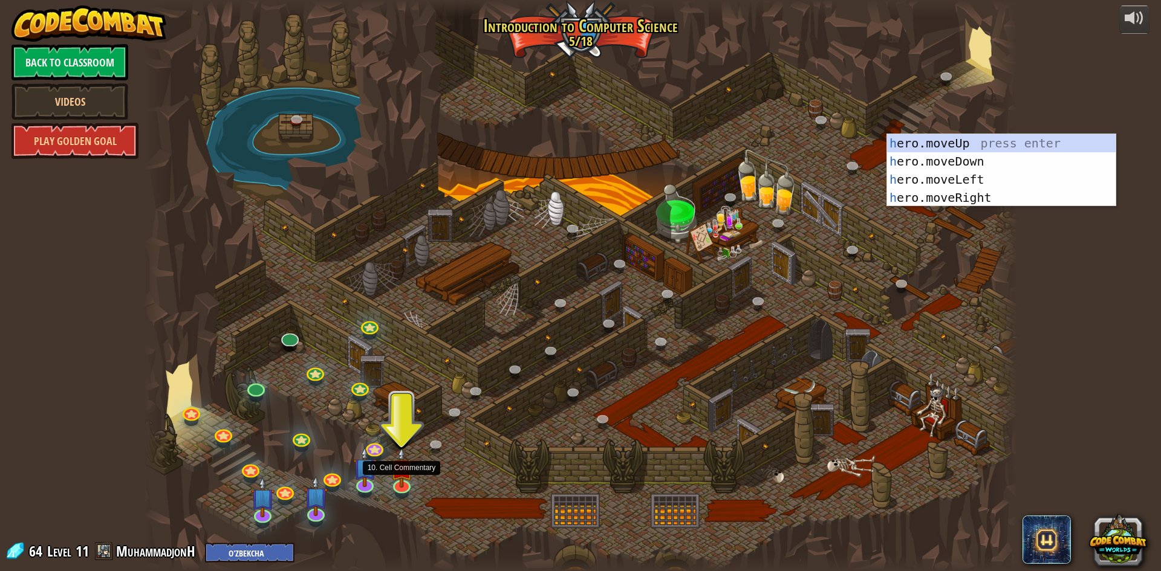
click at [404, 480] on img at bounding box center [402, 467] width 24 height 41
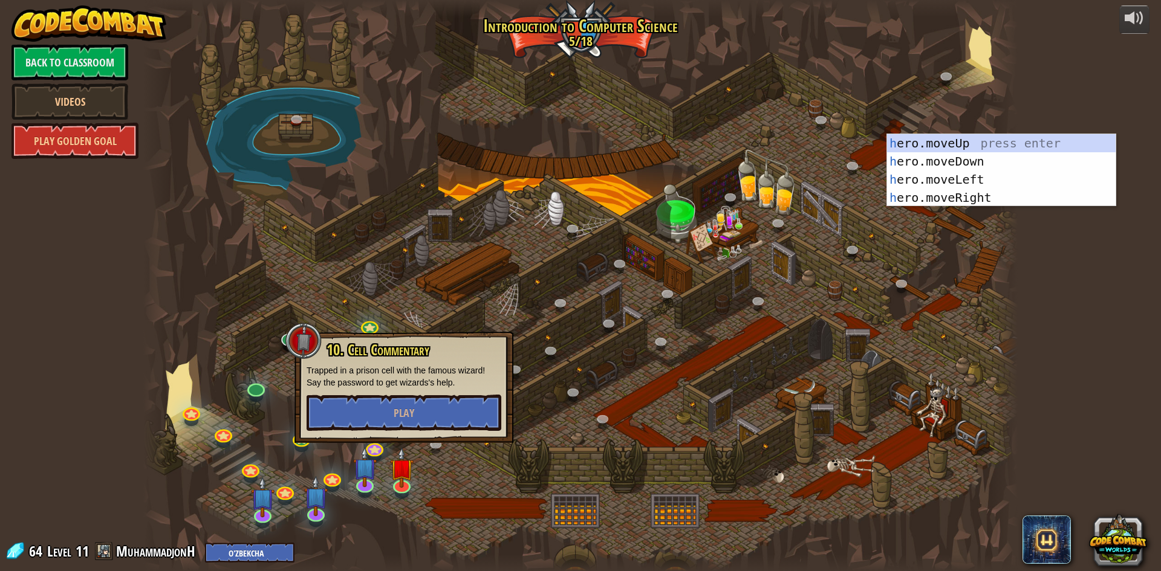
drag, startPoint x: 421, startPoint y: 395, endPoint x: 417, endPoint y: 402, distance: 8.2
click at [418, 399] on div "10. Cell Commentary Trapped in a prison cell with the famous wizard! Say the pa…" at bounding box center [403, 387] width 219 height 111
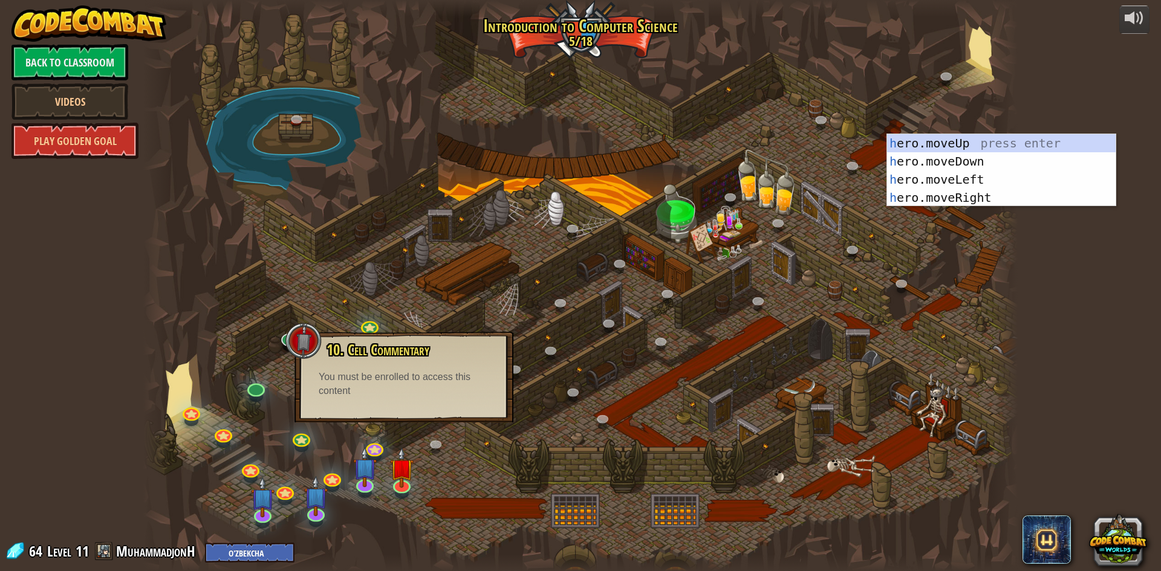
click at [415, 416] on div "10. Cell Commentary Trapped in a prison cell with the famous wizard! Say the pa…" at bounding box center [403, 377] width 219 height 91
click at [830, 310] on div at bounding box center [580, 285] width 874 height 571
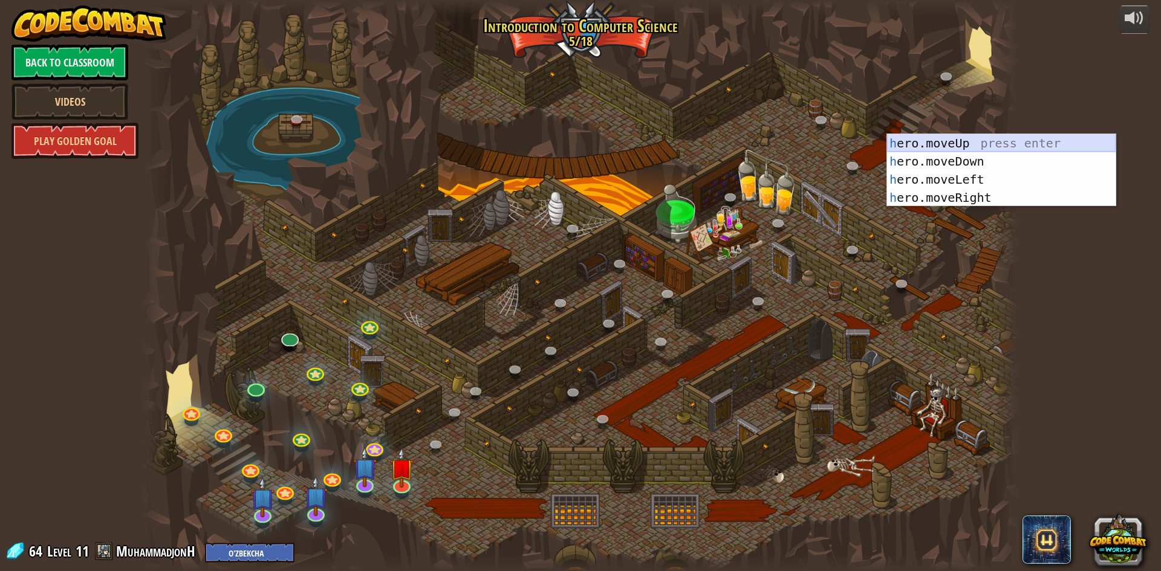
click at [983, 137] on div "h ero.moveUp press enter h ero.moveDown press enter h ero.moveLeft press enter …" at bounding box center [1001, 188] width 229 height 109
